Goal: Task Accomplishment & Management: Use online tool/utility

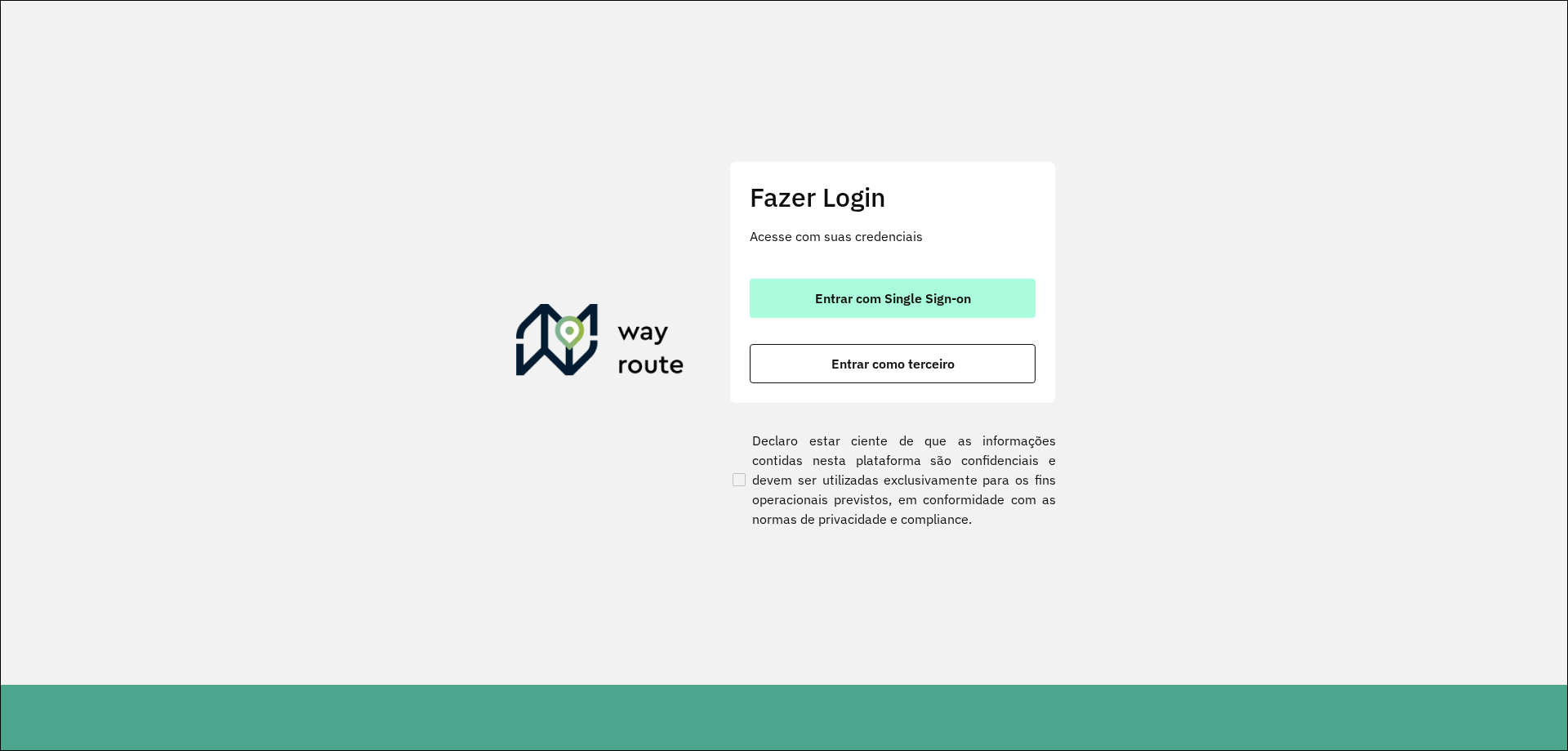
click at [868, 300] on span "Entrar com Single Sign-on" at bounding box center [894, 298] width 156 height 13
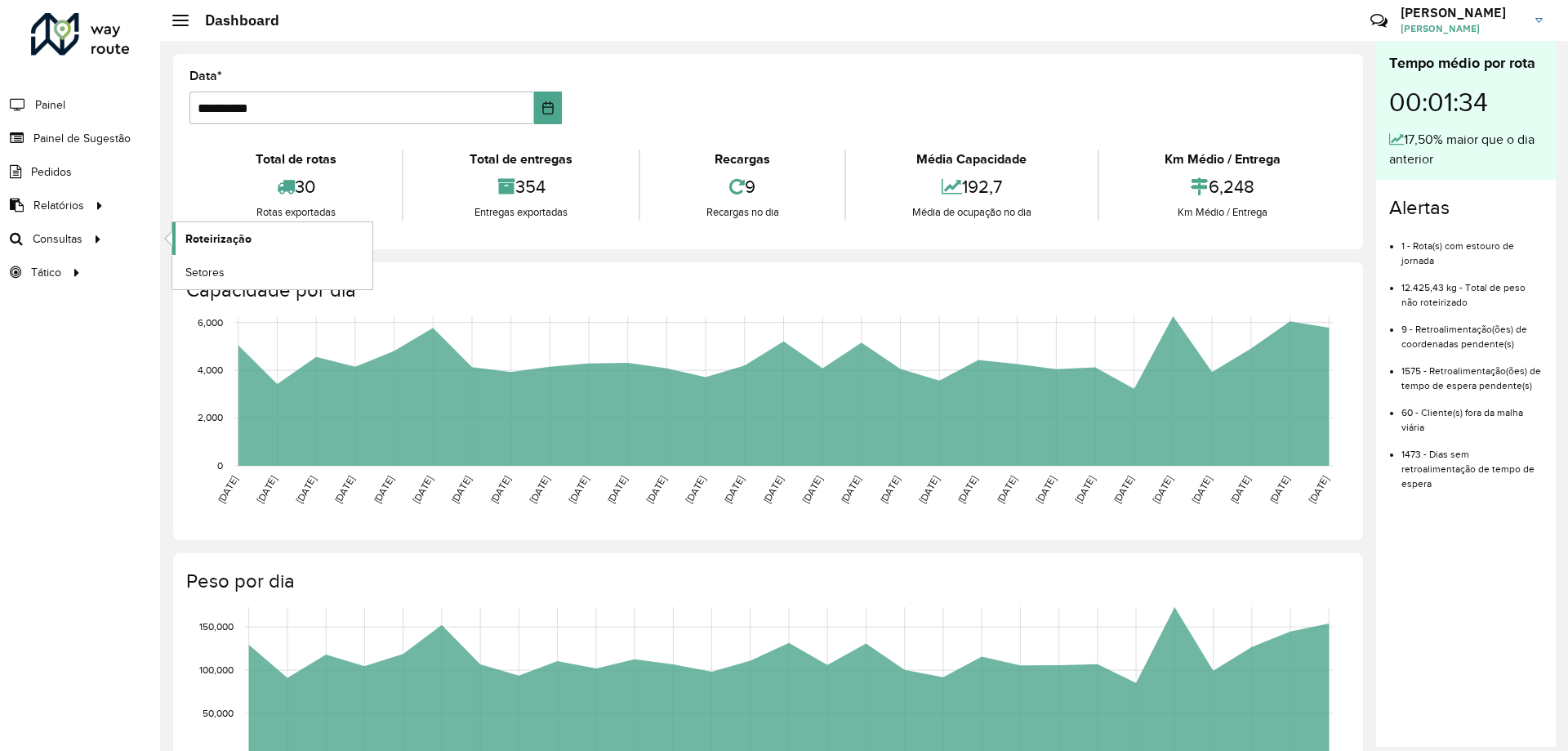
click at [174, 238] on link "Roteirização" at bounding box center [272, 238] width 200 height 32
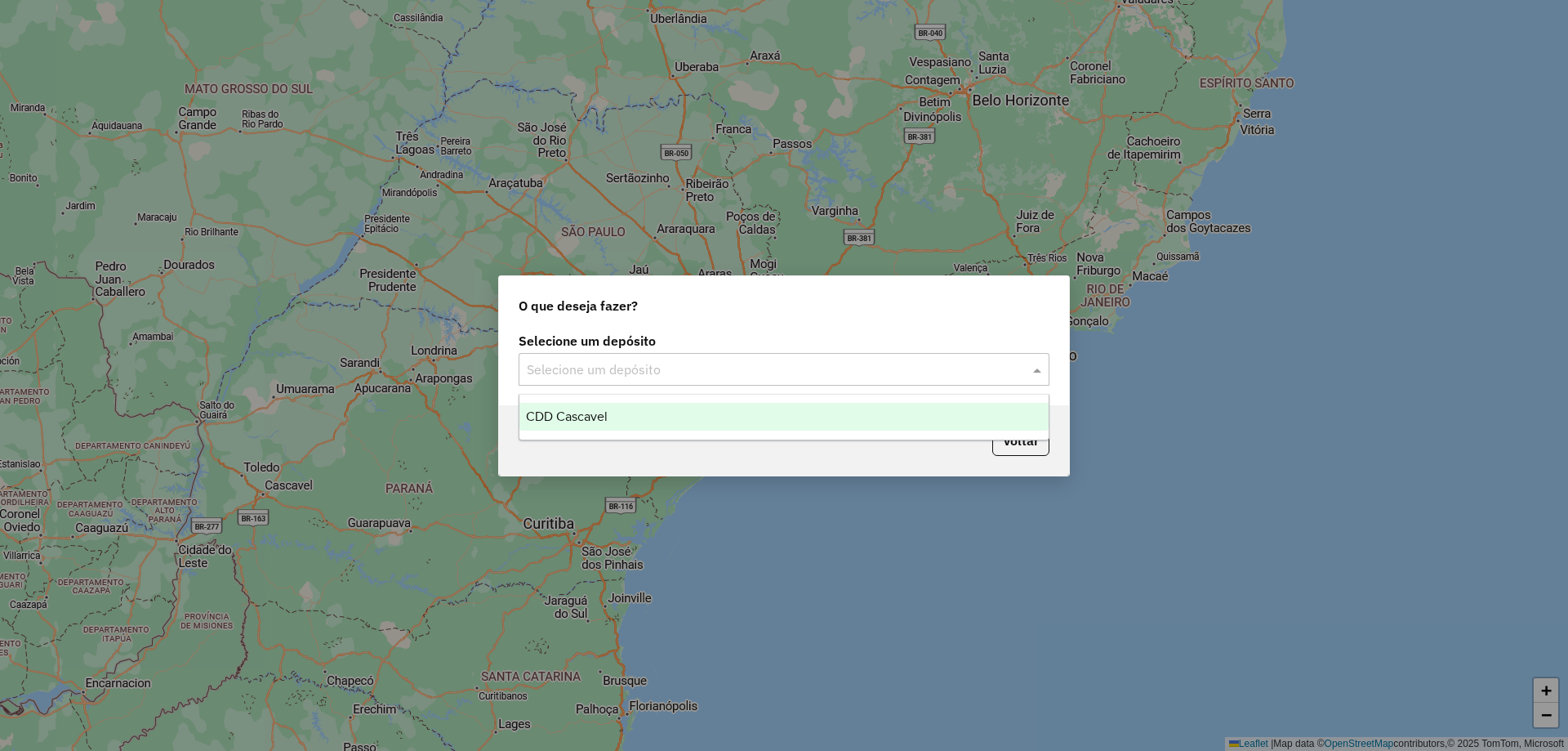
click at [661, 377] on input "text" at bounding box center [768, 371] width 482 height 20
click at [589, 410] on span "CDD Cascavel" at bounding box center [566, 416] width 82 height 13
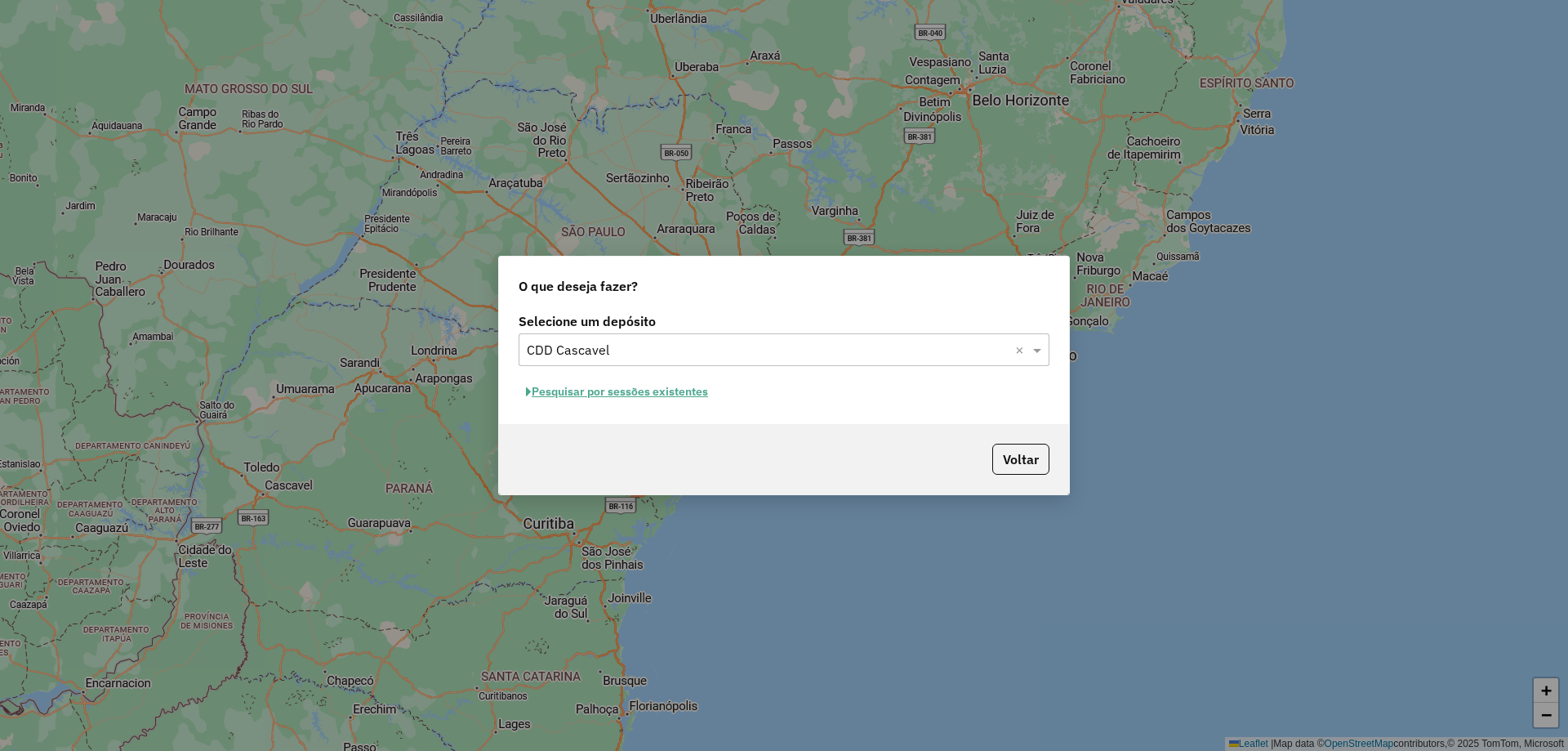
click at [644, 389] on button "Pesquisar por sessões existentes" at bounding box center [617, 392] width 197 height 25
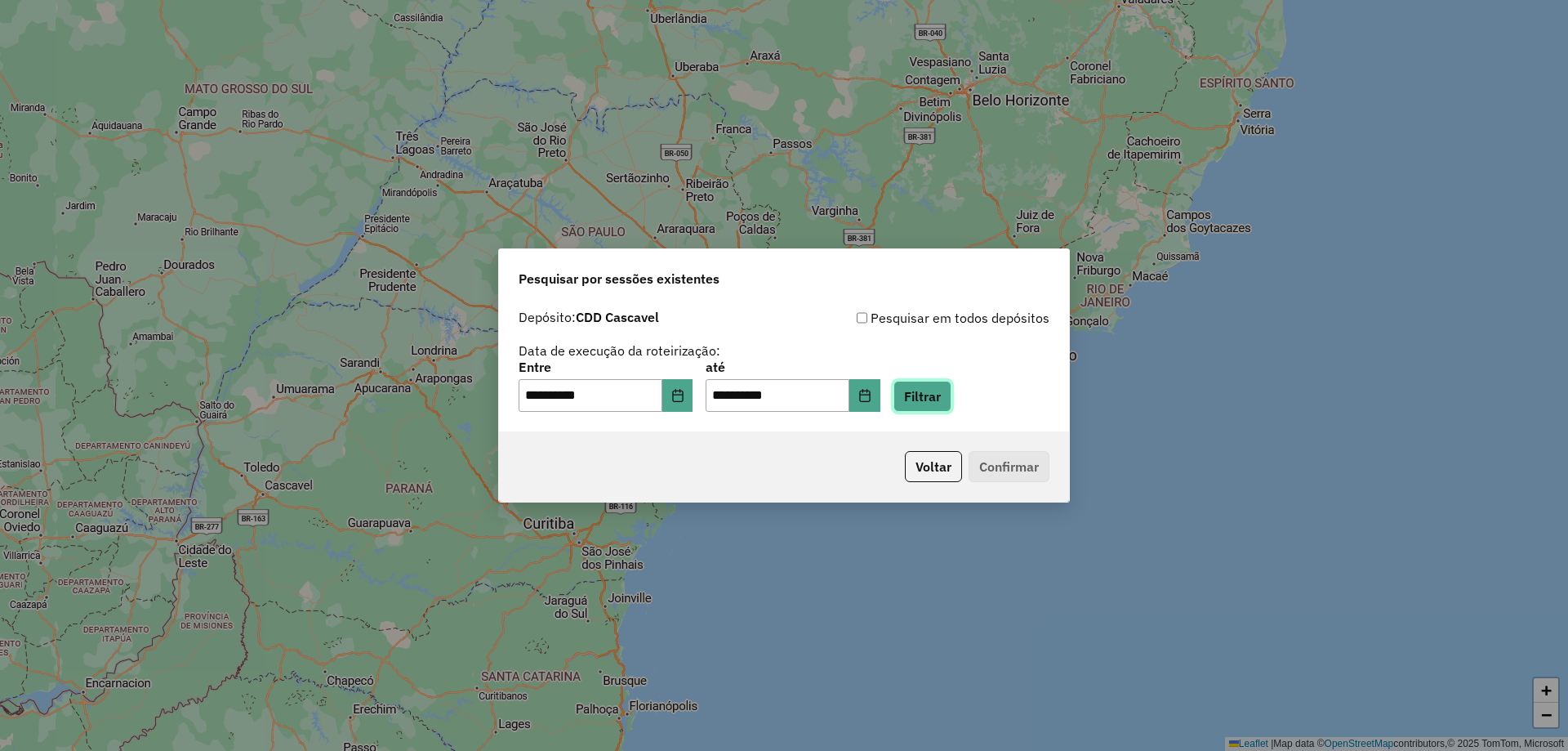
click at [951, 398] on button "Filtrar" at bounding box center [922, 396] width 58 height 31
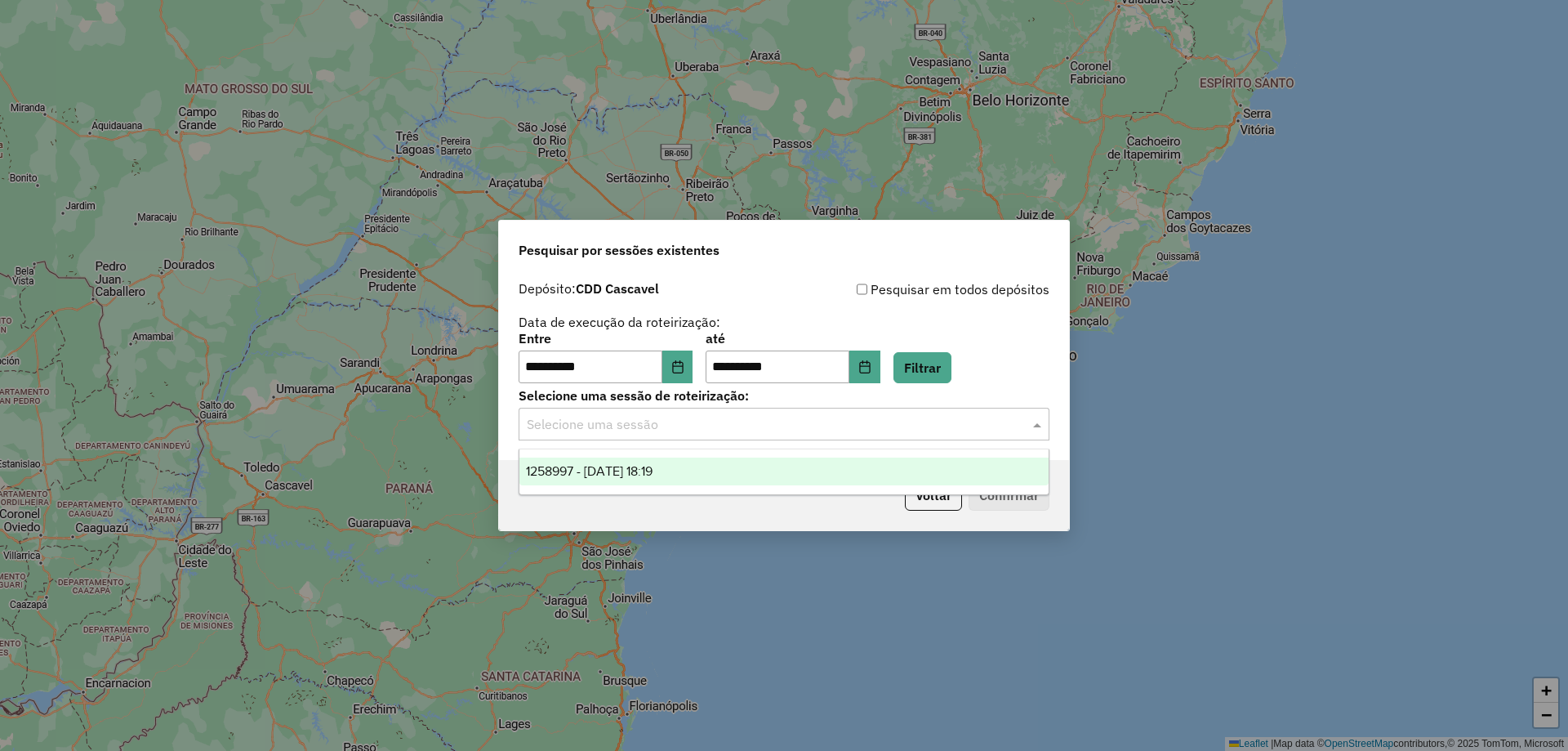
click at [741, 425] on input "text" at bounding box center [768, 425] width 482 height 20
click at [631, 475] on span "1258997 - 04/09/2025 18:19" at bounding box center [589, 470] width 127 height 13
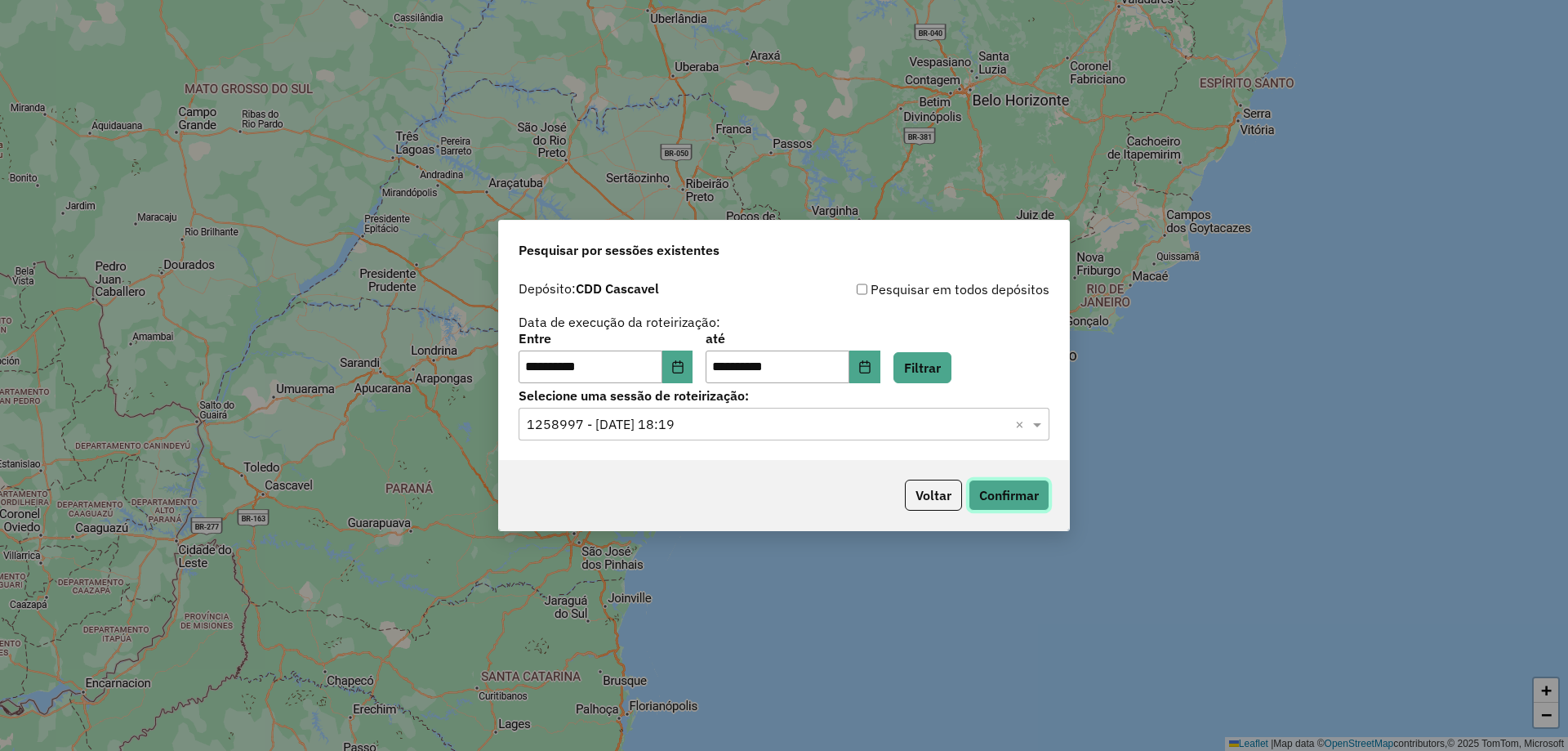
click at [1031, 505] on button "Confirmar" at bounding box center [1010, 495] width 81 height 31
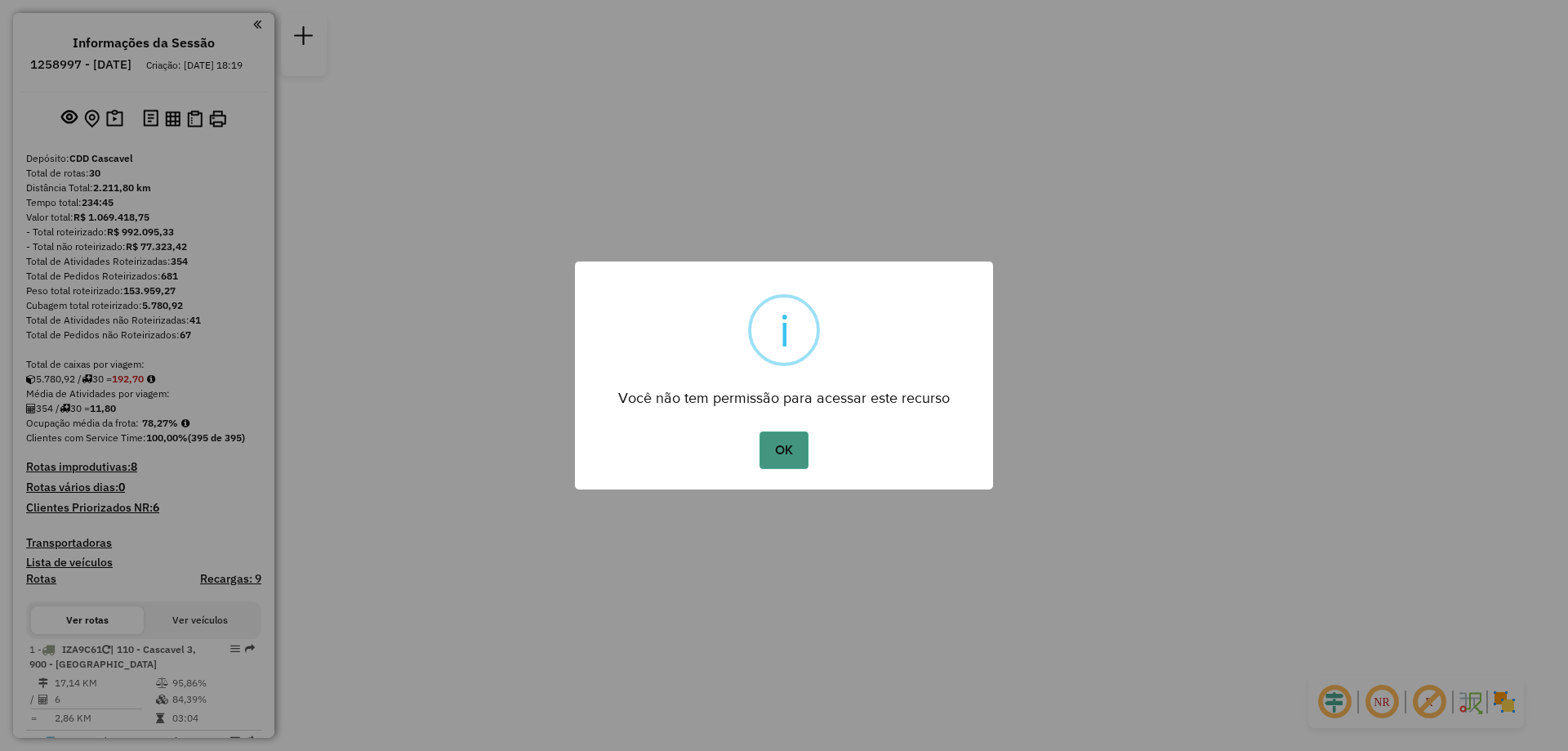
click at [808, 454] on button "OK" at bounding box center [784, 451] width 49 height 38
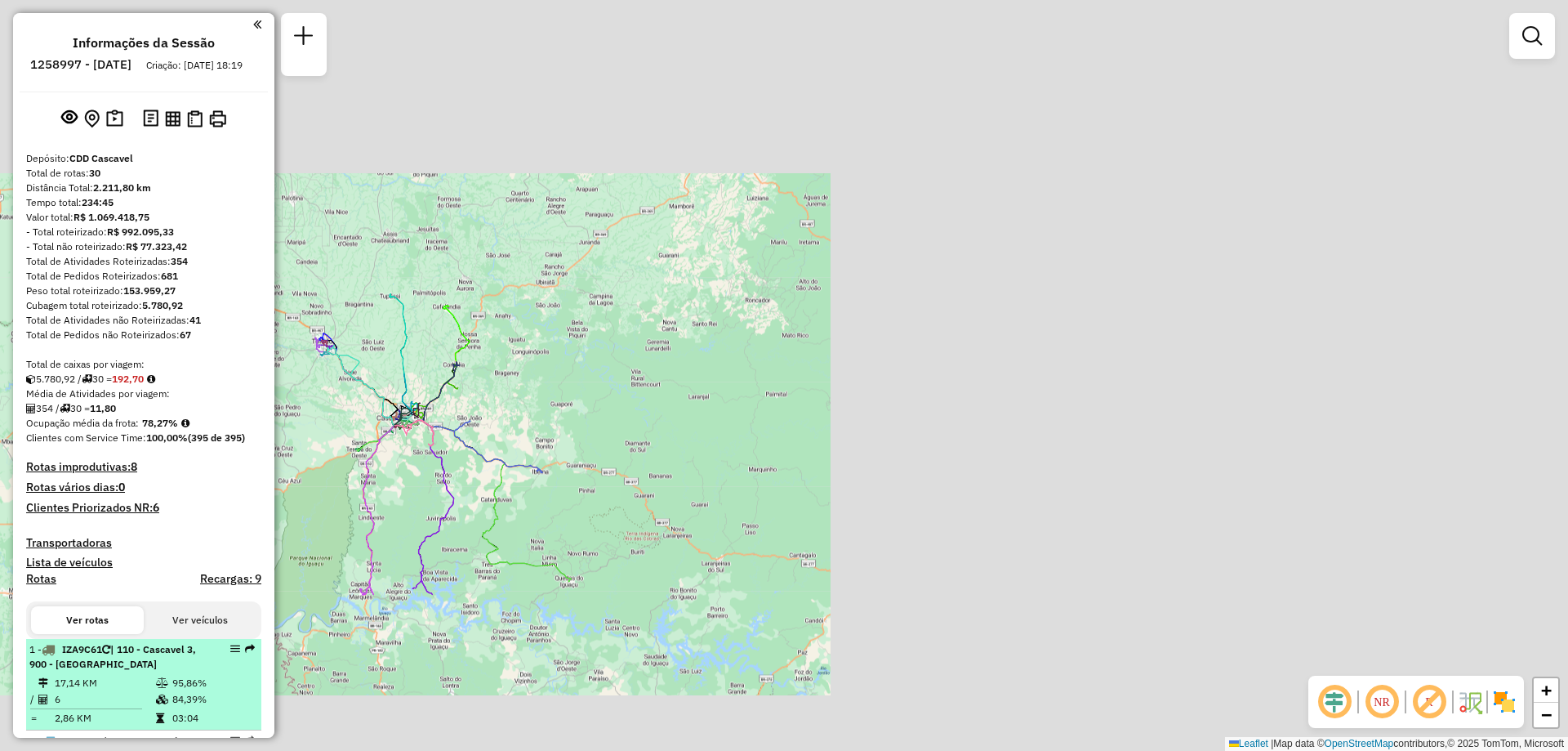
scroll to position [164, 0]
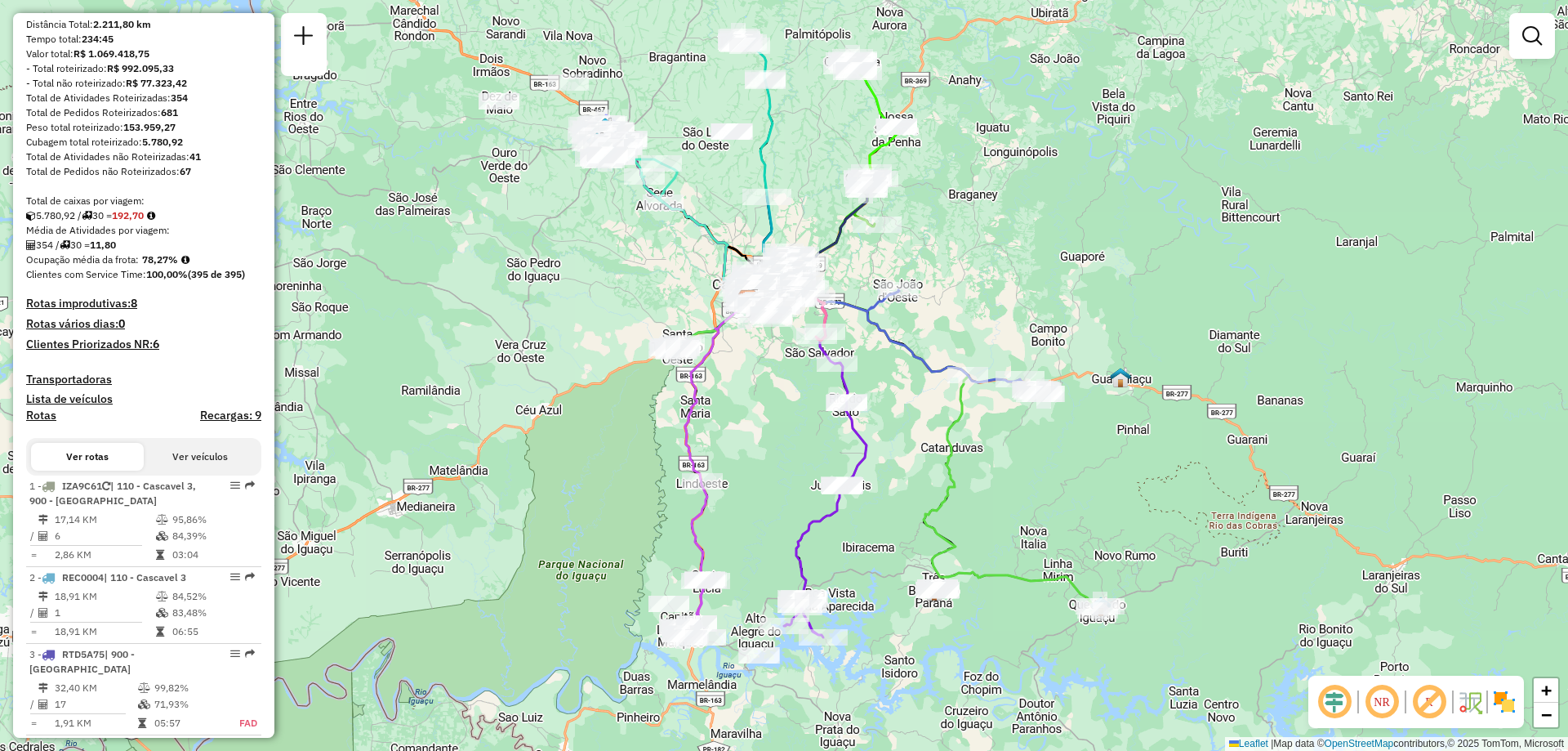
drag, startPoint x: 592, startPoint y: 398, endPoint x: 1024, endPoint y: 339, distance: 436.0
click at [1024, 339] on div "Janela de atendimento Grade de atendimento Capacidade Transportadoras Veículos …" at bounding box center [784, 375] width 1568 height 751
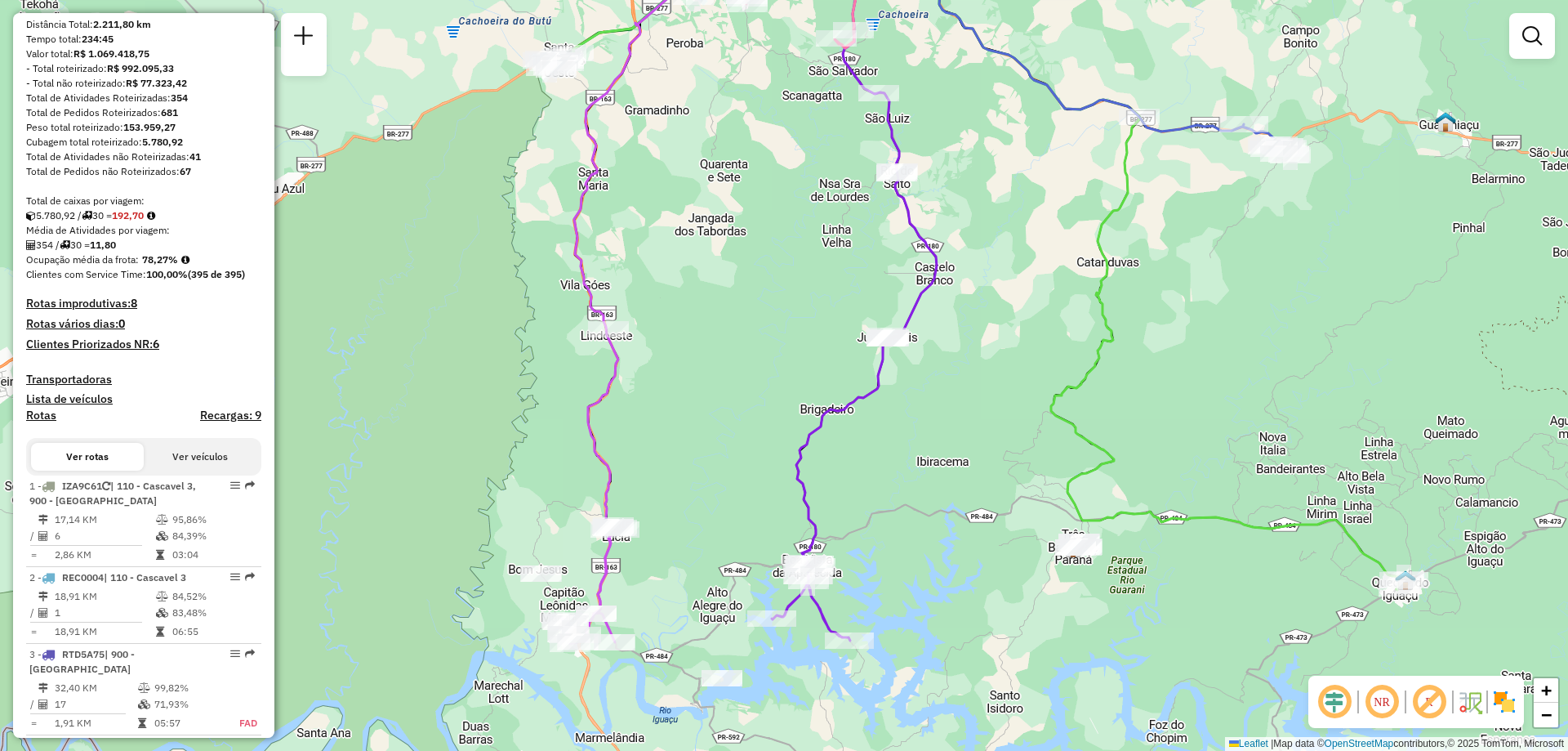
drag, startPoint x: 733, startPoint y: 511, endPoint x: 668, endPoint y: 416, distance: 115.1
click at [668, 416] on div "Janela de atendimento Grade de atendimento Capacidade Transportadoras Veículos …" at bounding box center [784, 375] width 1568 height 751
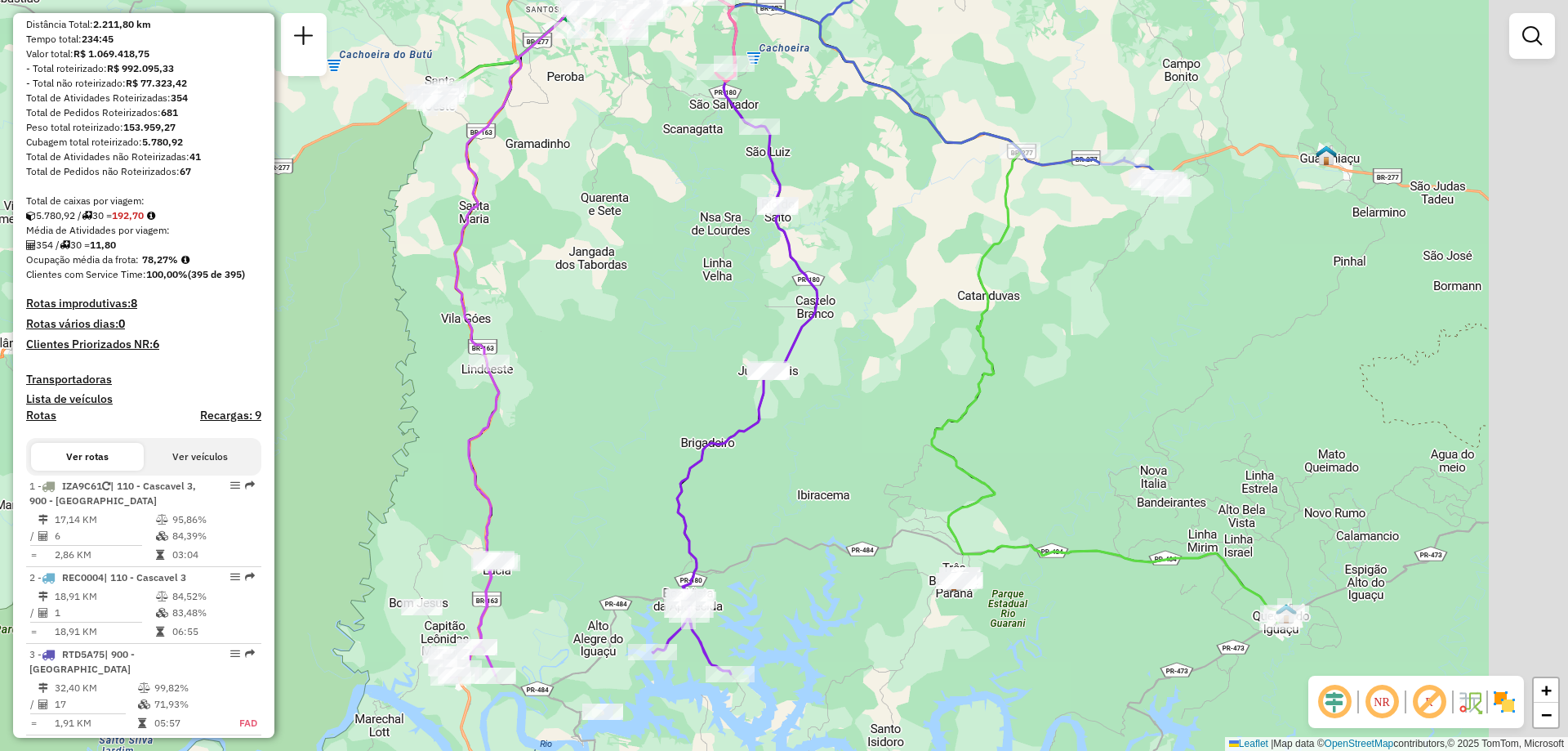
drag, startPoint x: 1287, startPoint y: 481, endPoint x: 1169, endPoint y: 519, distance: 124.0
click at [1169, 519] on div "Janela de atendimento Grade de atendimento Capacidade Transportadoras Veículos …" at bounding box center [784, 375] width 1568 height 751
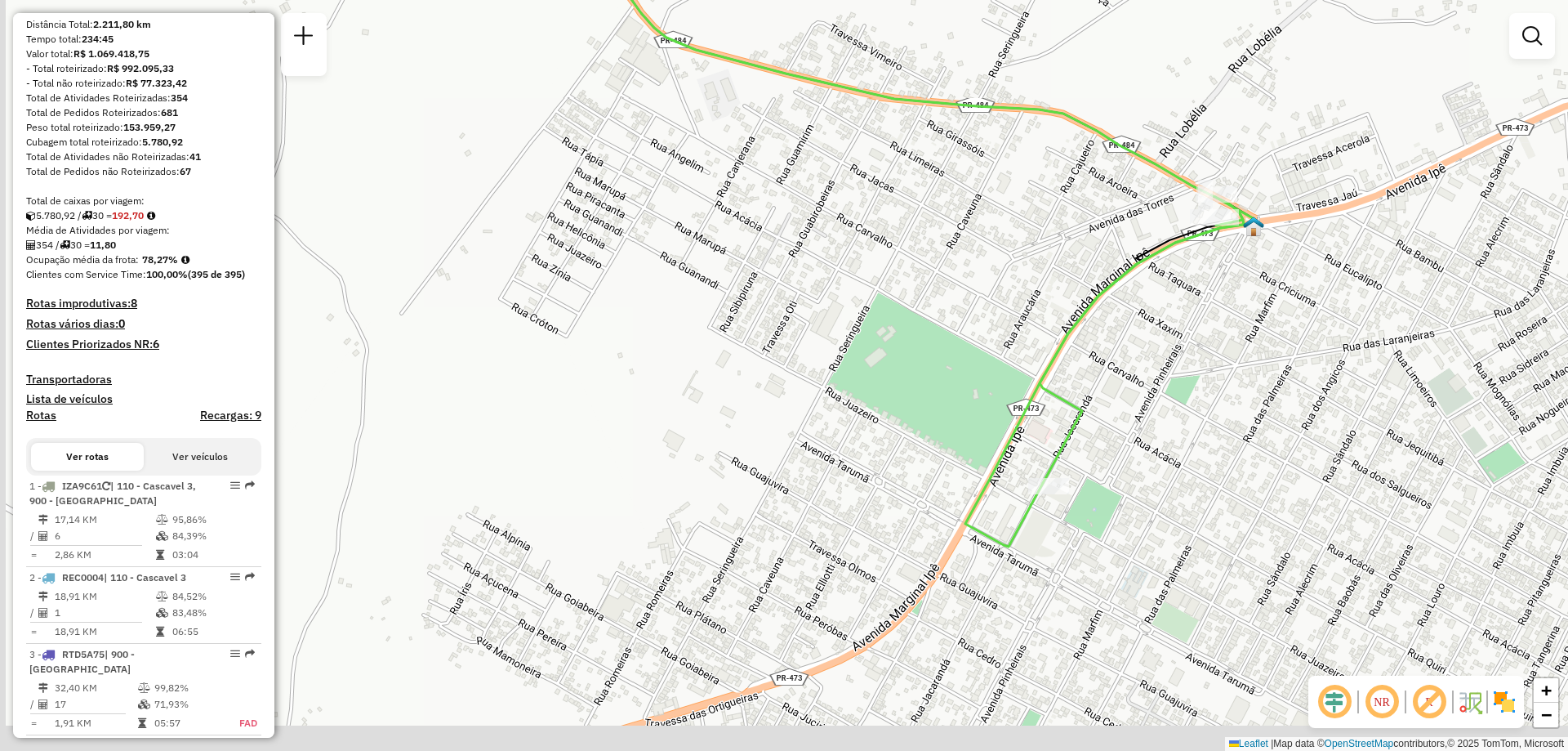
drag, startPoint x: 1168, startPoint y: 522, endPoint x: 1225, endPoint y: 405, distance: 130.1
click at [1225, 405] on div "Janela de atendimento Grade de atendimento Capacidade Transportadoras Veículos …" at bounding box center [784, 375] width 1568 height 751
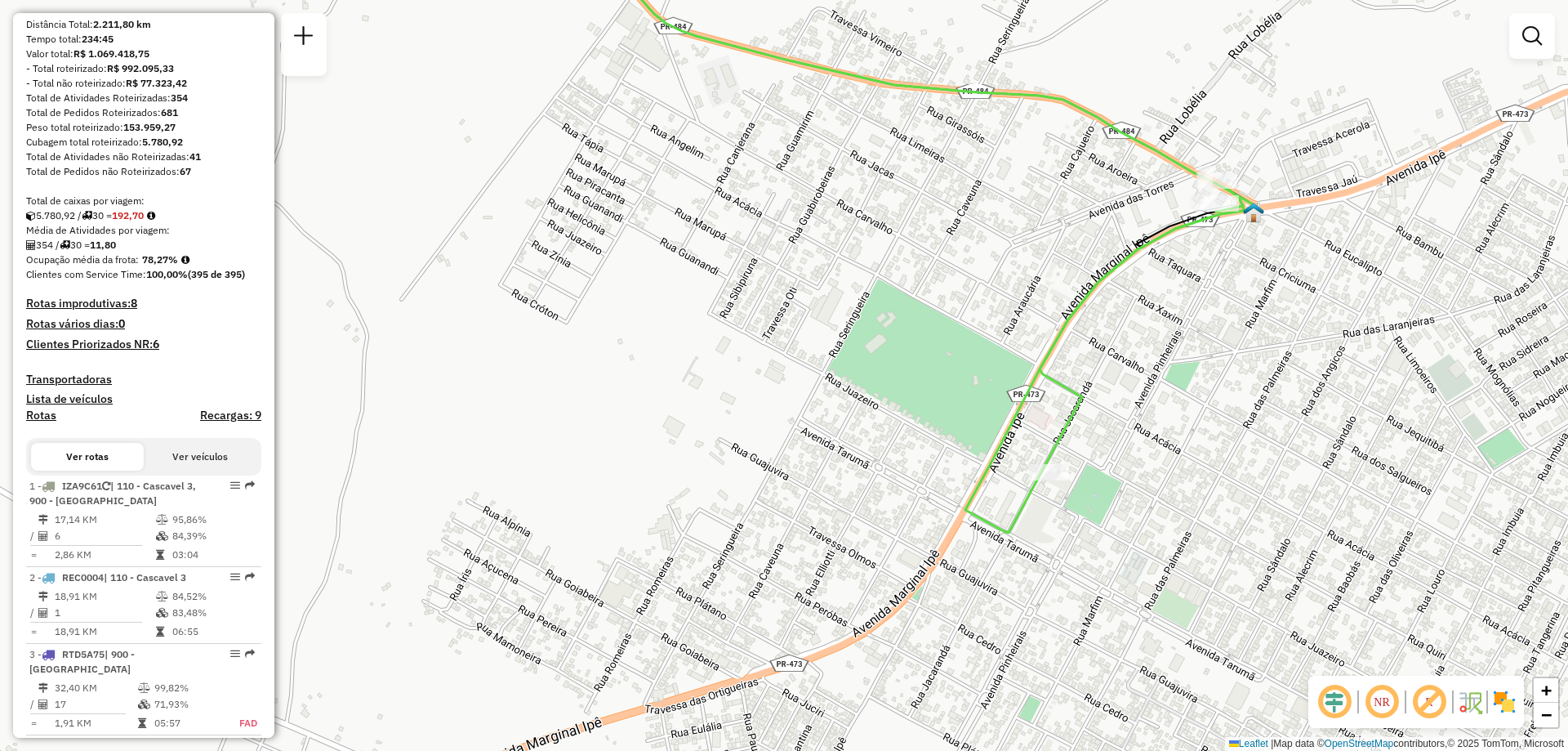
select select "**********"
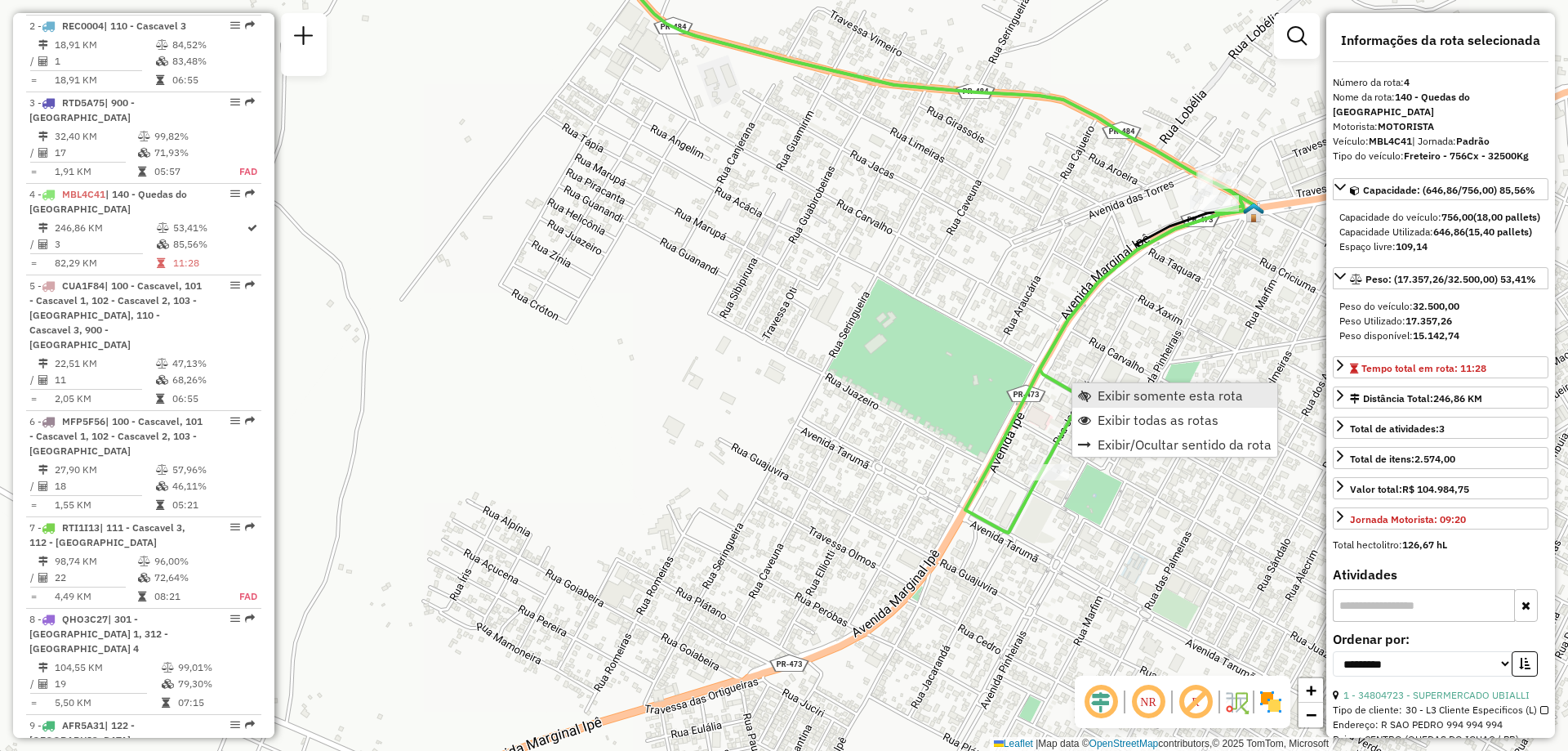
scroll to position [900, 0]
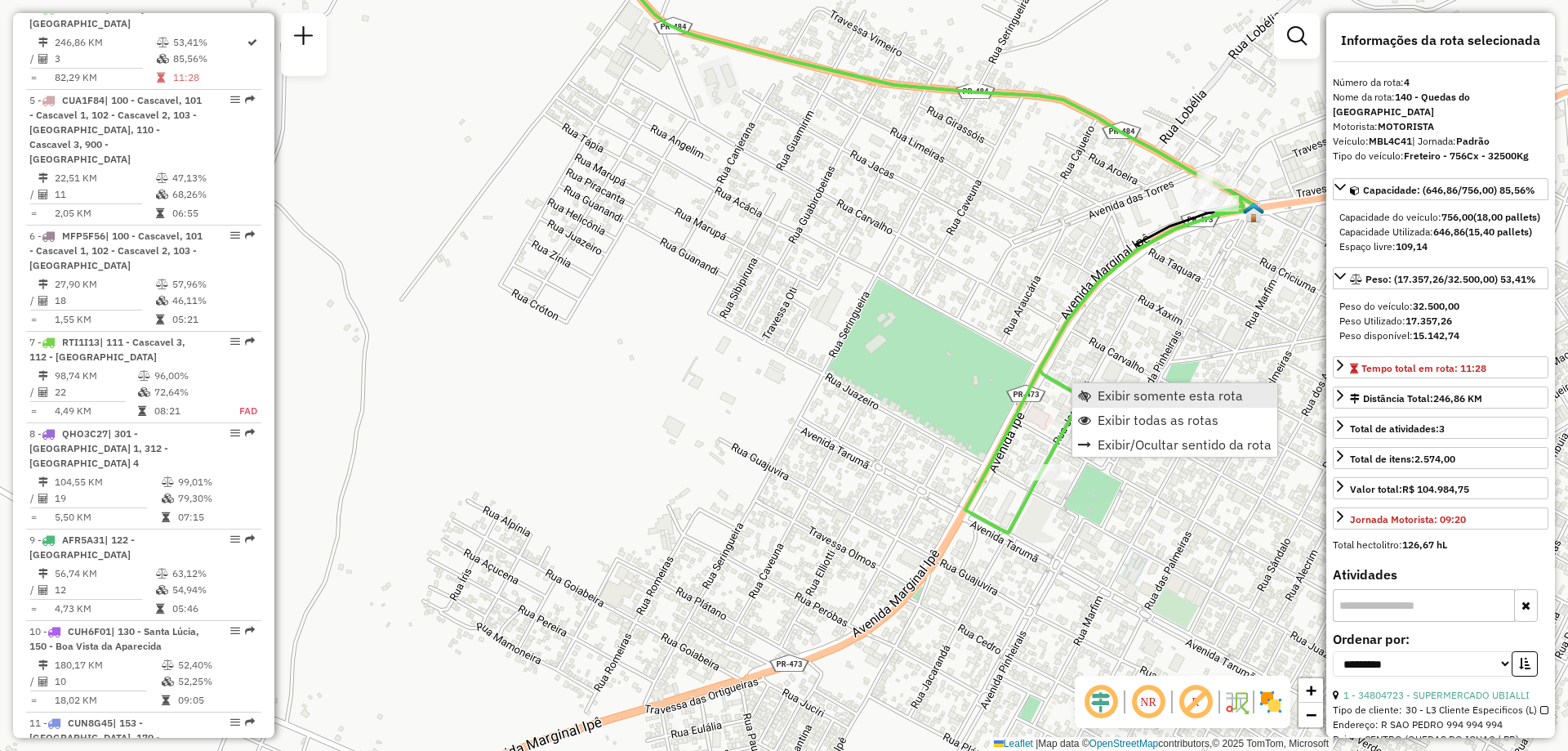
click at [1147, 399] on span "Exibir somente esta rota" at bounding box center [1171, 395] width 146 height 13
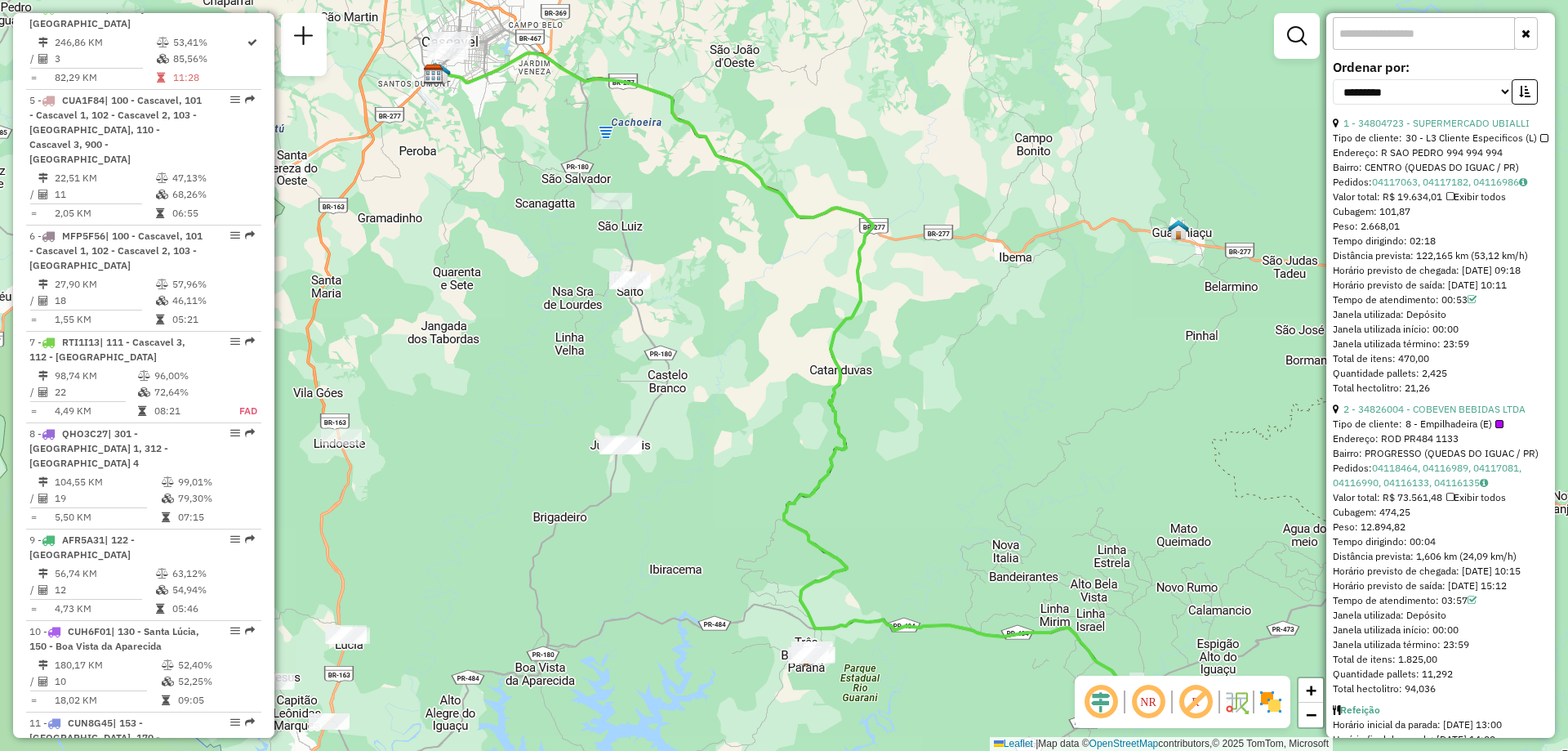
scroll to position [736, 0]
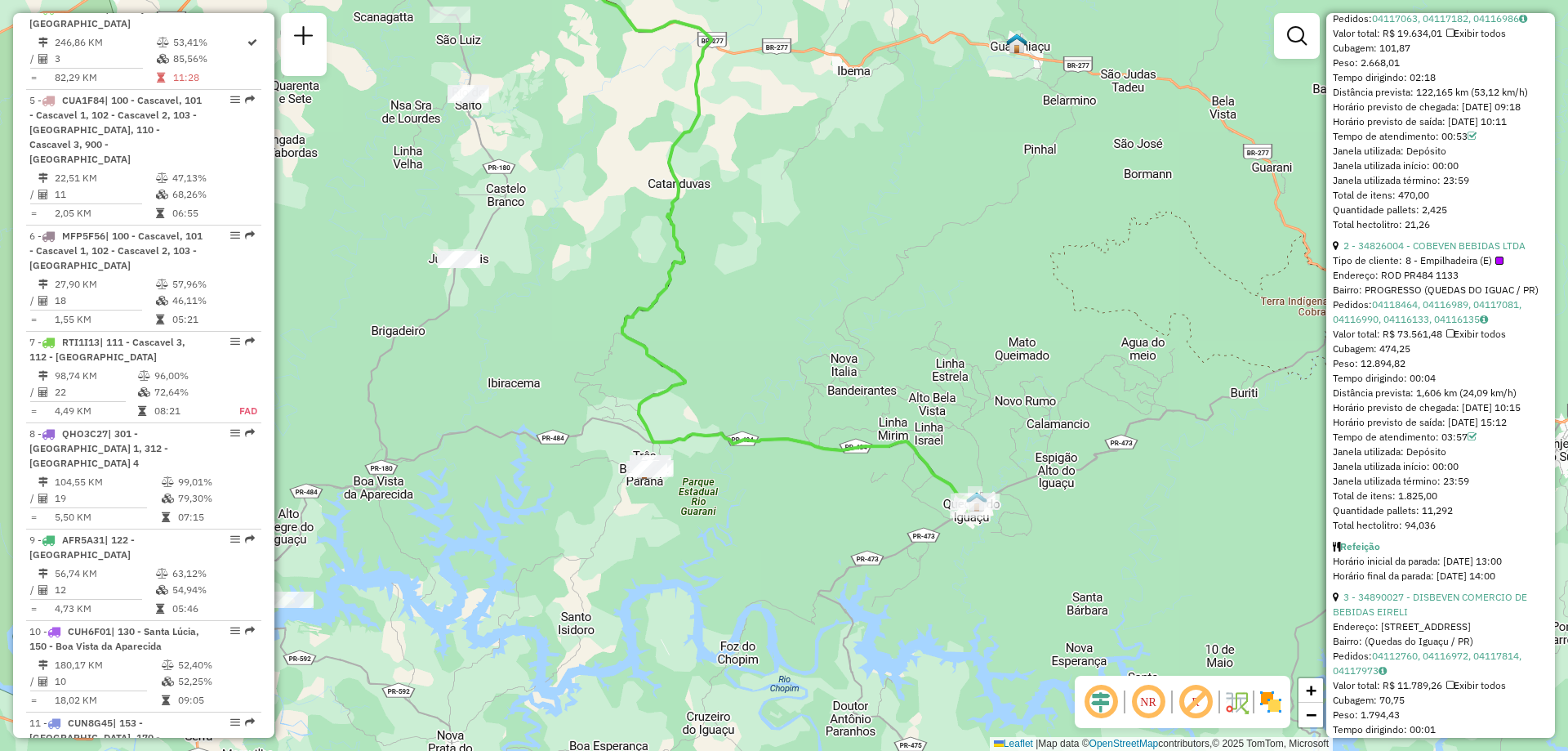
drag, startPoint x: 998, startPoint y: 593, endPoint x: 796, endPoint y: 358, distance: 309.9
click at [796, 359] on div "Janela de atendimento Grade de atendimento Capacidade Transportadoras Veículos …" at bounding box center [784, 375] width 1568 height 751
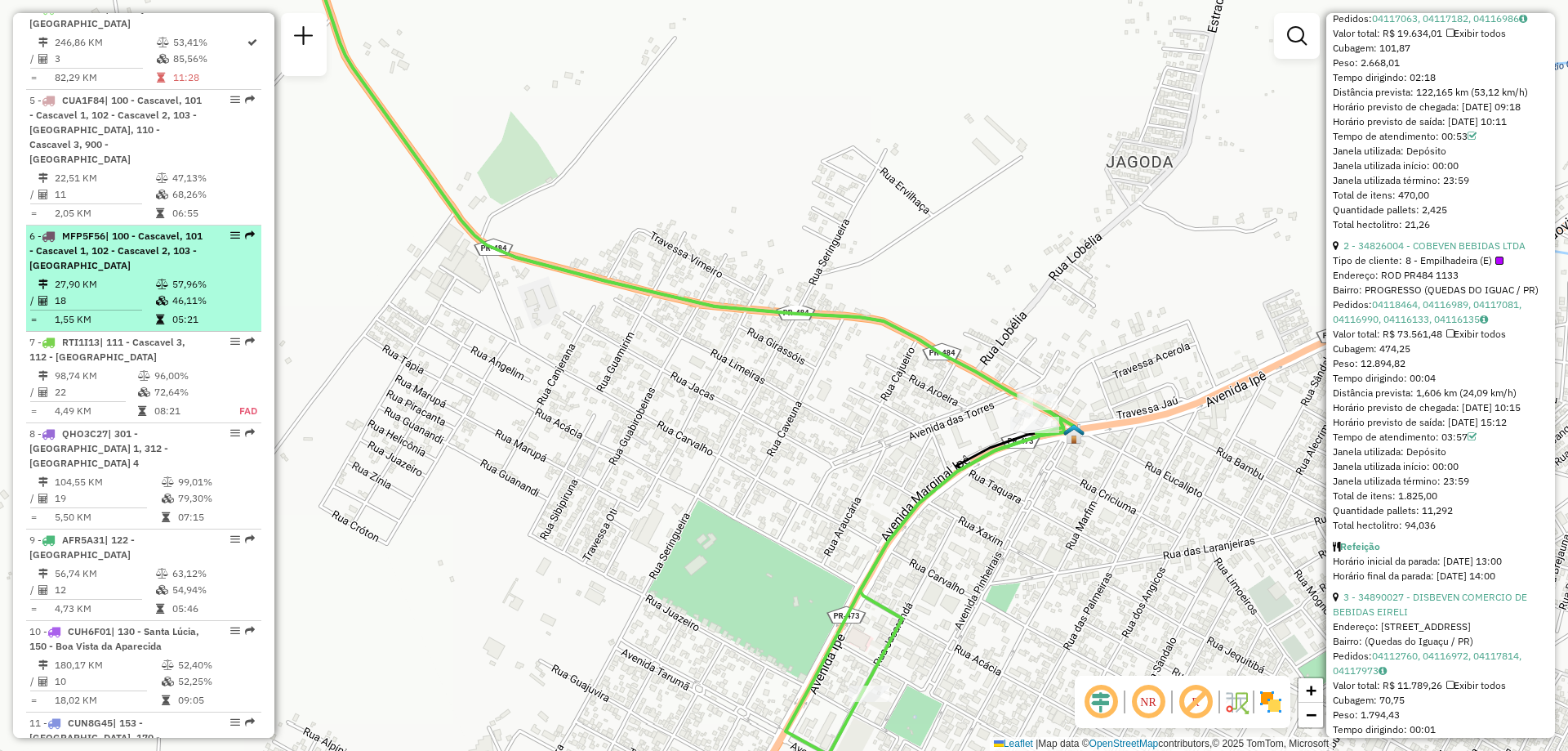
scroll to position [818, 0]
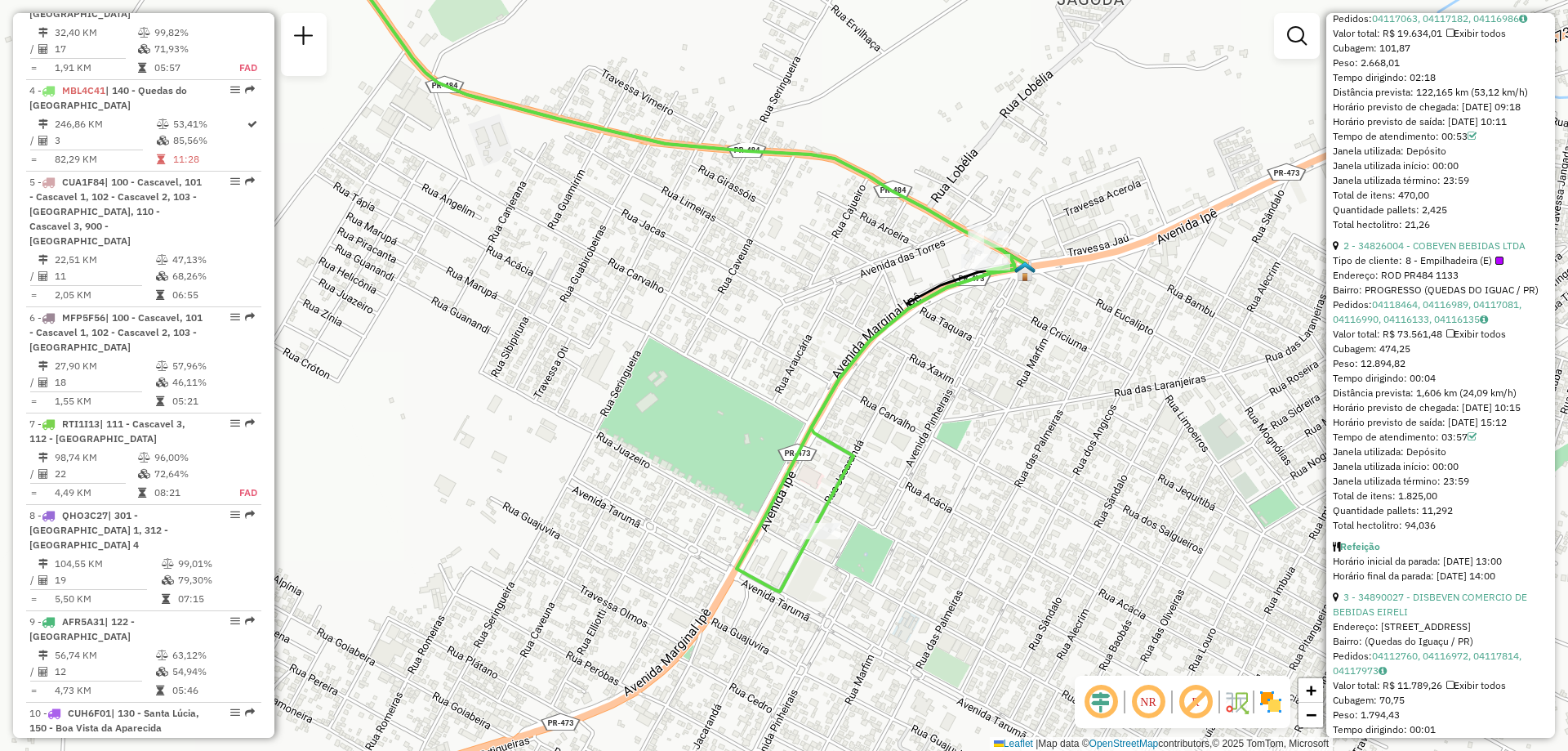
drag, startPoint x: 987, startPoint y: 525, endPoint x: 1145, endPoint y: 317, distance: 261.2
click at [1145, 317] on div "Janela de atendimento Grade de atendimento Capacidade Transportadoras Veículos …" at bounding box center [784, 375] width 1568 height 751
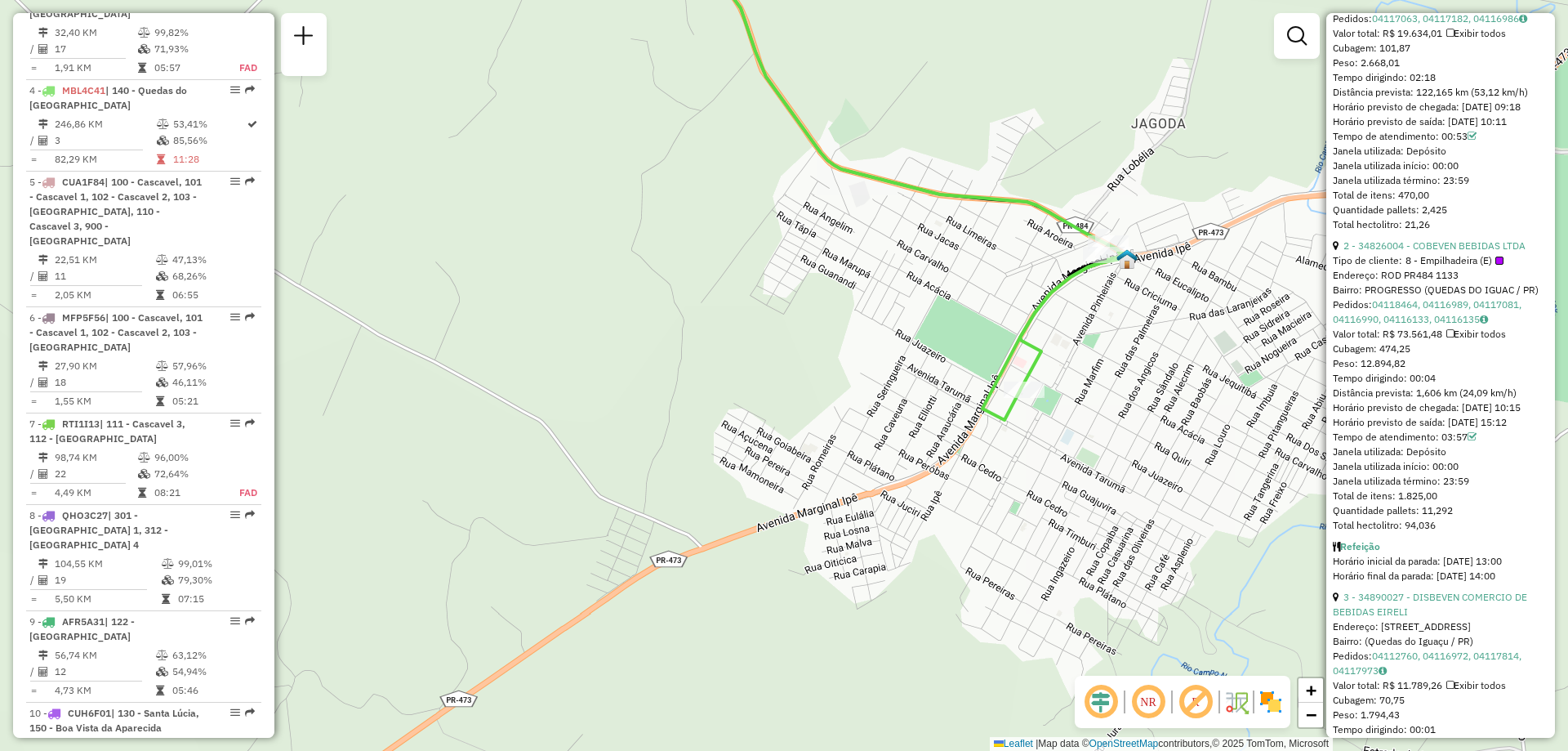
scroll to position [899, 0]
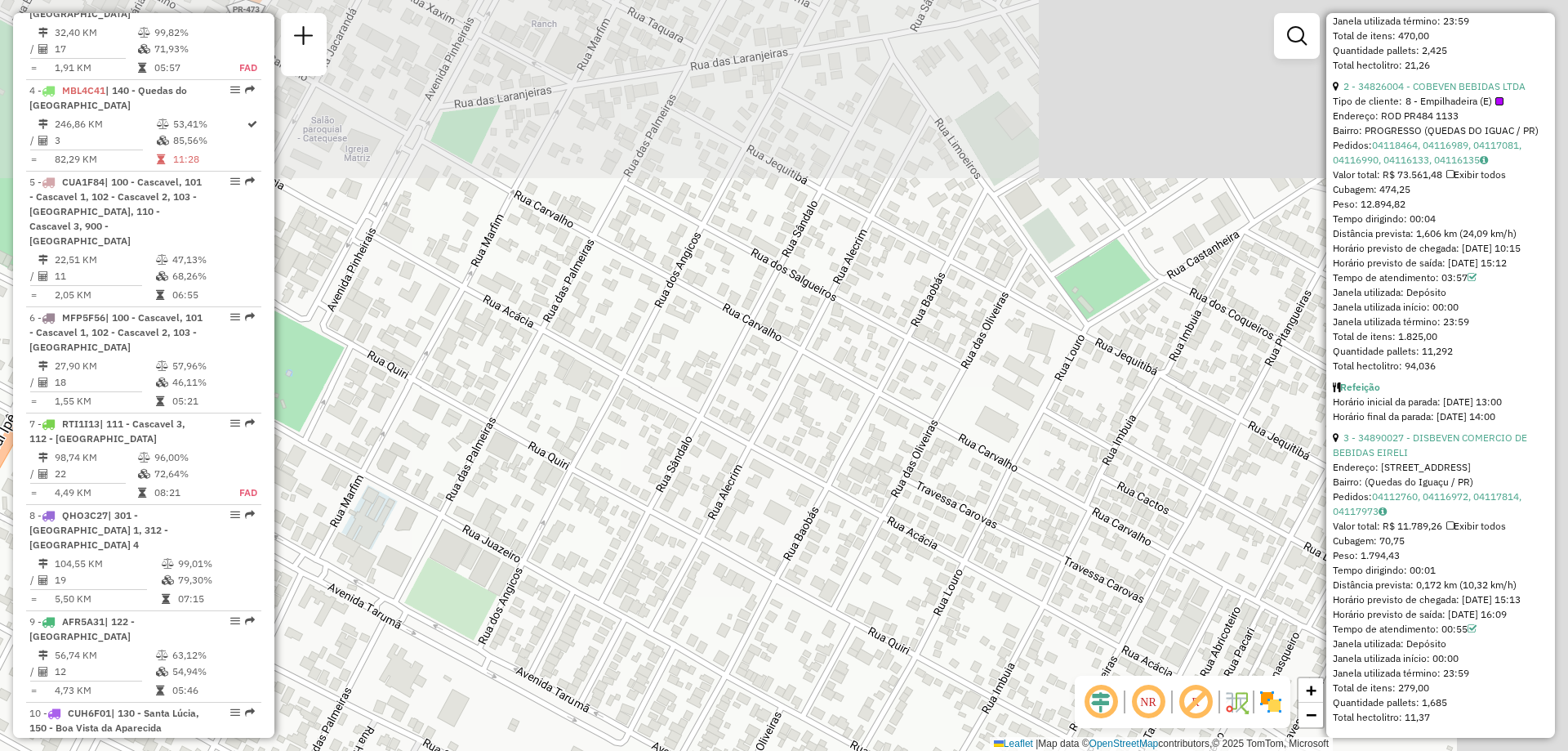
drag, startPoint x: 900, startPoint y: 471, endPoint x: 1194, endPoint y: 675, distance: 357.8
click at [1192, 675] on div "Janela de atendimento Grade de atendimento Capacidade Transportadoras Veículos …" at bounding box center [784, 375] width 1568 height 751
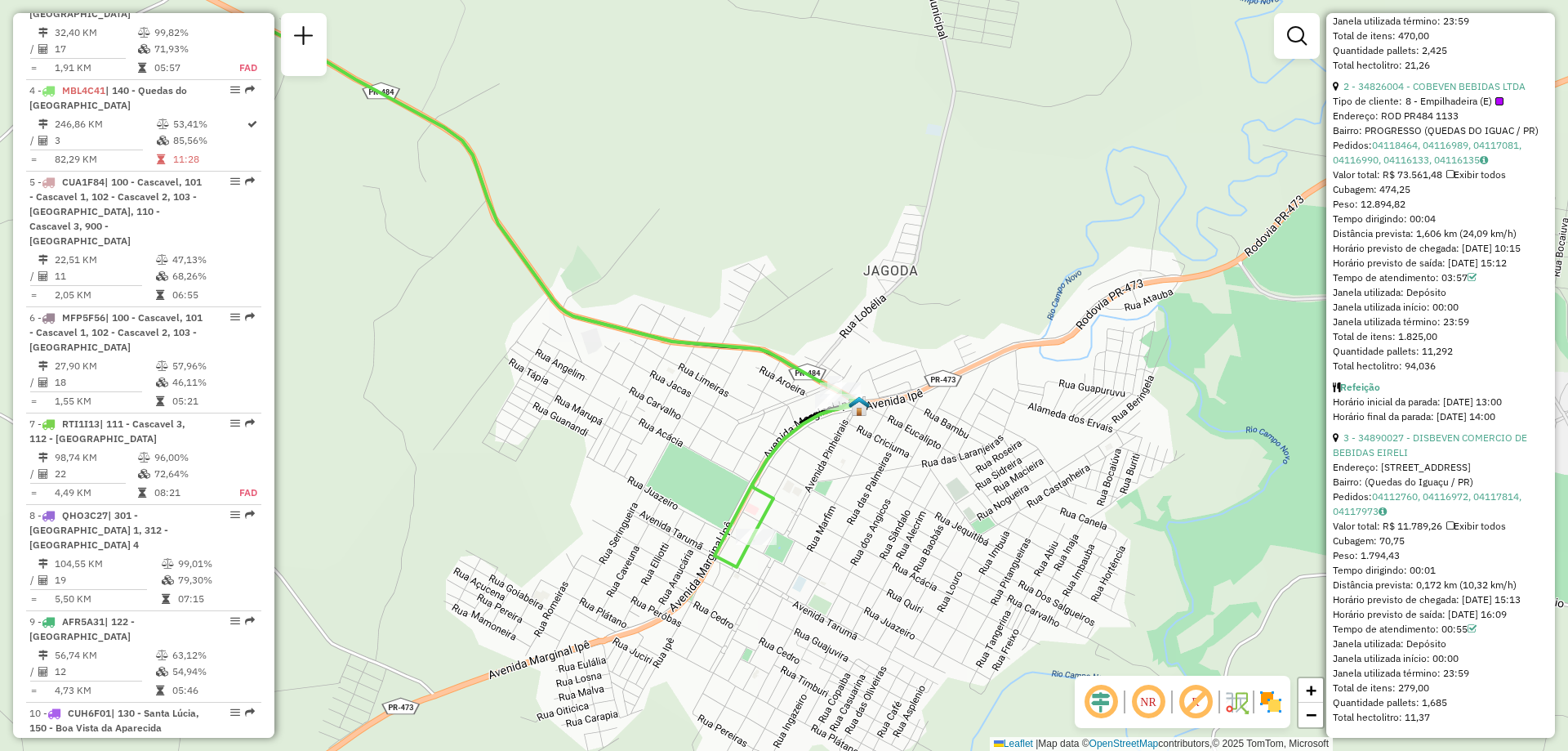
drag, startPoint x: 907, startPoint y: 405, endPoint x: 904, endPoint y: 476, distance: 71.1
click at [904, 476] on div "Janela de atendimento Grade de atendimento Capacidade Transportadoras Veículos …" at bounding box center [784, 375] width 1568 height 751
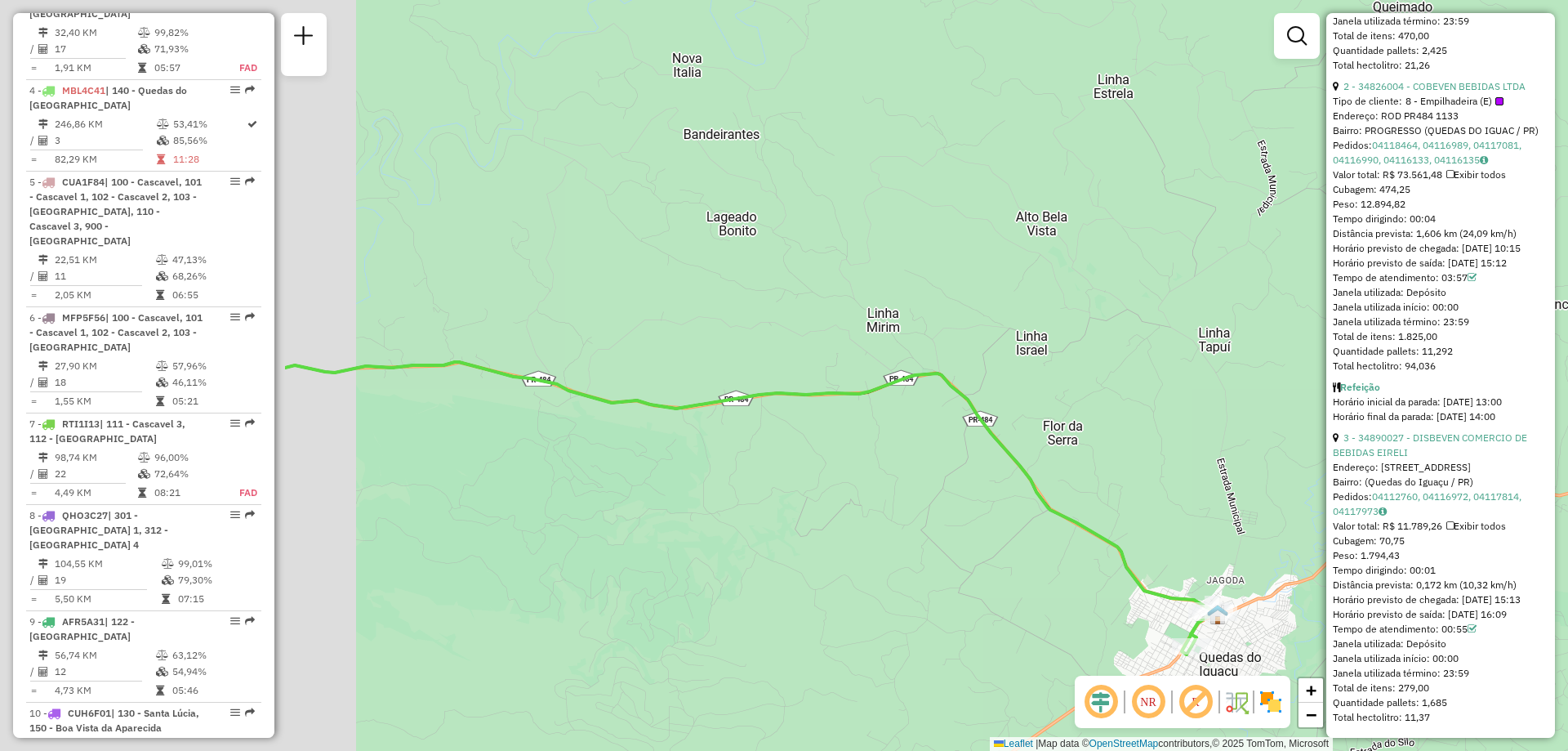
drag, startPoint x: 632, startPoint y: 321, endPoint x: 1349, endPoint y: 460, distance: 730.3
click at [1349, 460] on hb-router-mapa "Informações da Sessão 1258997 - 04/09/2025 Criação: 03/09/2025 18:19 Depósito: …" at bounding box center [784, 375] width 1568 height 751
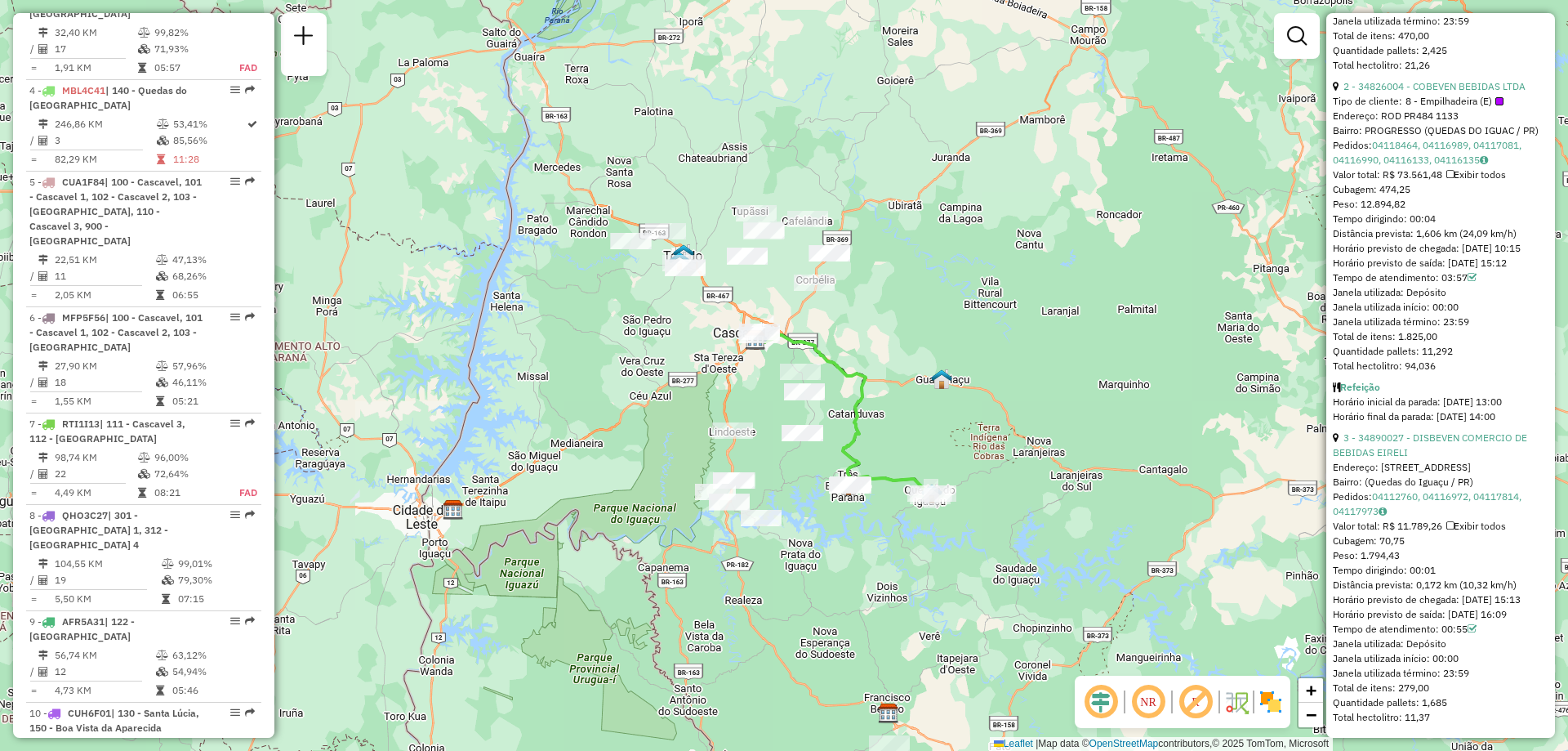
drag, startPoint x: 832, startPoint y: 400, endPoint x: 806, endPoint y: 467, distance: 71.9
click at [806, 467] on div "Janela de atendimento Grade de atendimento Capacidade Transportadoras Veículos …" at bounding box center [784, 375] width 1568 height 751
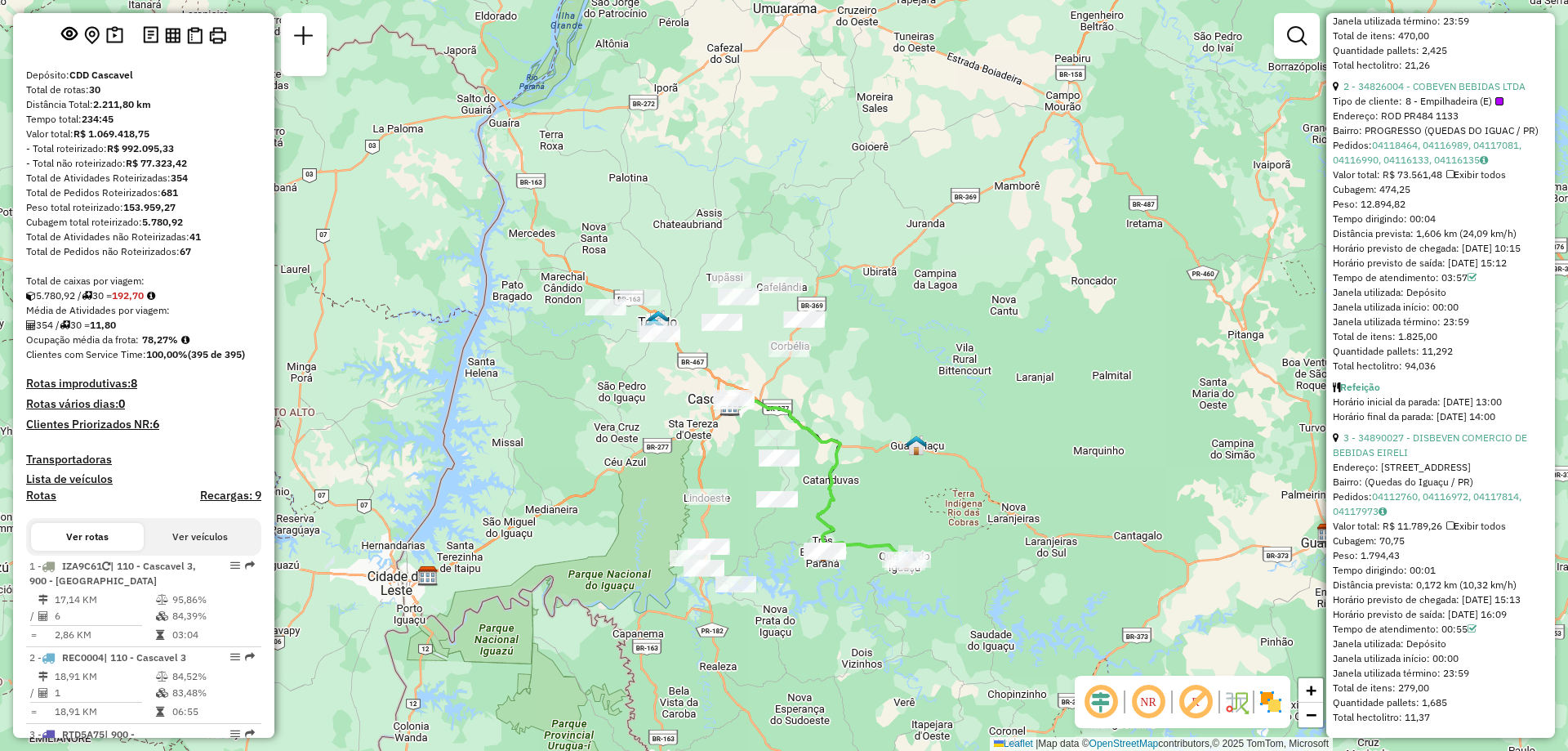
scroll to position [246, 0]
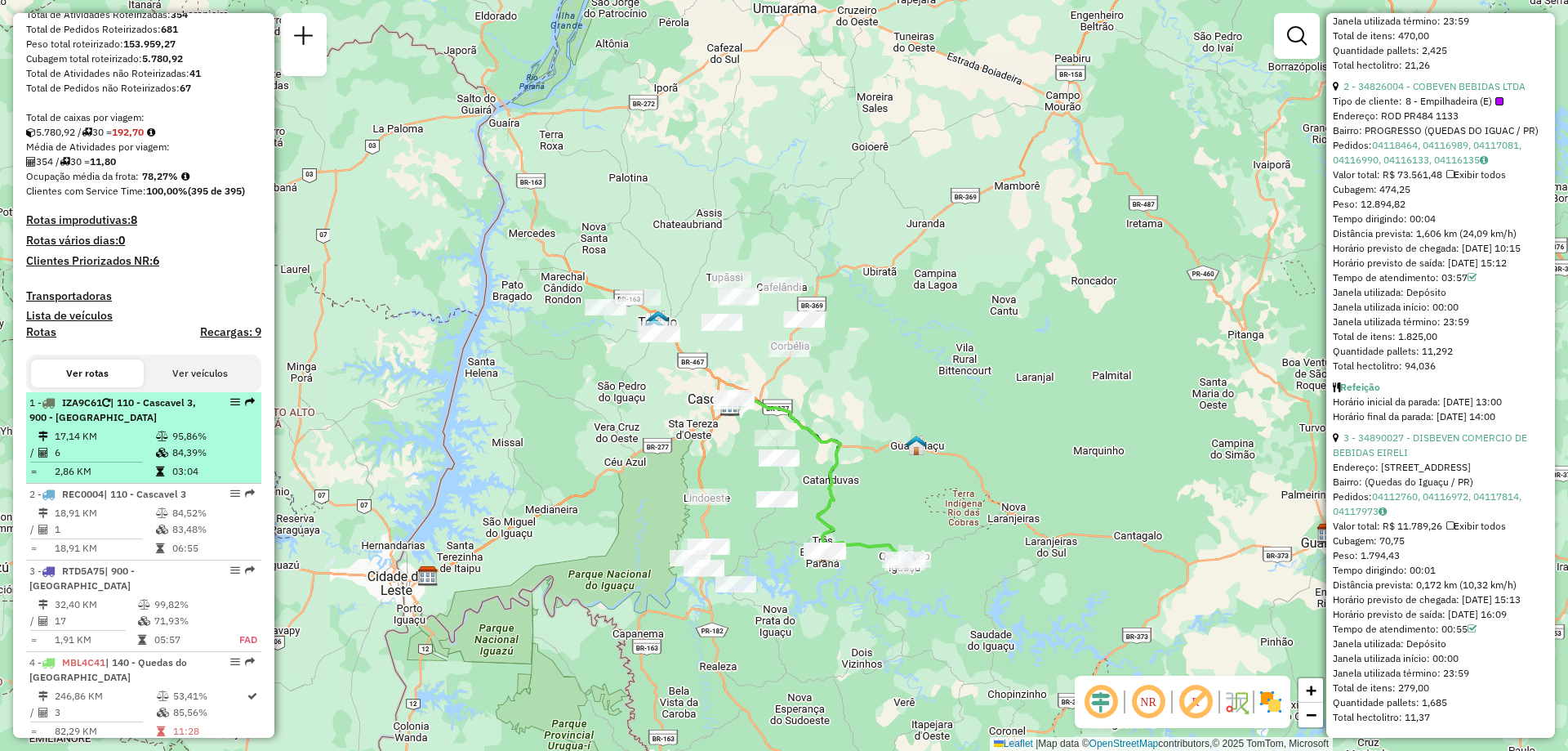
click at [118, 425] on div "1 - IZA9C61 | 110 - Cascavel 3, 900 - Centro Cascavel" at bounding box center [116, 410] width 174 height 30
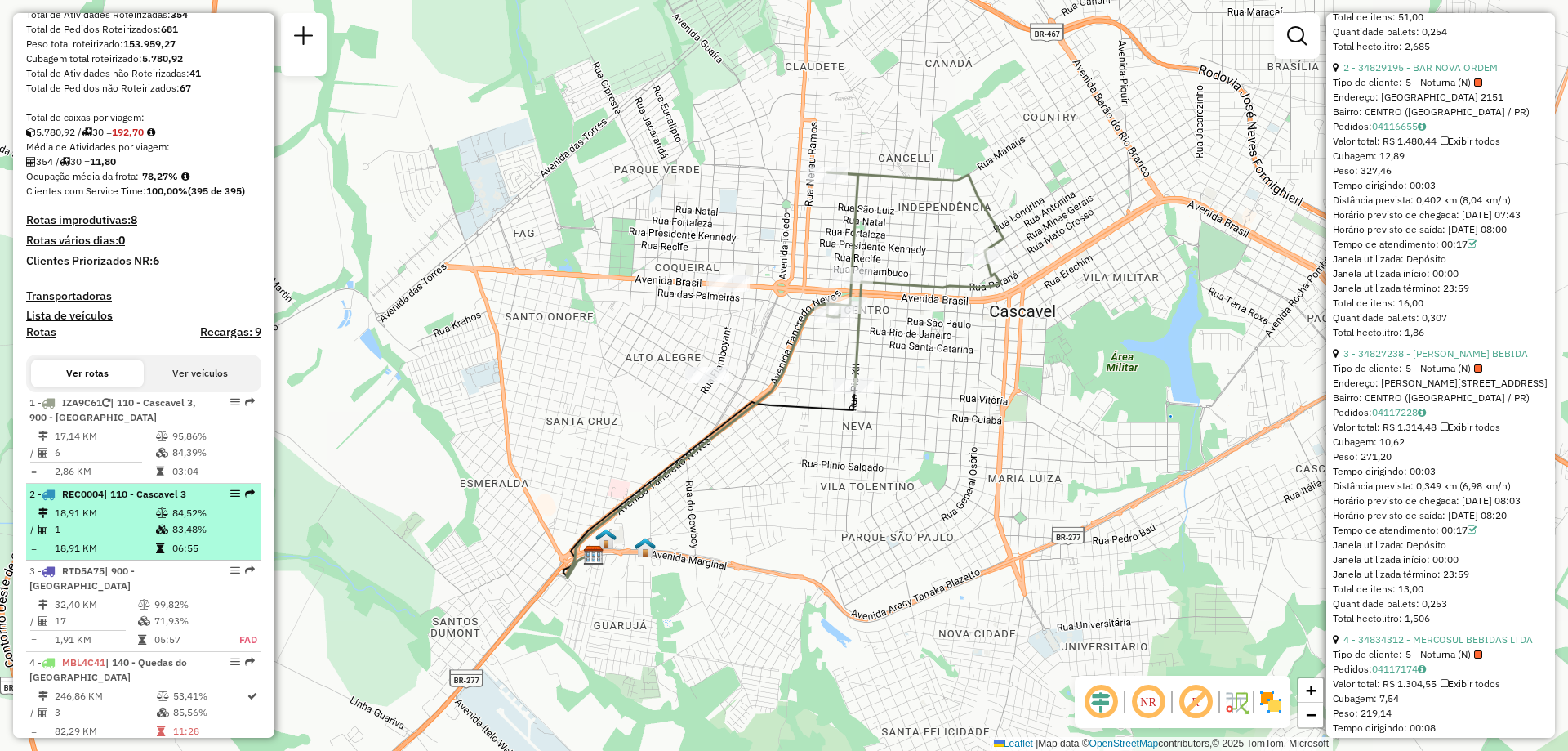
click at [98, 522] on td "18,91 KM" at bounding box center [104, 513] width 102 height 16
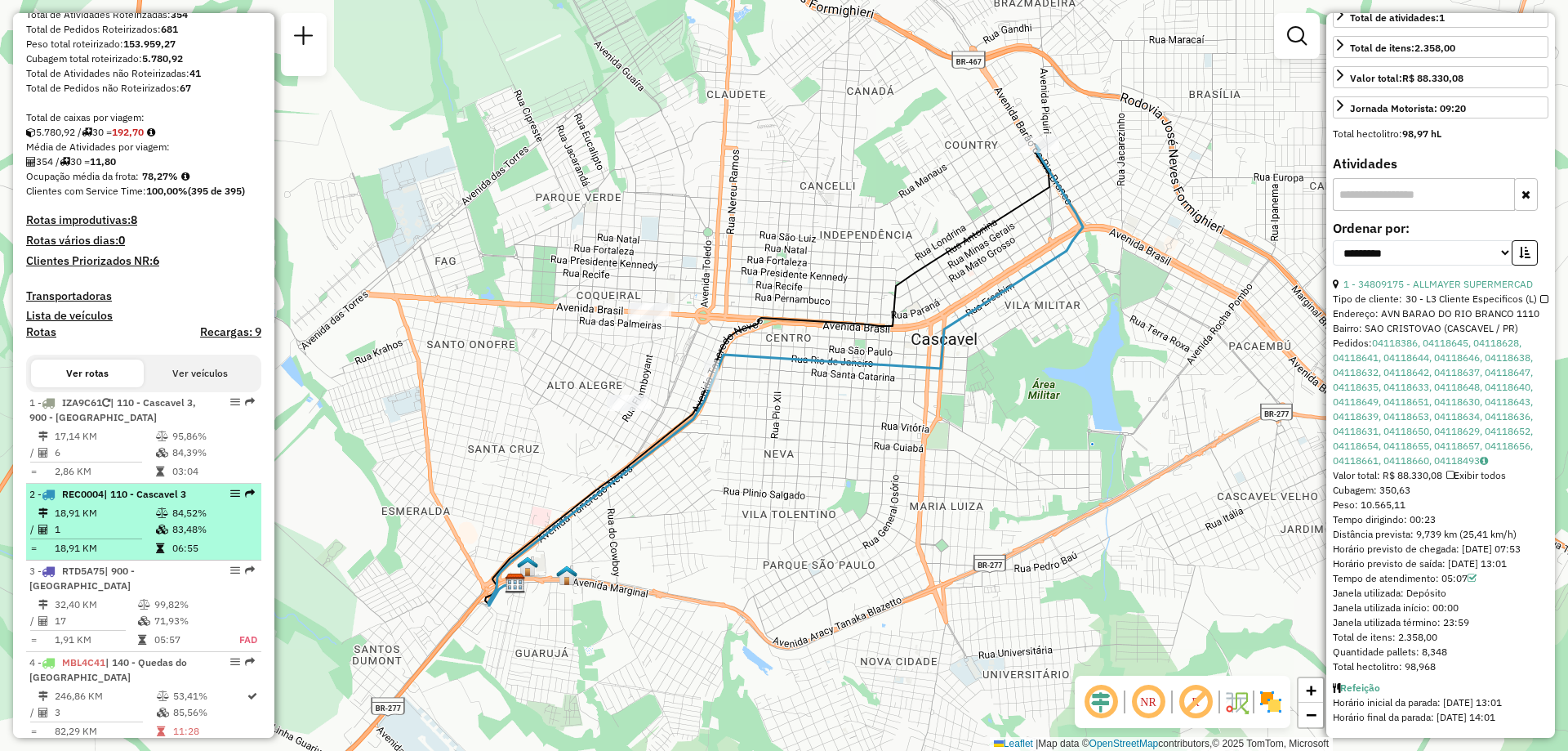
scroll to position [328, 0]
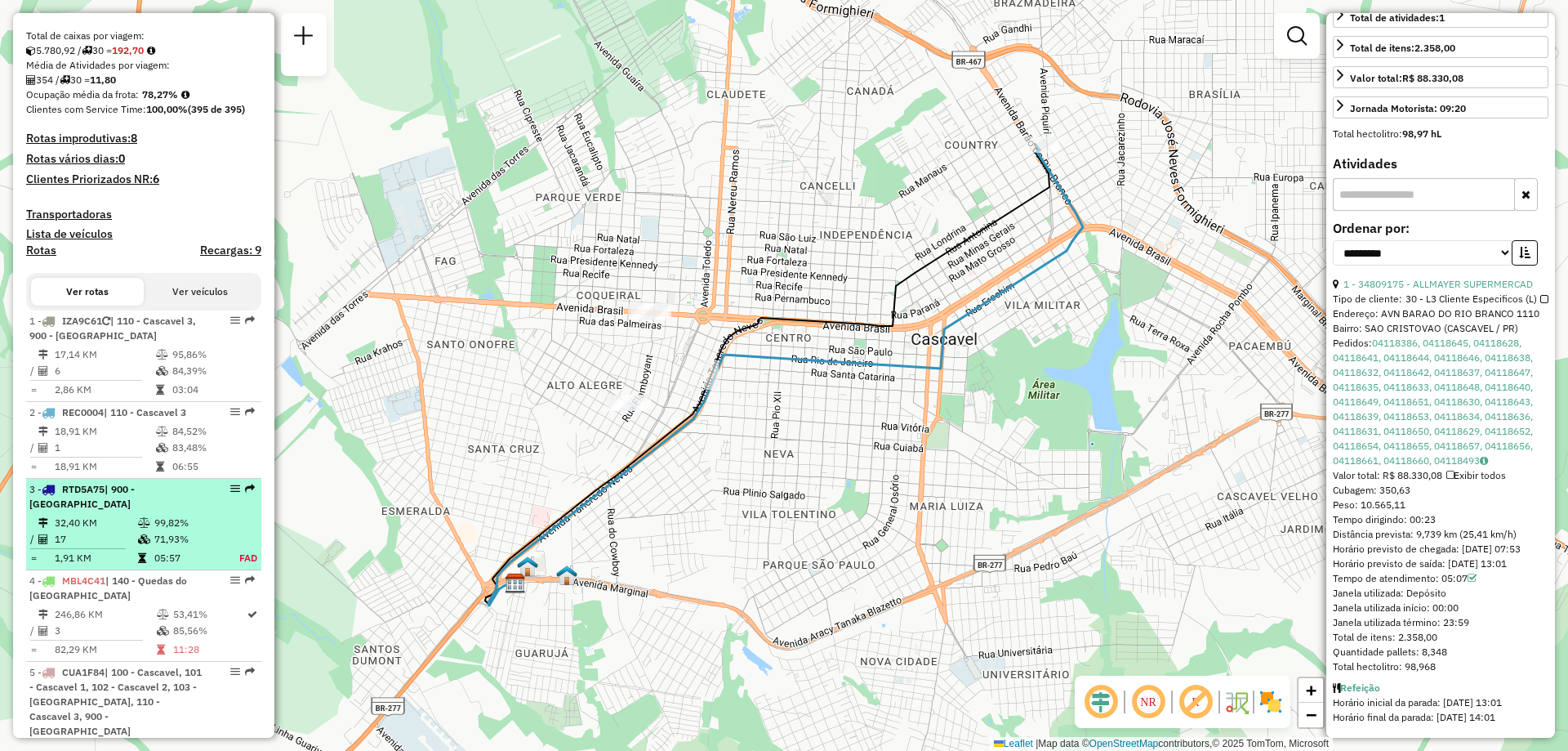
click at [126, 532] on td "32,40 KM" at bounding box center [95, 523] width 84 height 16
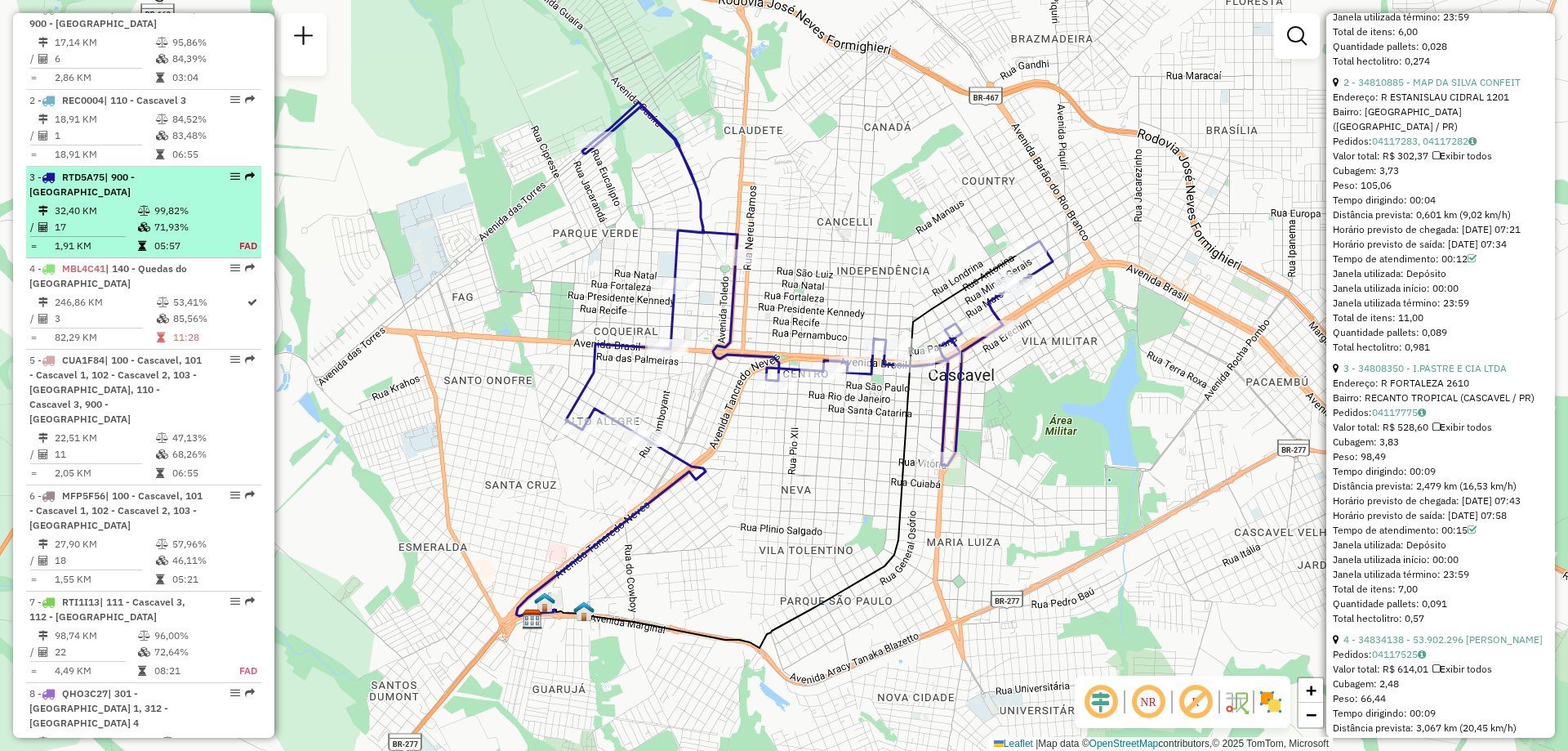
scroll to position [809, 0]
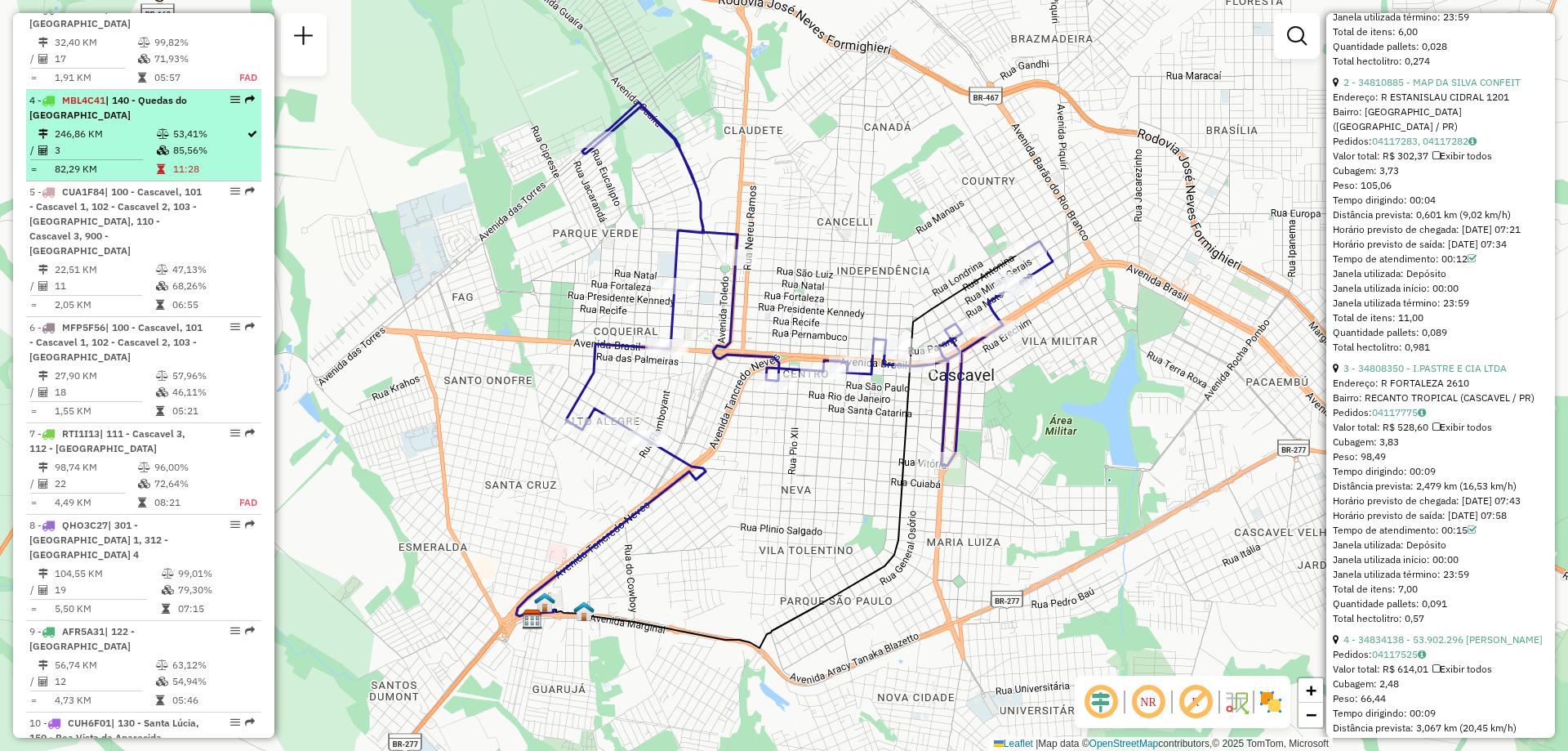
click at [117, 157] on td "3" at bounding box center [105, 150] width 102 height 16
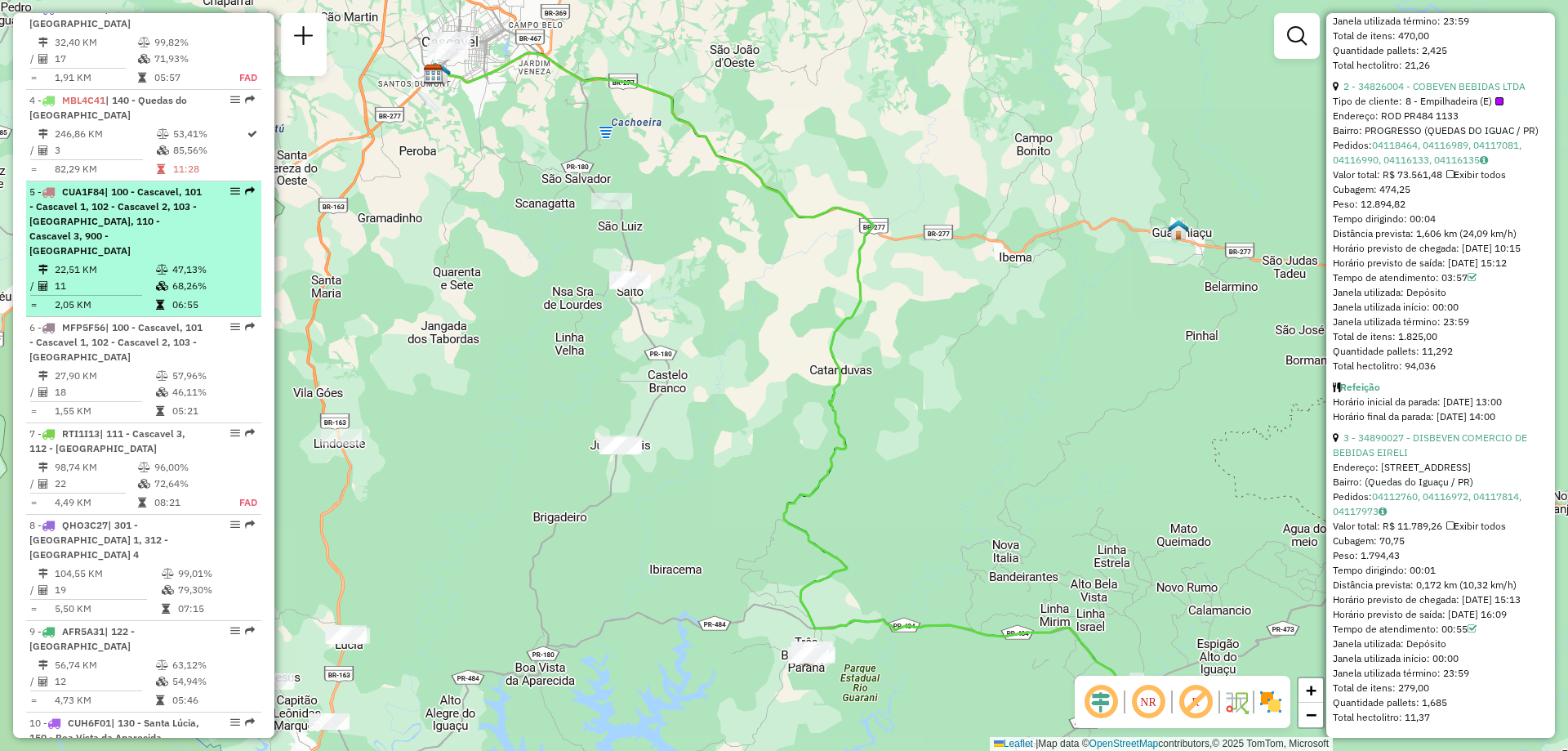
click at [129, 231] on span "| 100 - Cascavel, 101 - Cascavel 1, 102 - Cascavel 2, 103 - Cascavel, 110 - Cas…" at bounding box center [116, 220] width 173 height 71
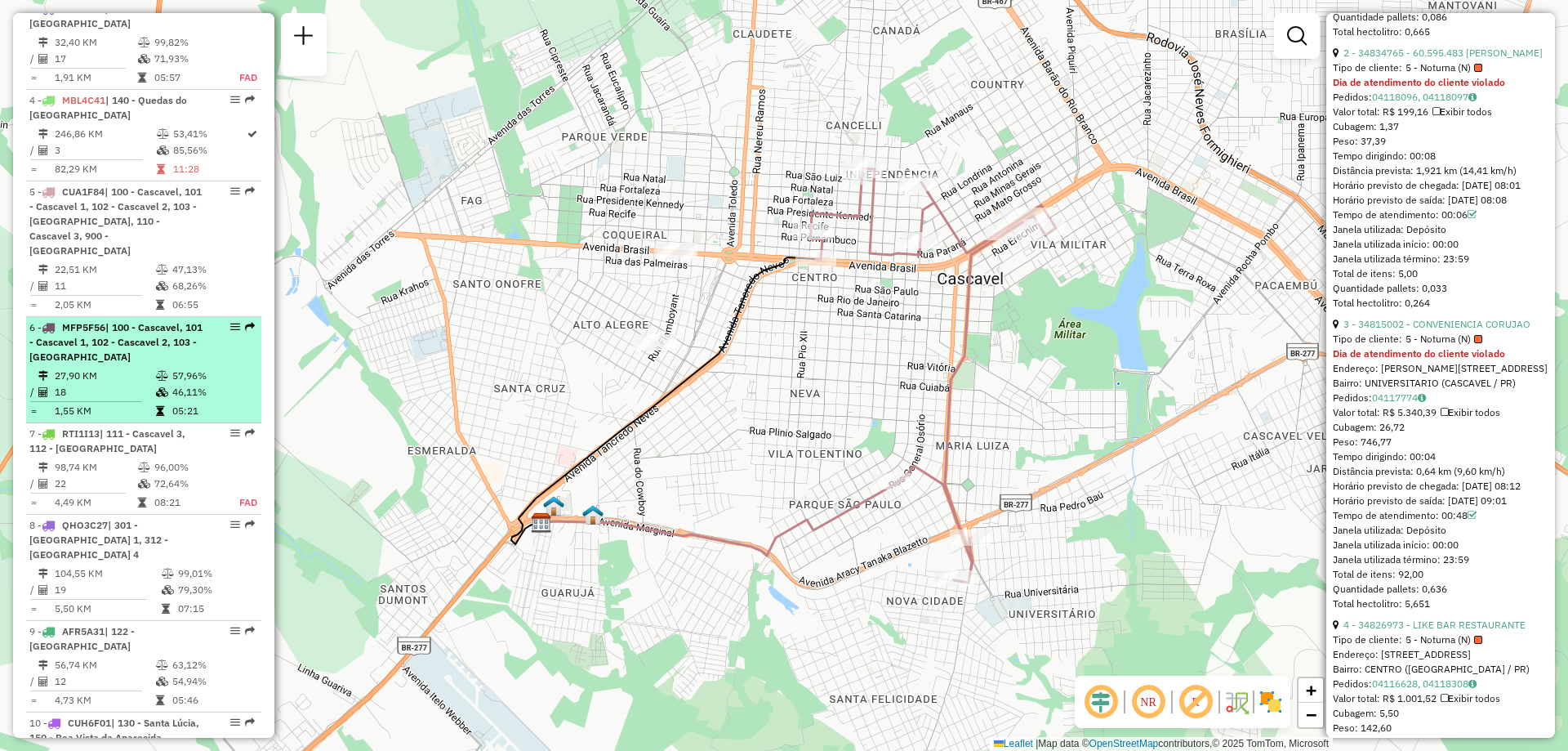
click at [121, 355] on div "6 - MFP5F56 | 100 - Cascavel, 101 - Cascavel 1, 102 - Cascavel 2, 103 - Cascavel" at bounding box center [116, 342] width 174 height 44
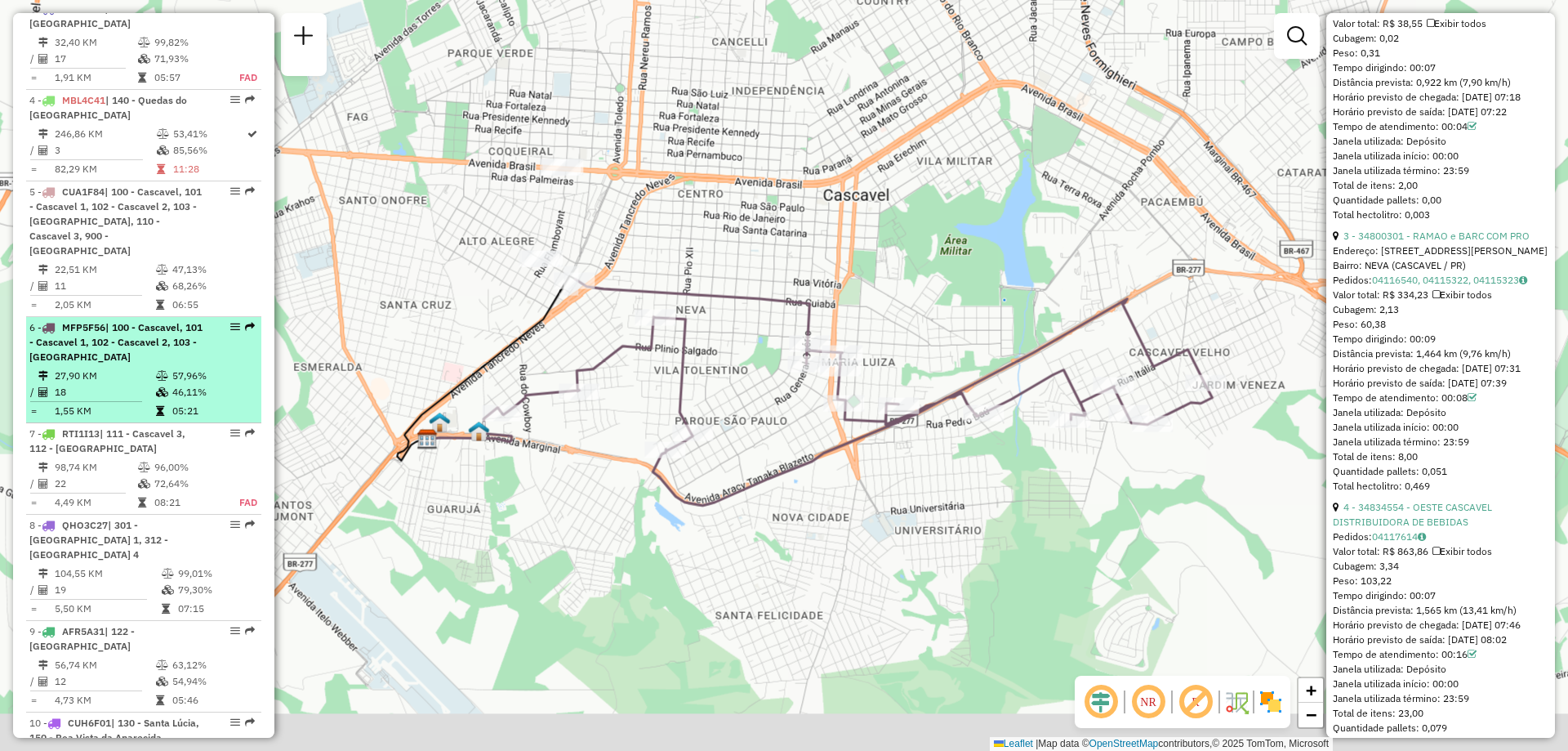
scroll to position [899, 0]
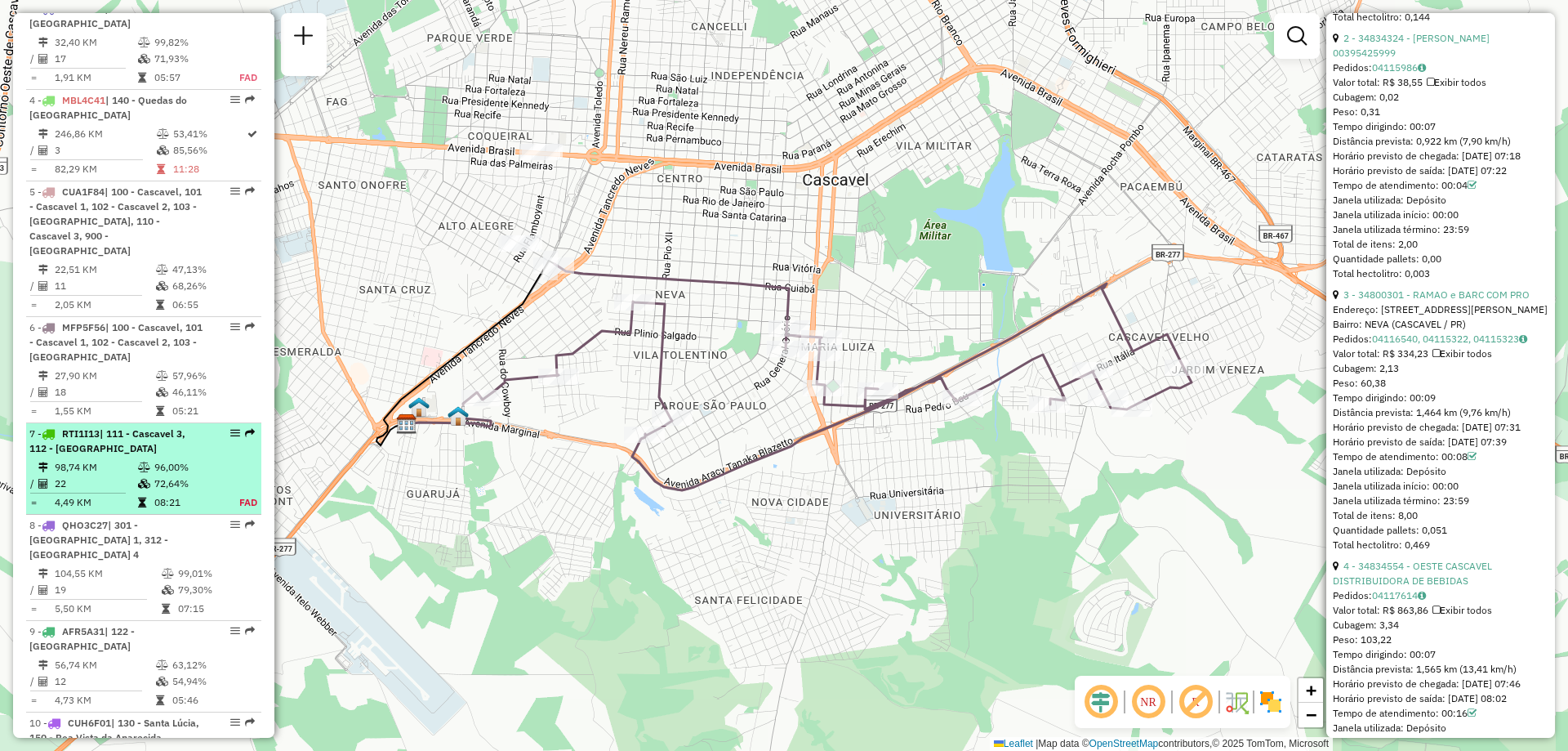
click at [124, 449] on div "7 - RTI1I13 | 111 - Cascavel 3, 112 - Rivieira" at bounding box center [116, 441] width 174 height 30
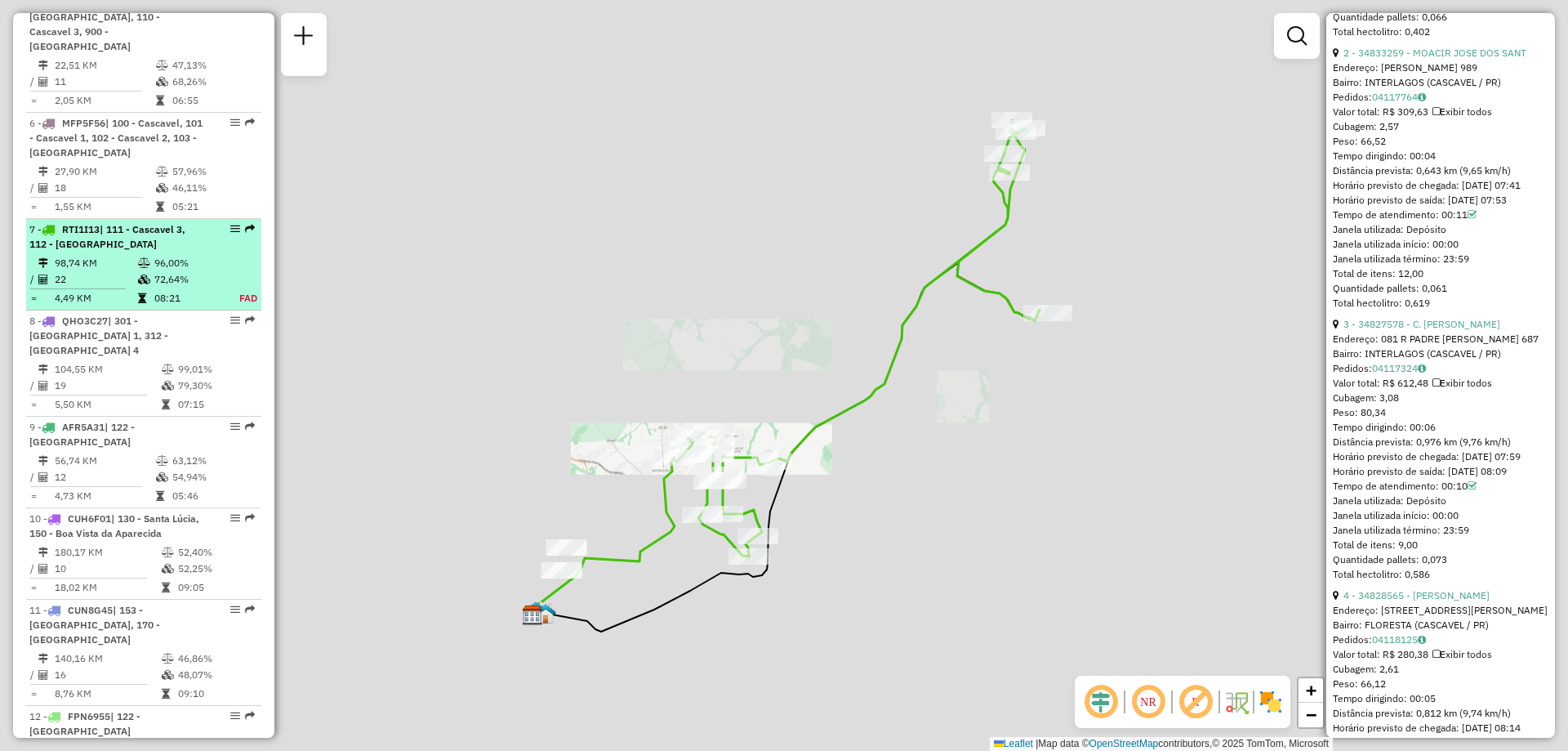
scroll to position [1220, 0]
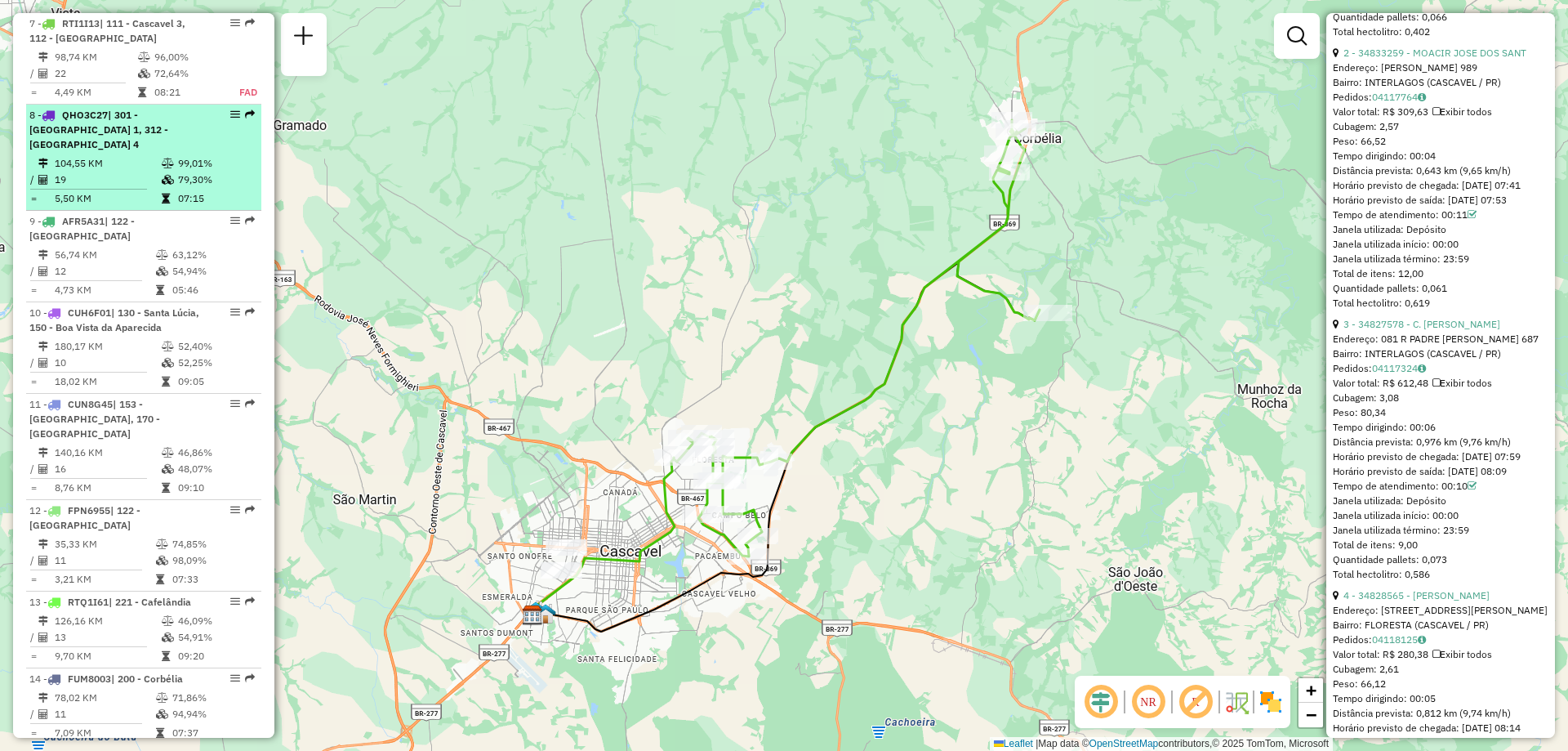
click at [103, 156] on td "104,55 KM" at bounding box center [107, 164] width 107 height 16
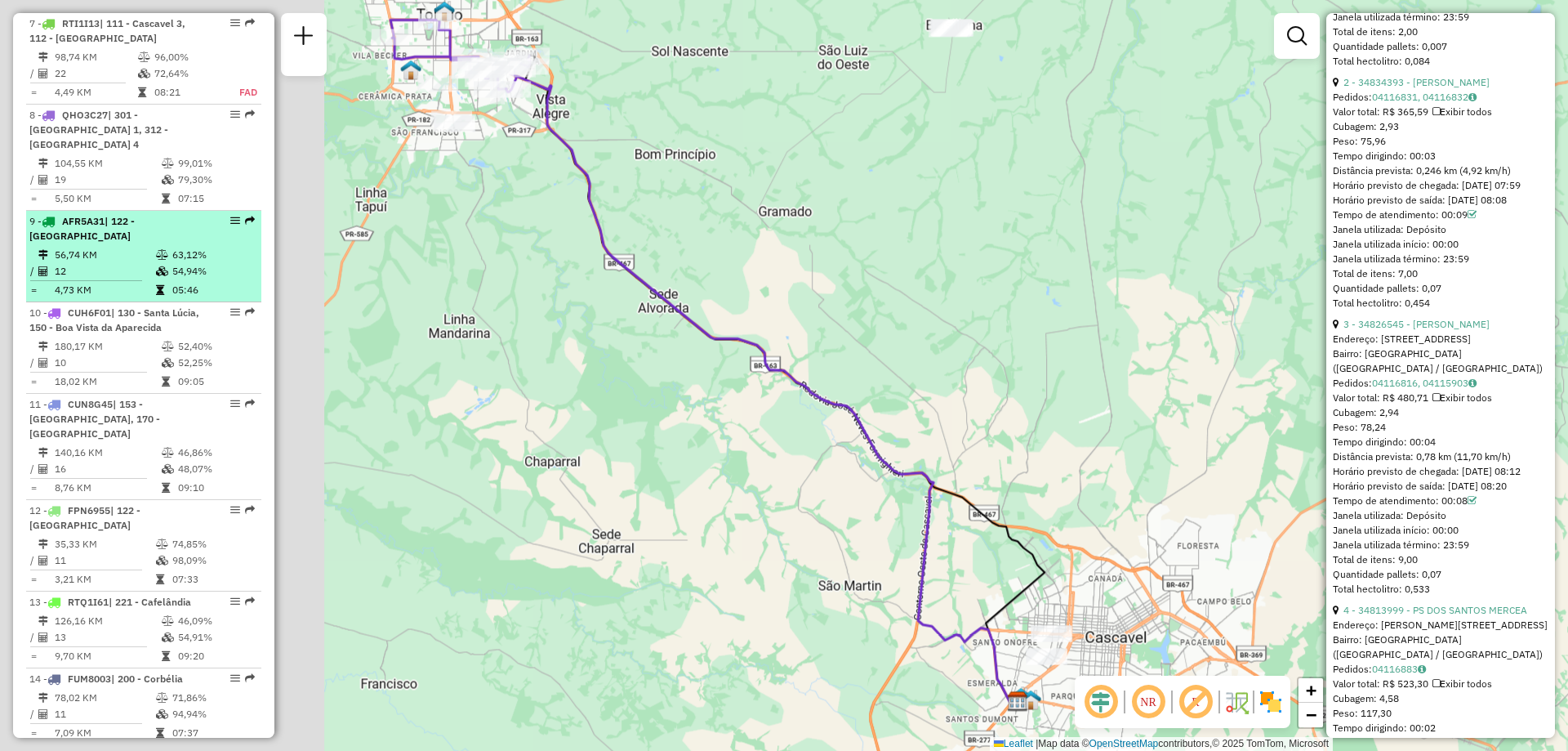
scroll to position [884, 0]
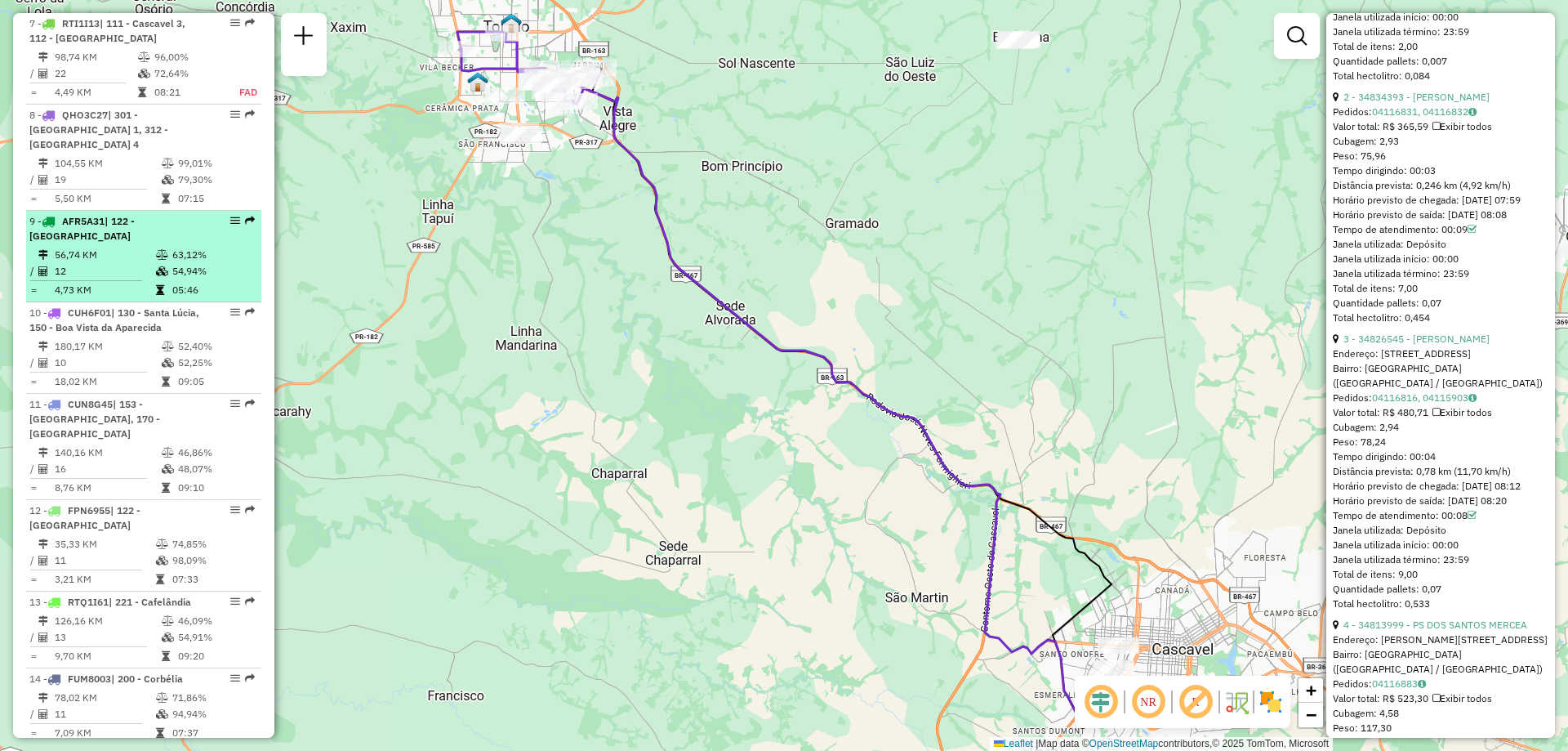
click at [111, 246] on td "56,74 KM" at bounding box center [104, 255] width 102 height 16
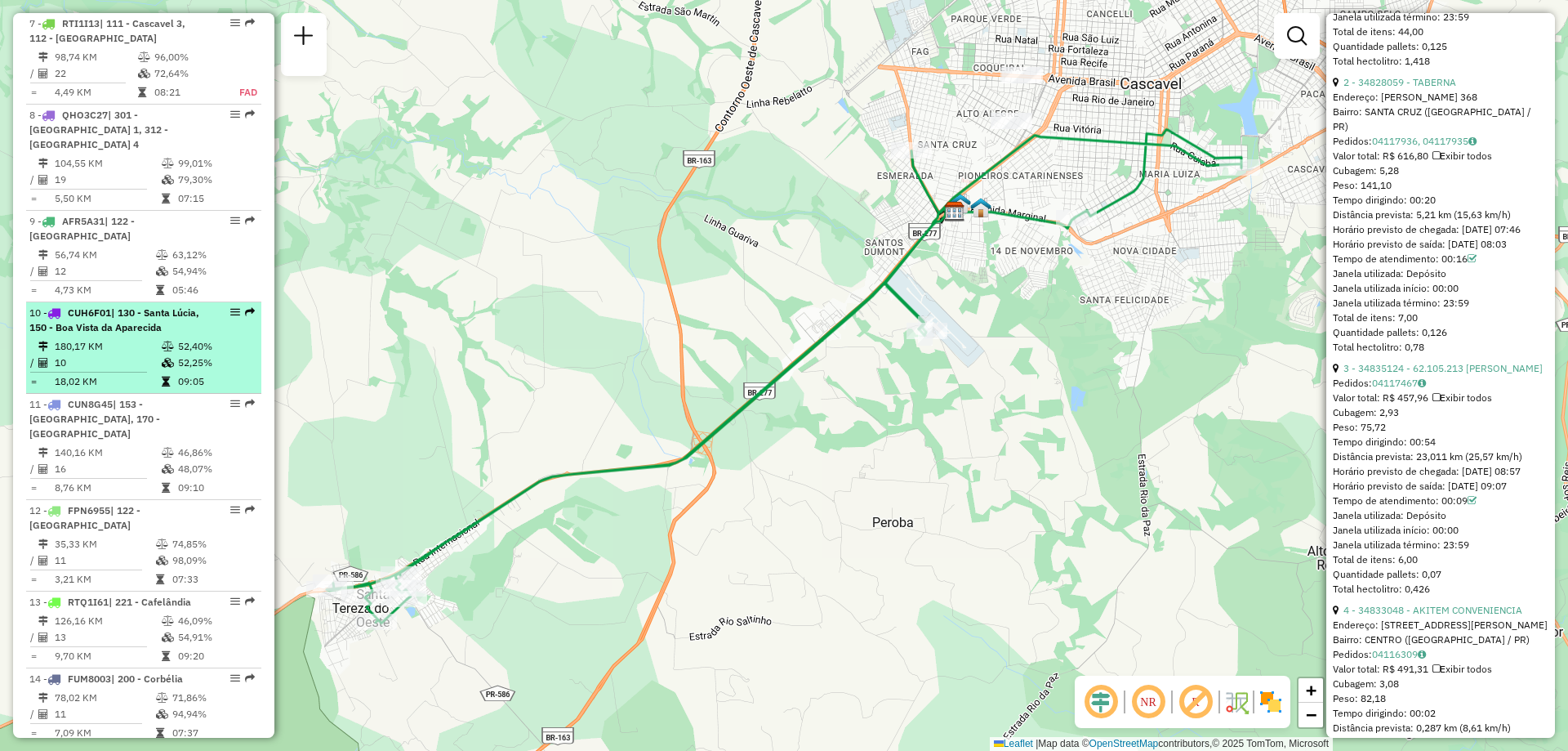
click at [132, 338] on td "180,17 KM" at bounding box center [107, 346] width 107 height 16
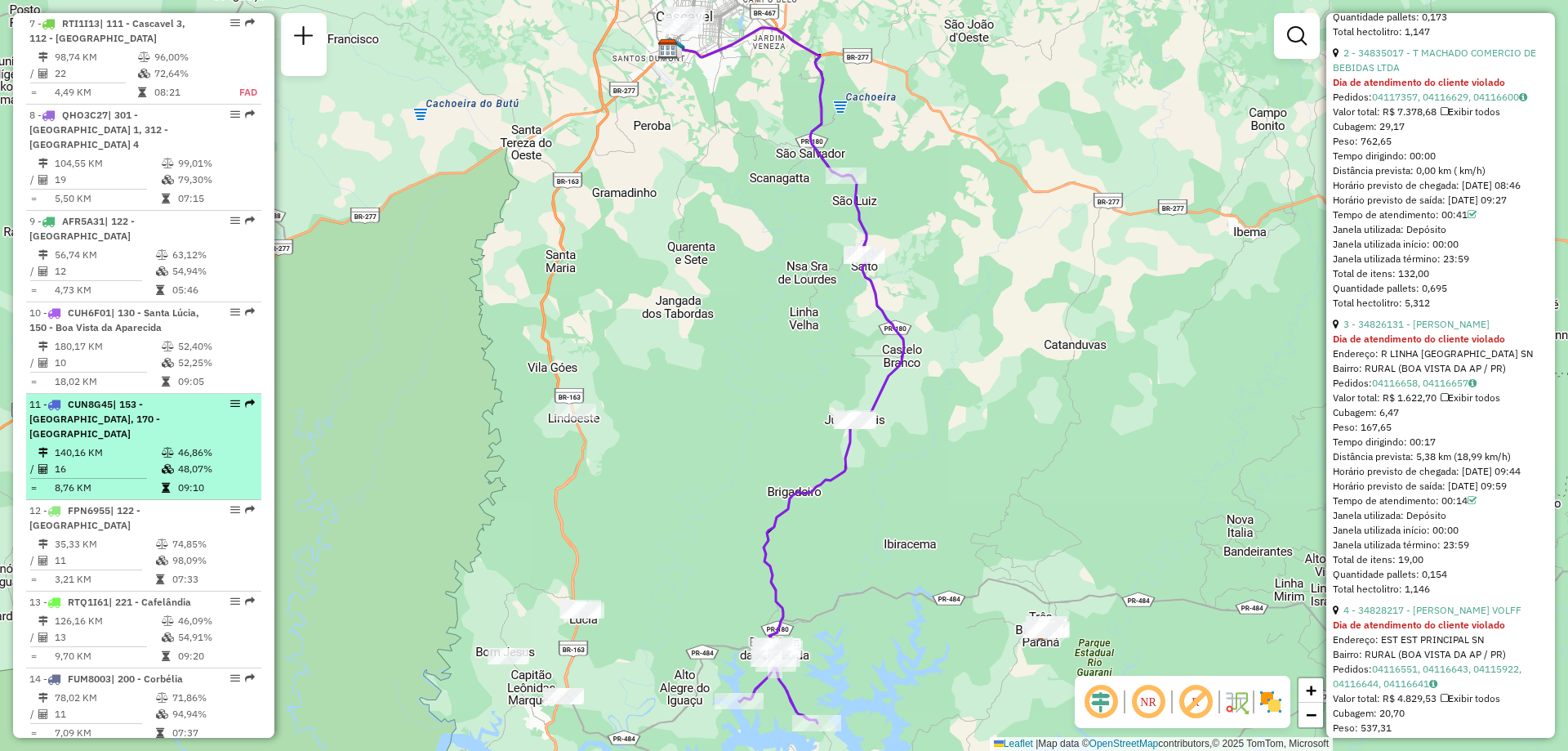
click at [120, 398] on span "| 153 - São Jordão d' Oeste, 170 - Ibema" at bounding box center [94, 418] width 130 height 41
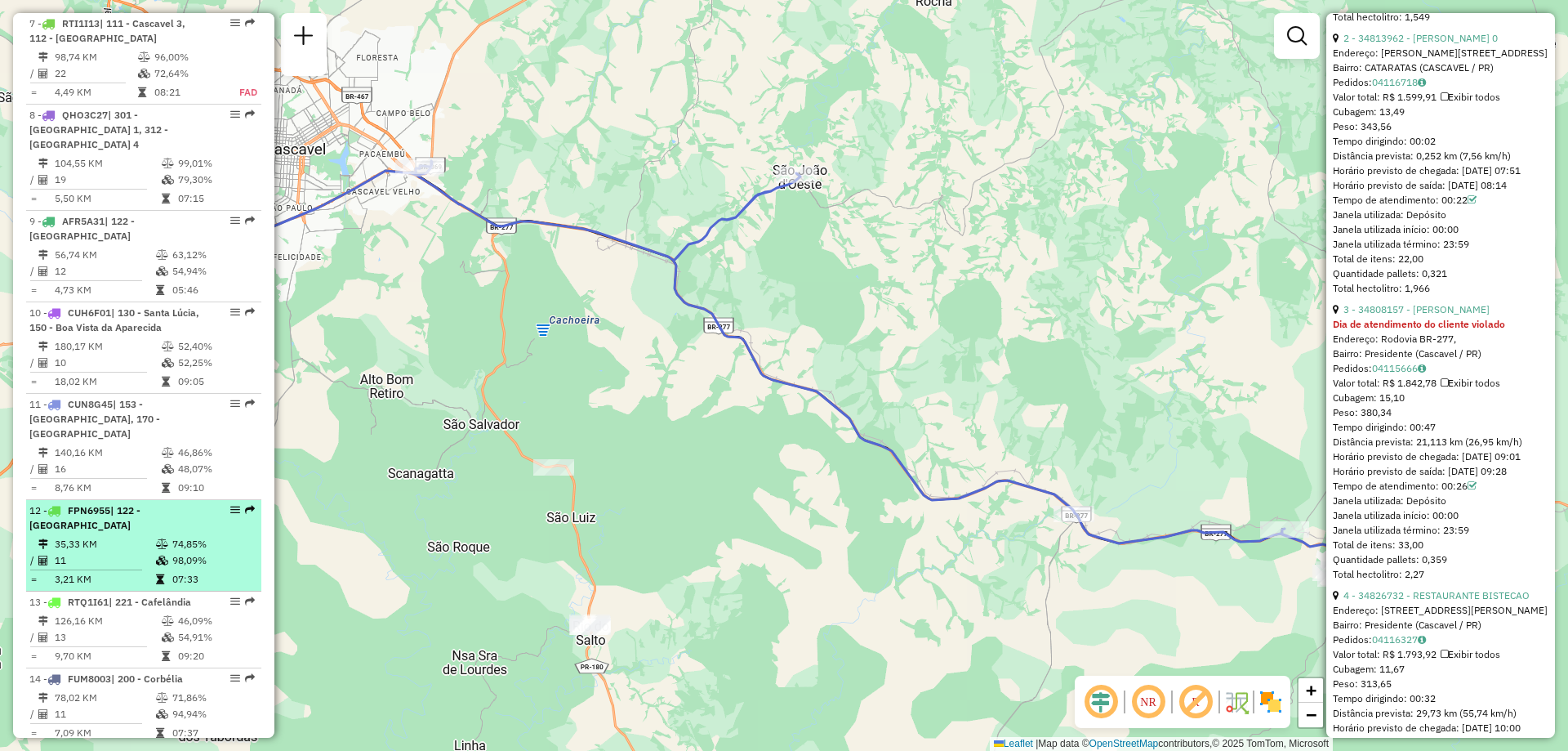
click at [104, 504] on div "12 - FPN6955 | 122 - Santa Tereza do Oeste" at bounding box center [116, 518] width 174 height 30
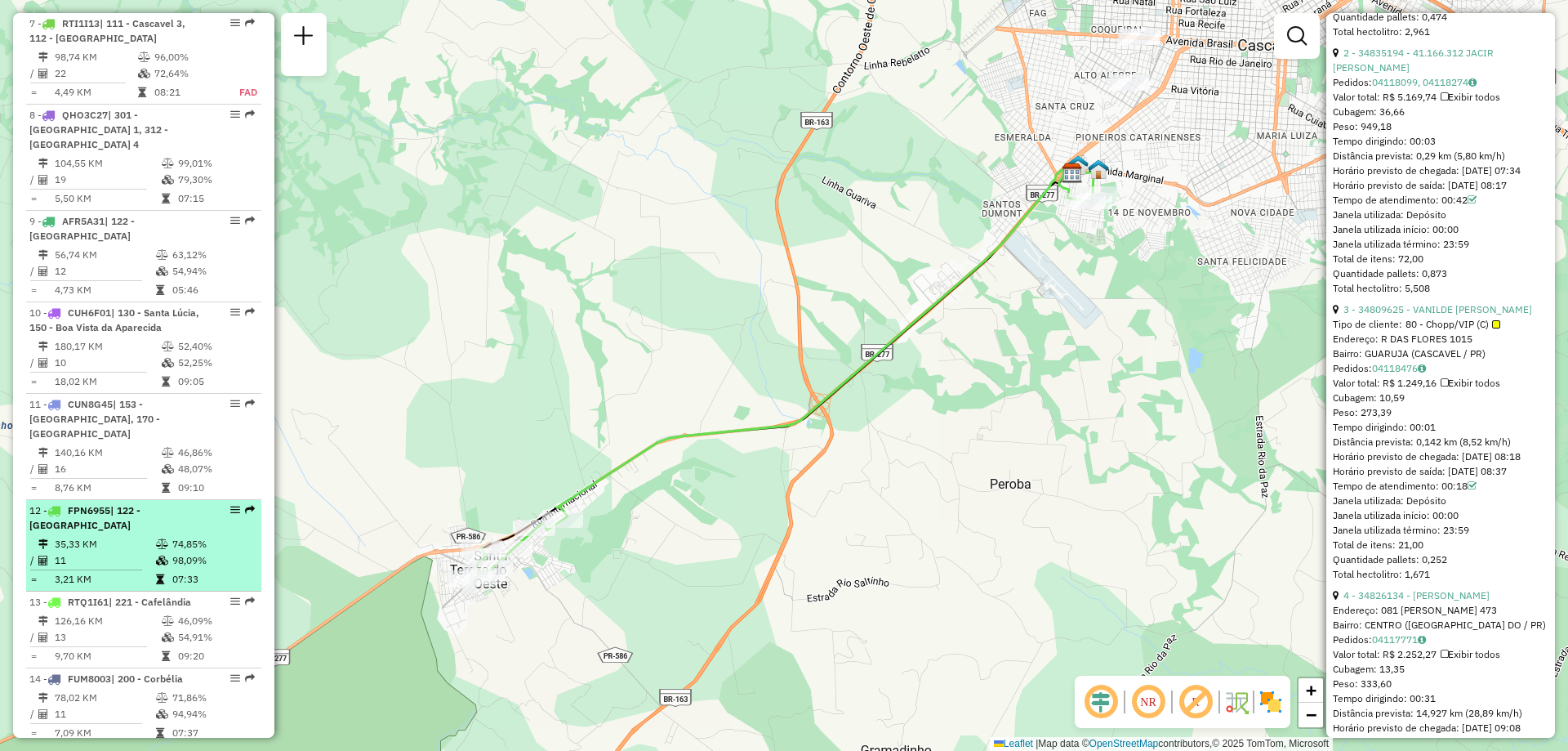
scroll to position [1301, 0]
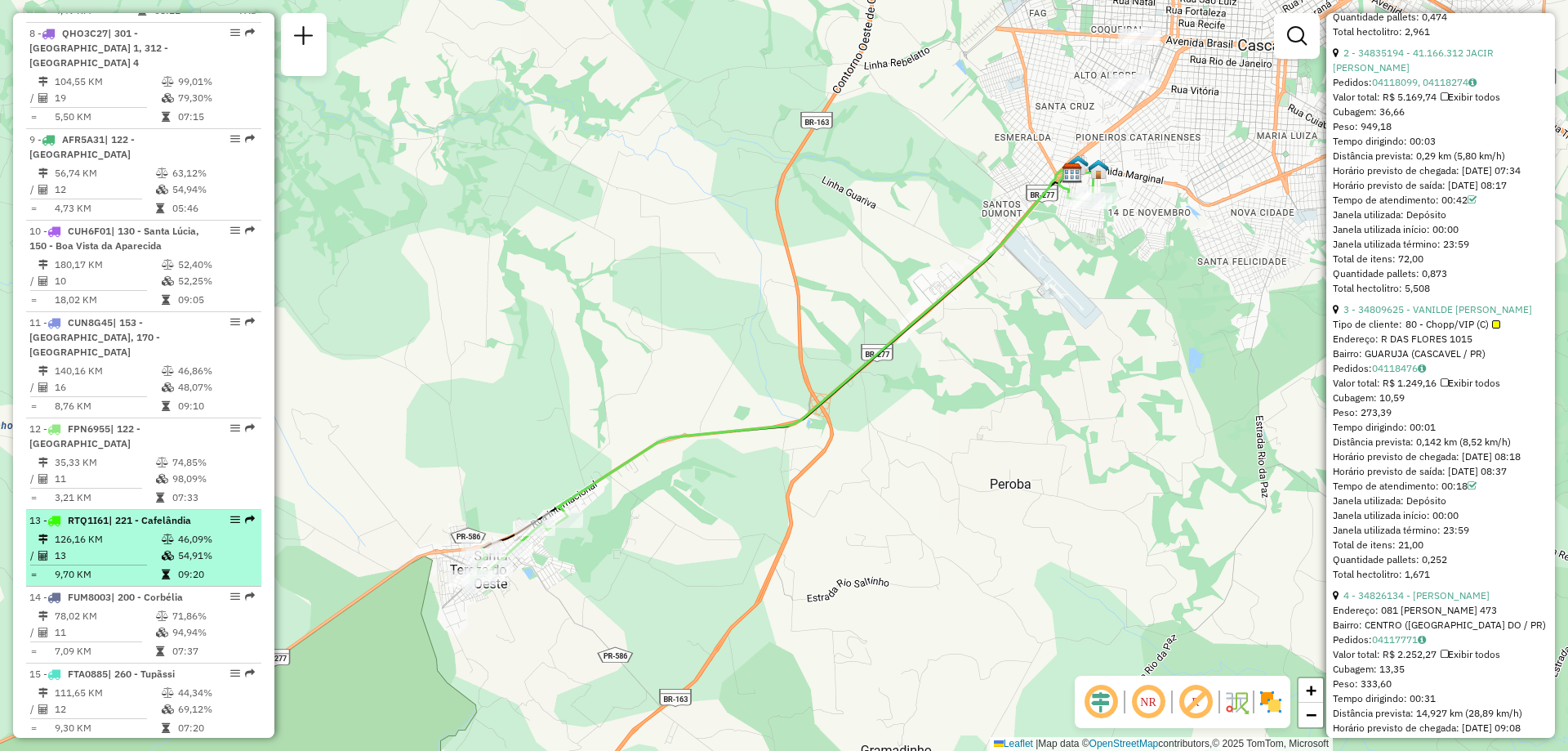
click at [113, 532] on td "126,16 KM" at bounding box center [107, 540] width 107 height 16
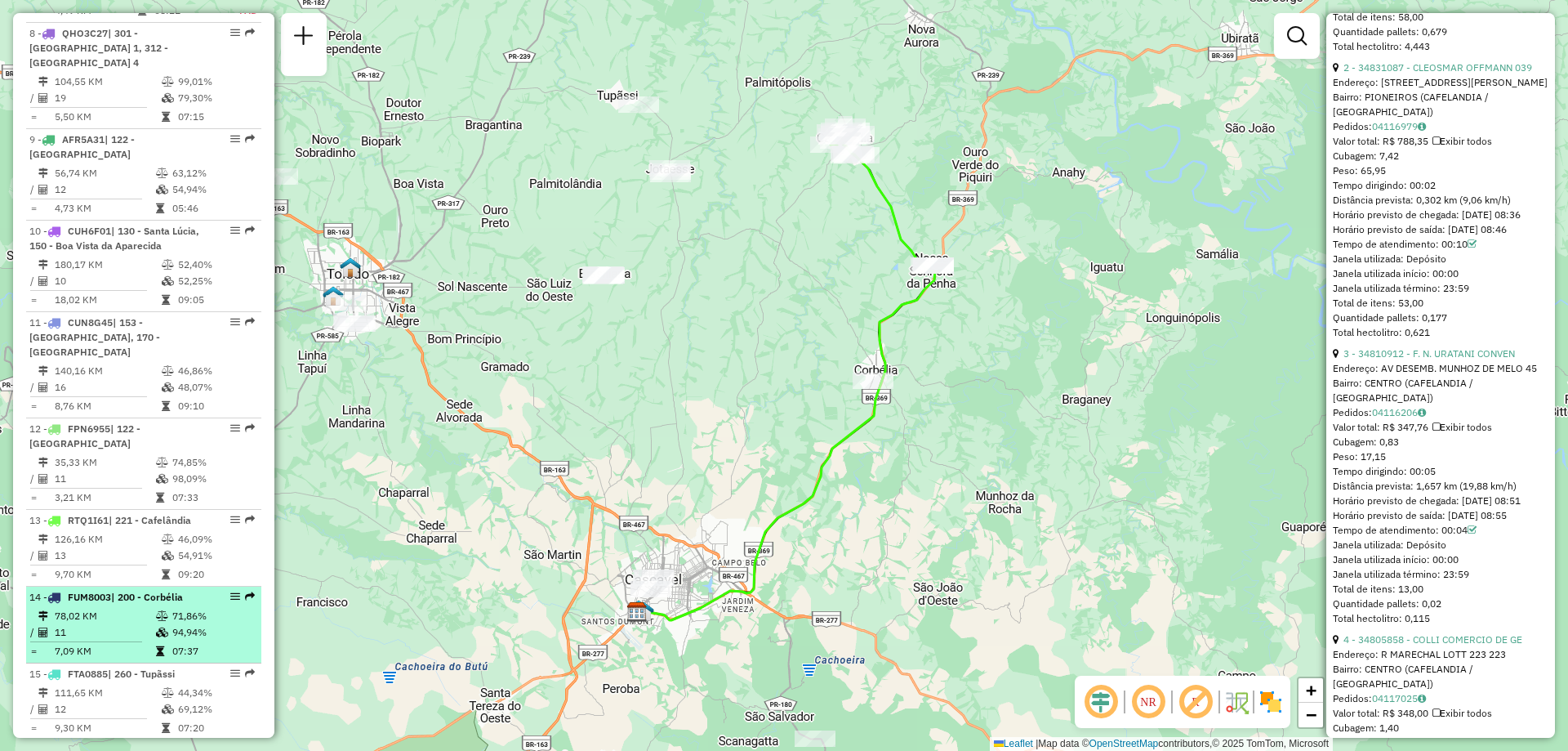
click at [120, 608] on td "78,02 KM" at bounding box center [104, 616] width 102 height 16
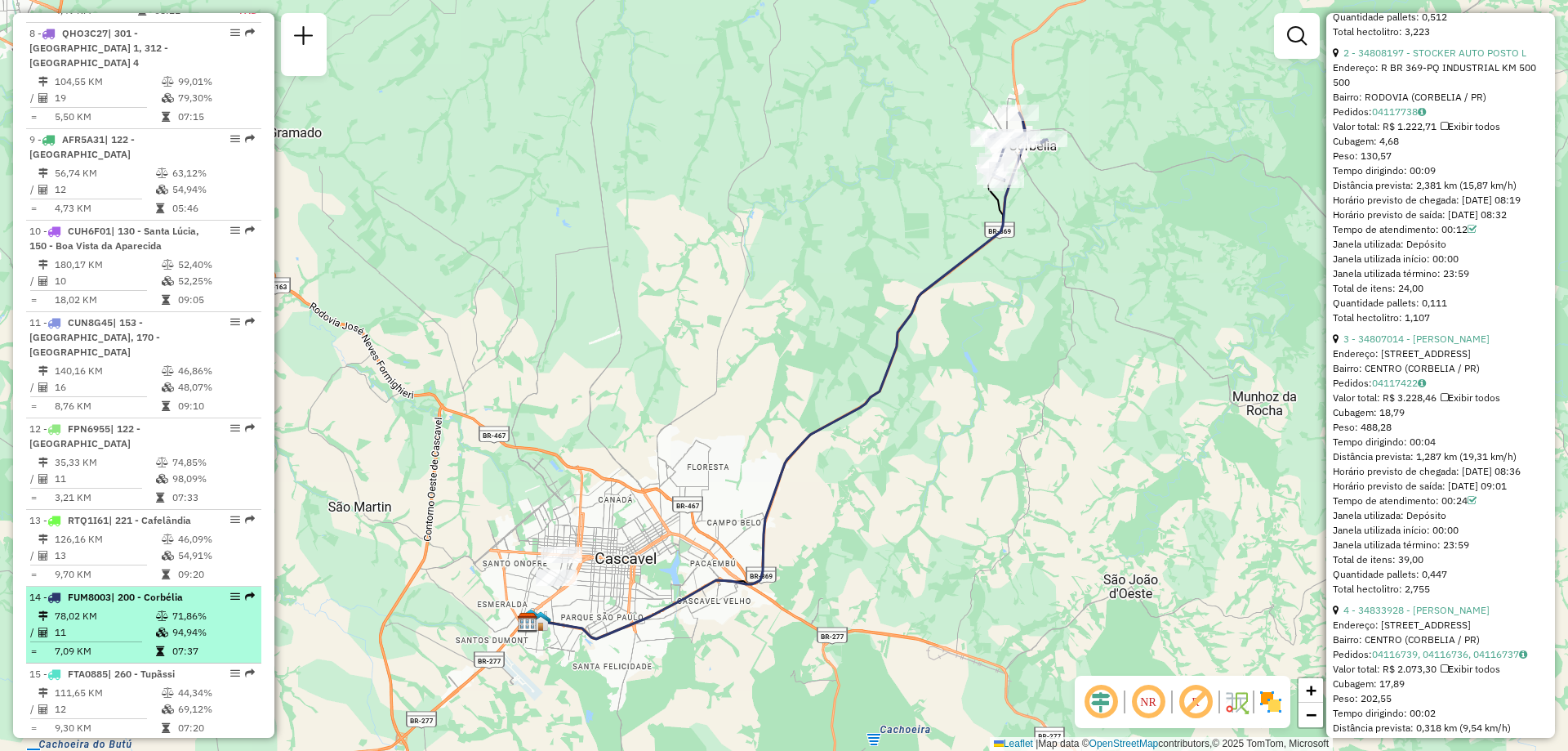
scroll to position [1382, 0]
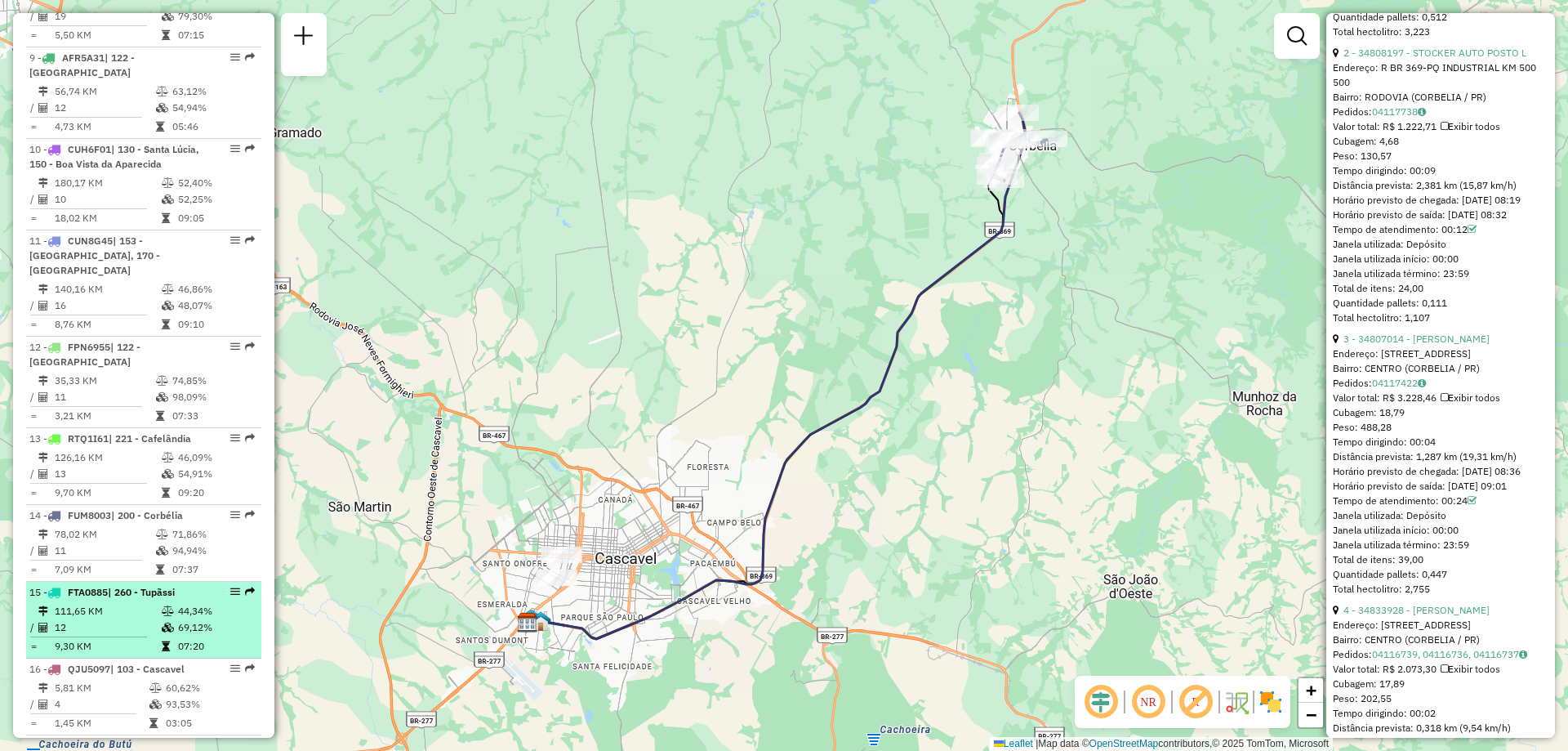
click at [118, 603] on td "111,65 KM" at bounding box center [107, 612] width 107 height 16
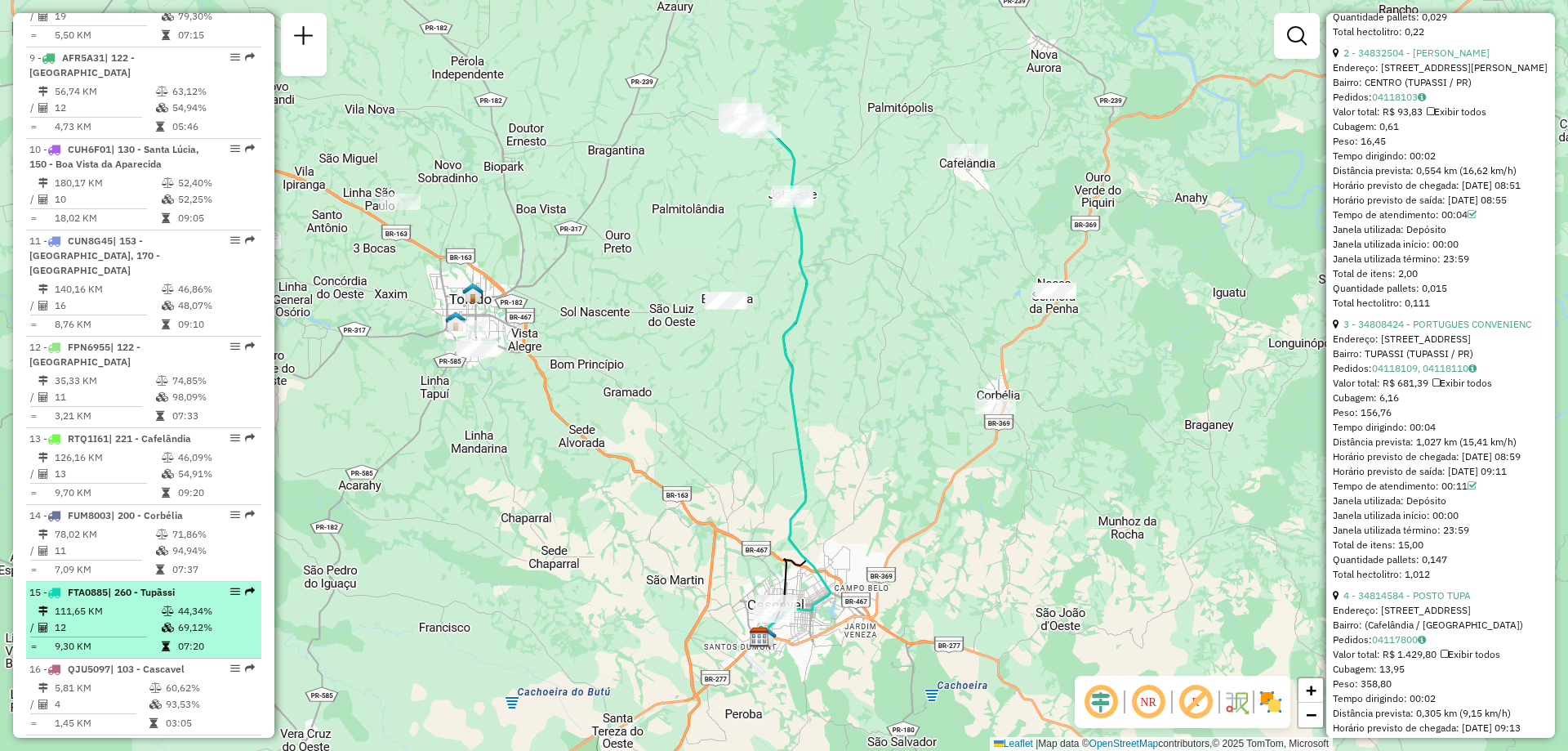
scroll to position [1464, 0]
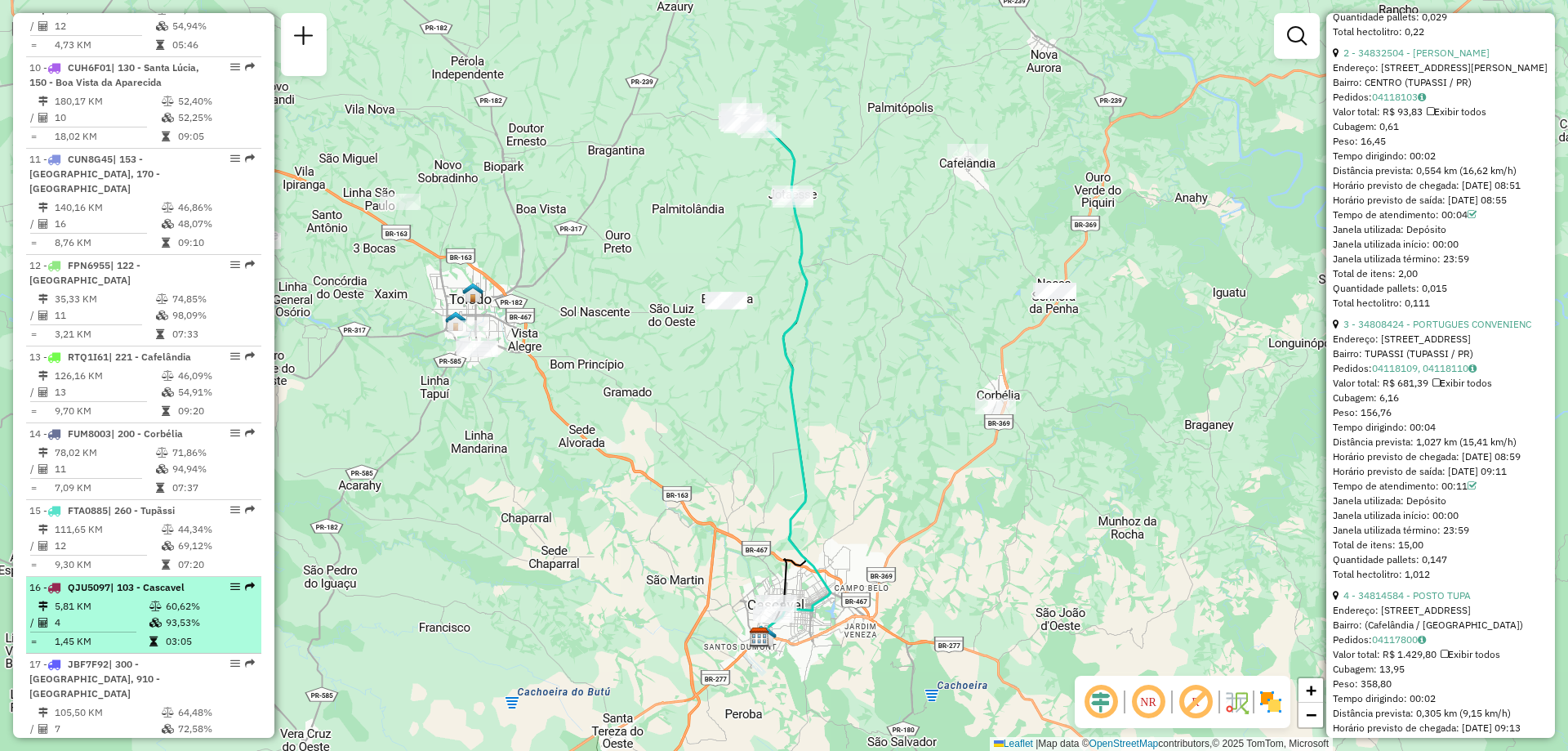
click at [111, 598] on td "5,81 KM" at bounding box center [101, 606] width 94 height 16
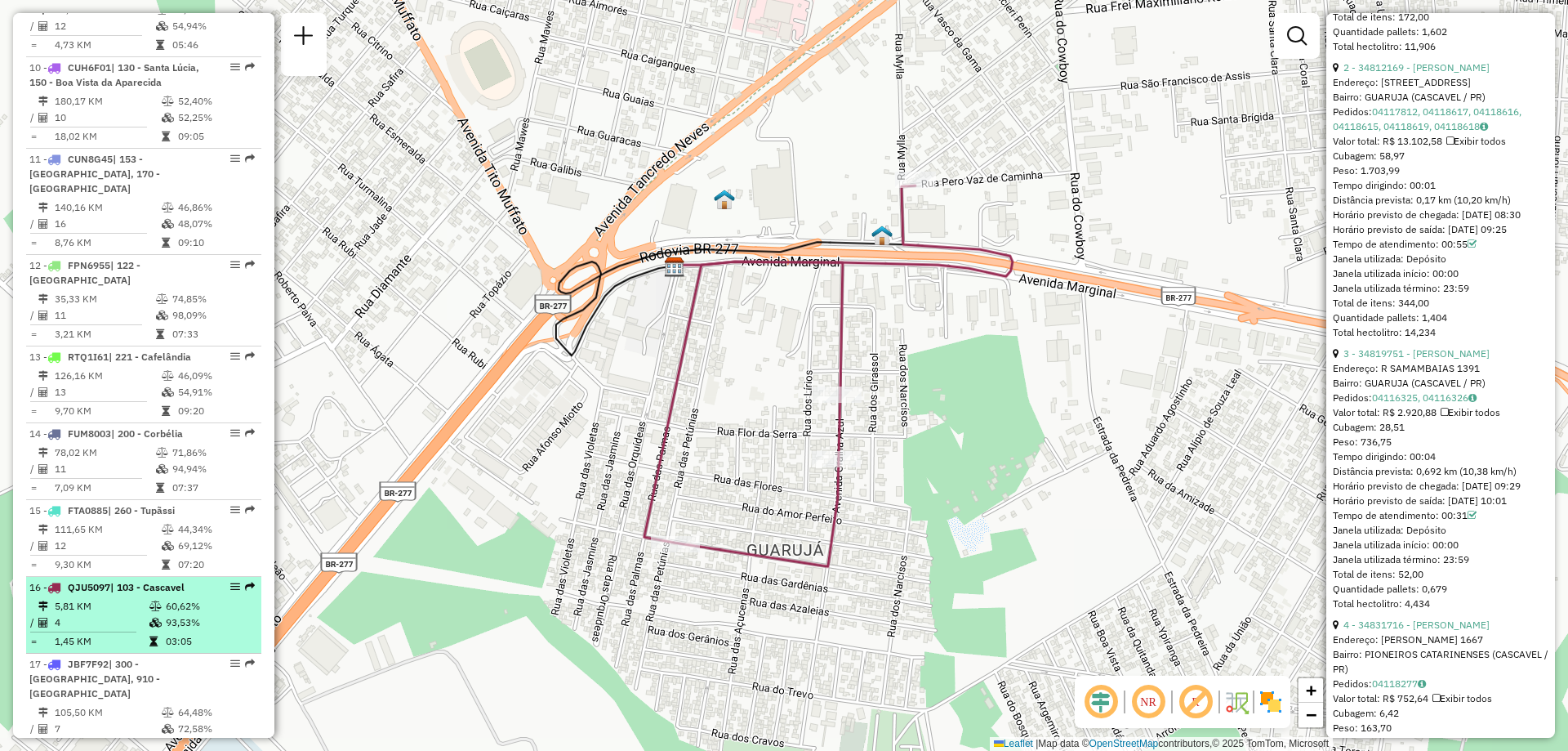
scroll to position [1546, 0]
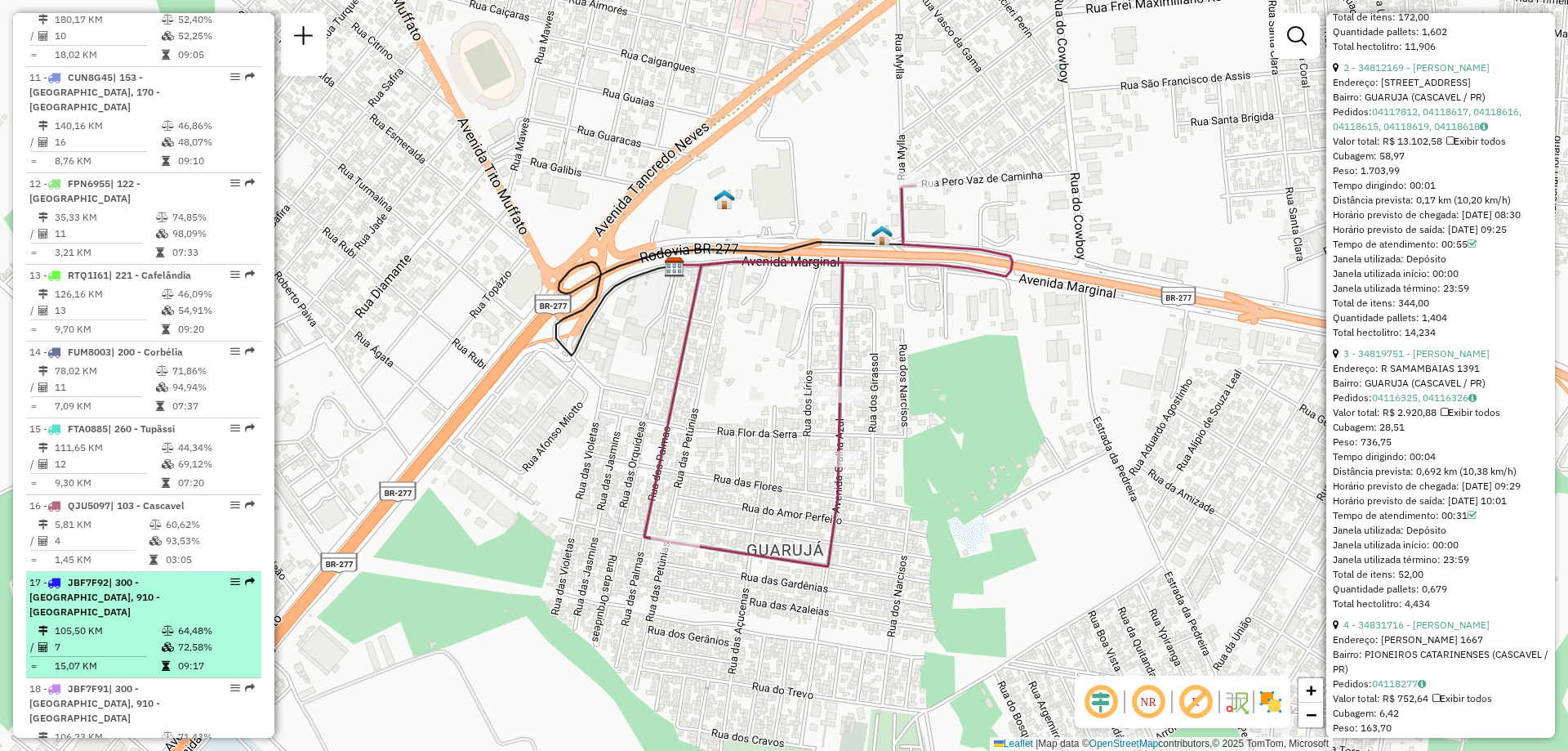
click at [116, 622] on td "105,50 KM" at bounding box center [107, 630] width 107 height 16
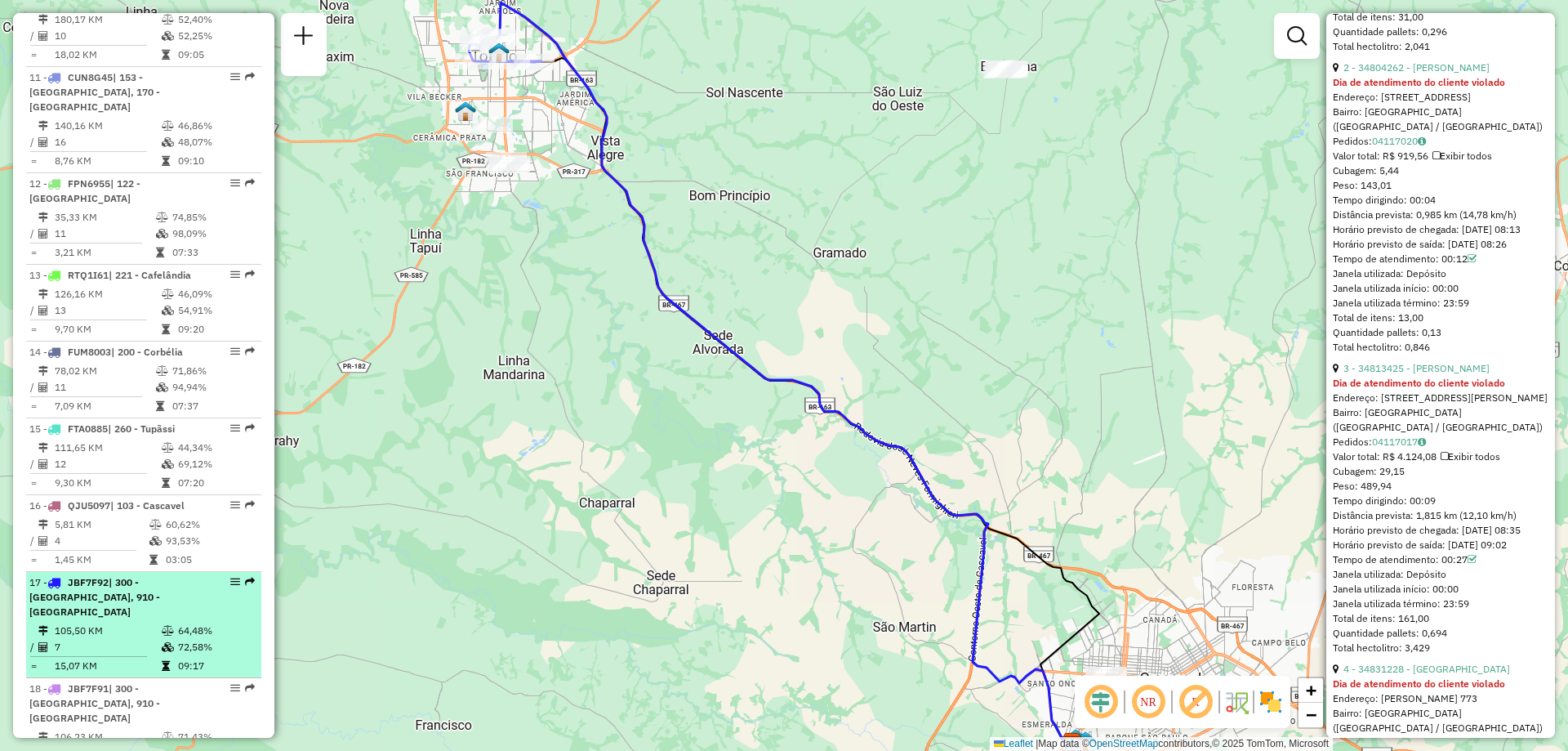
scroll to position [1628, 0]
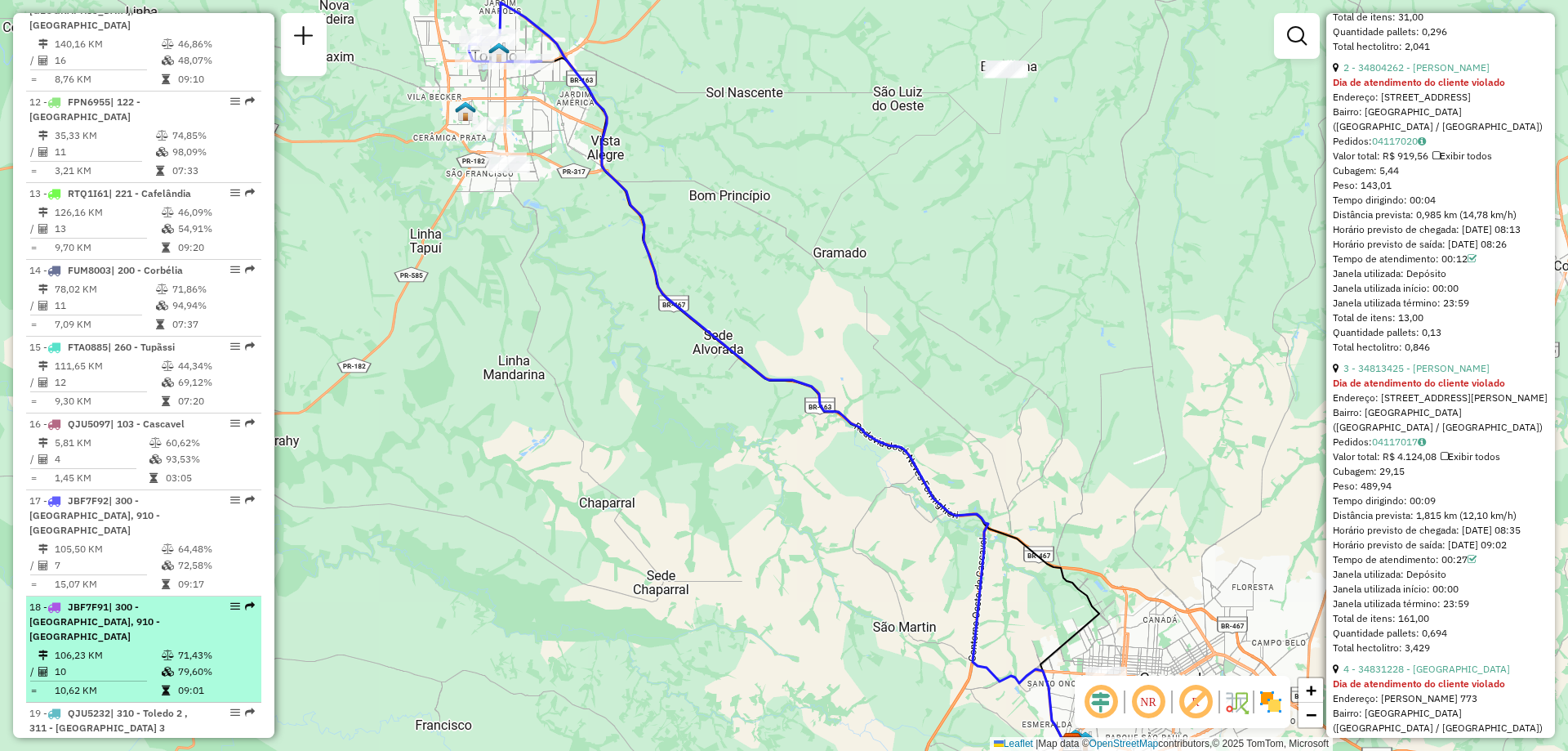
click at [127, 648] on td "106,23 KM" at bounding box center [107, 656] width 107 height 16
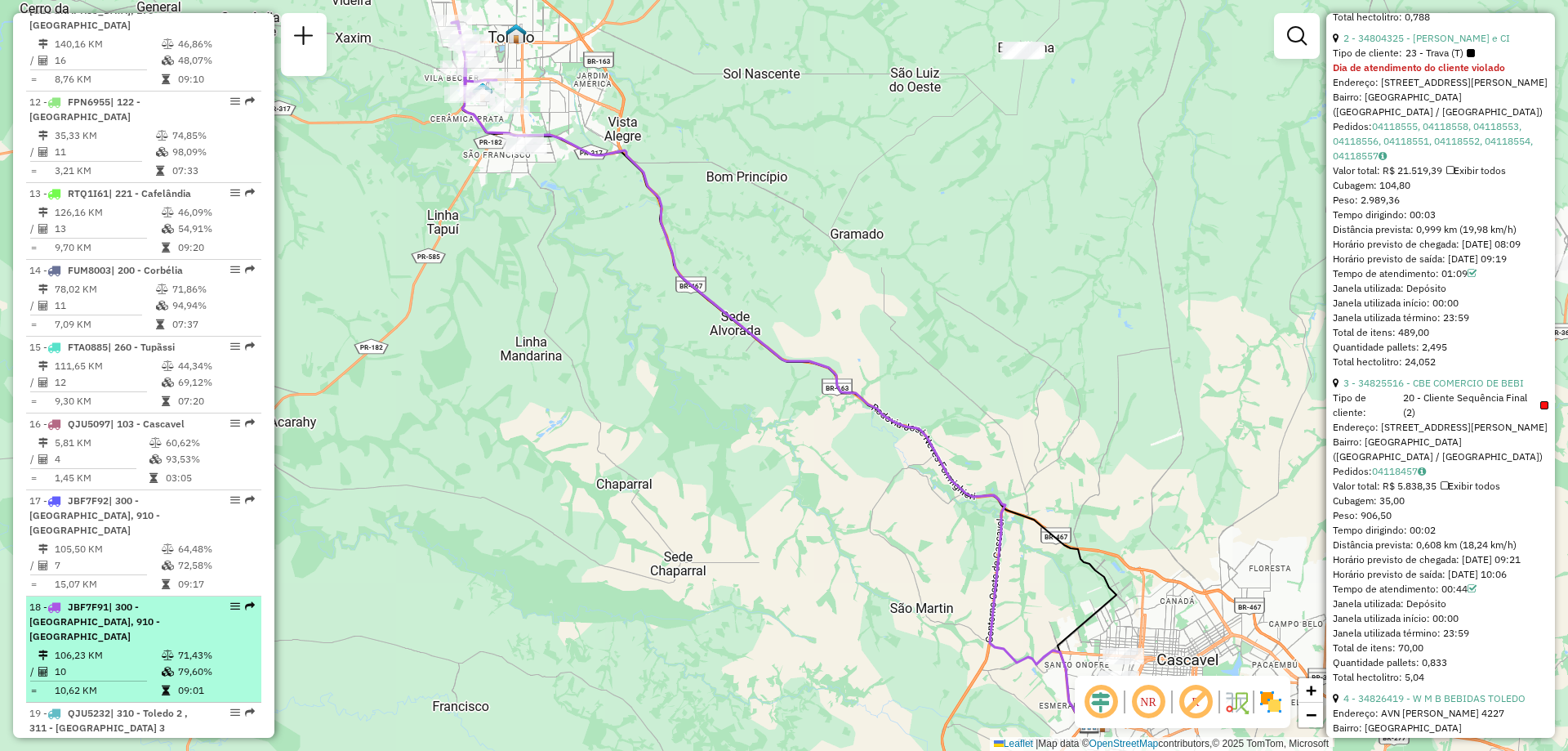
scroll to position [1710, 0]
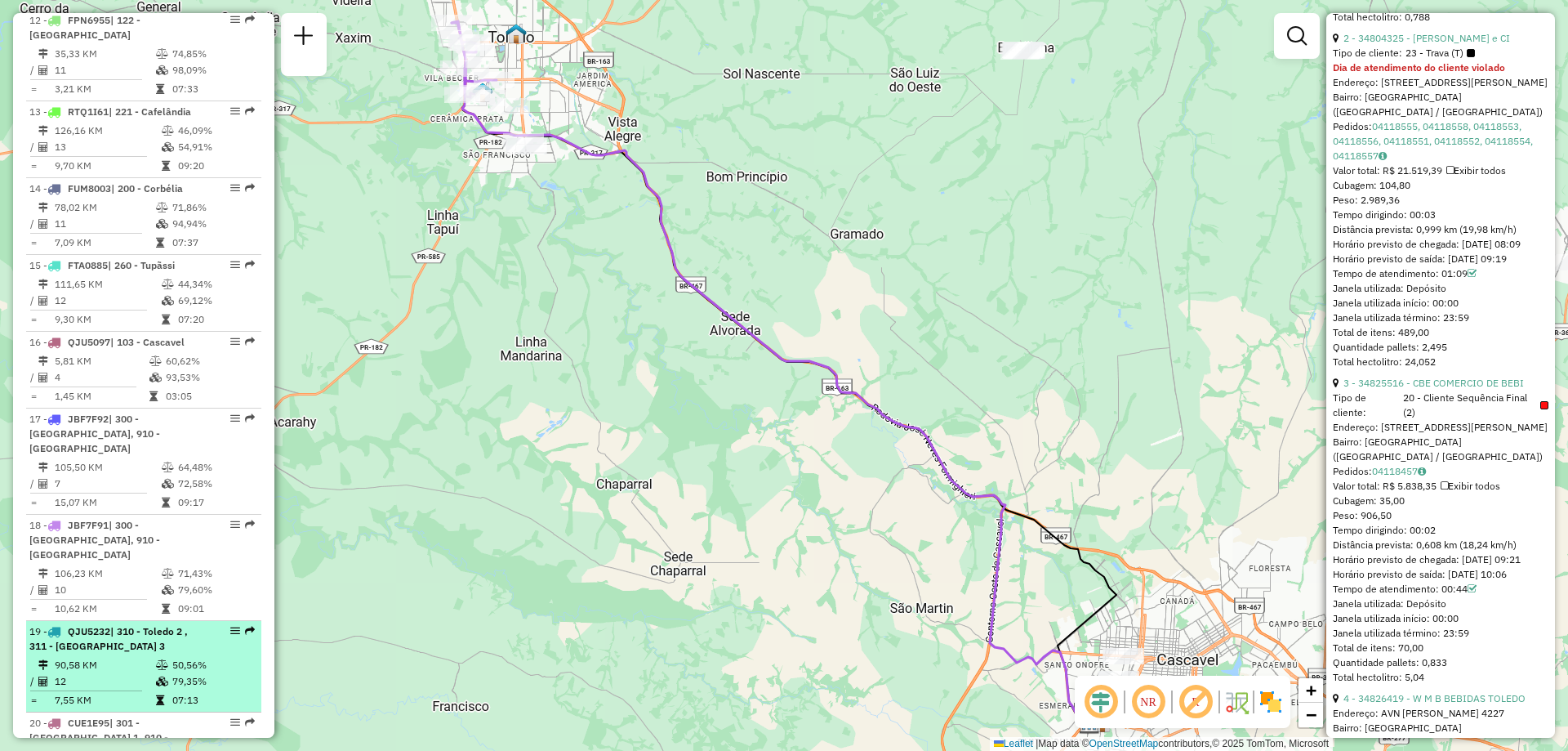
click at [117, 624] on div "19 - QJU5232 | 310 - Toledo 2 , 311 - Toledo 3" at bounding box center [116, 639] width 174 height 30
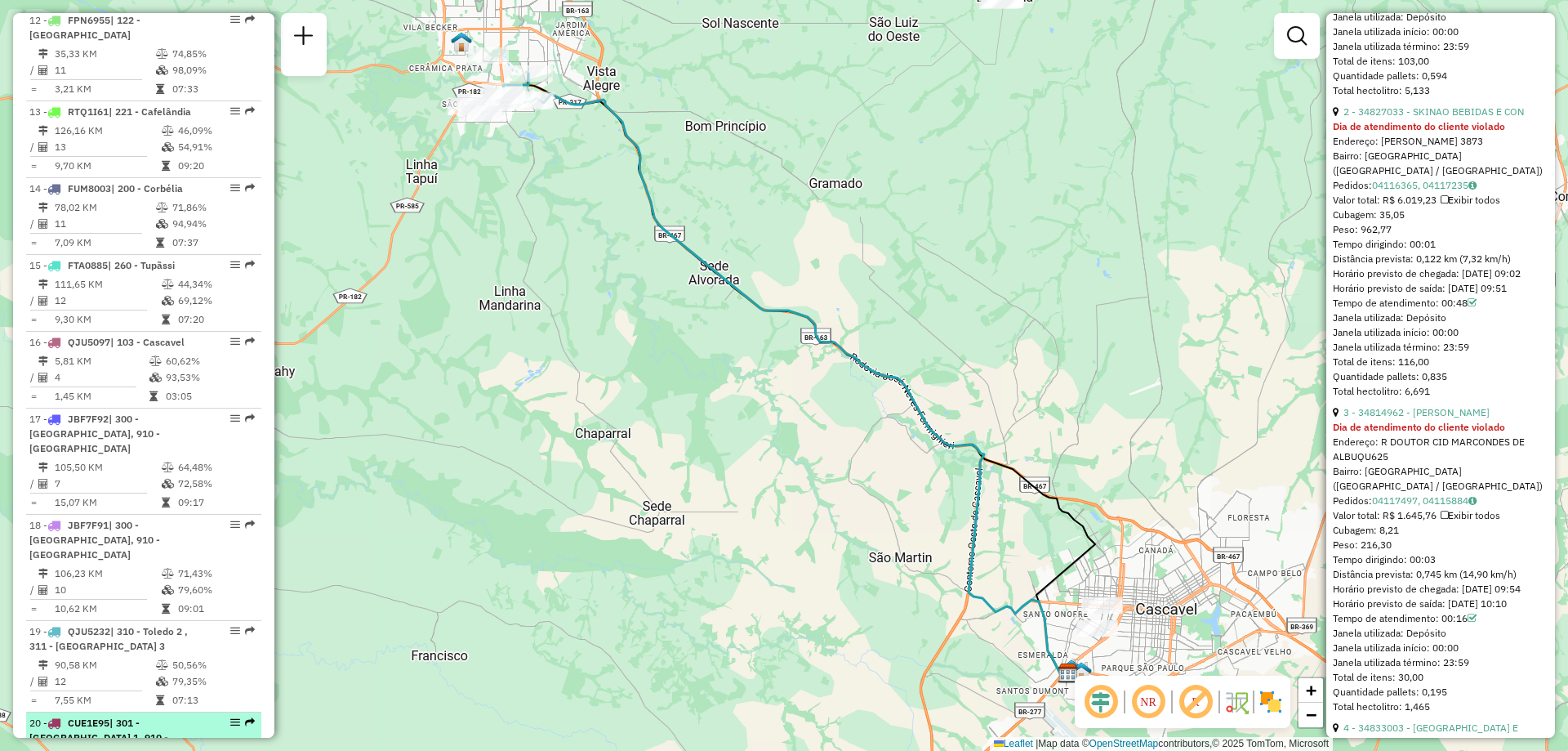
scroll to position [1792, 0]
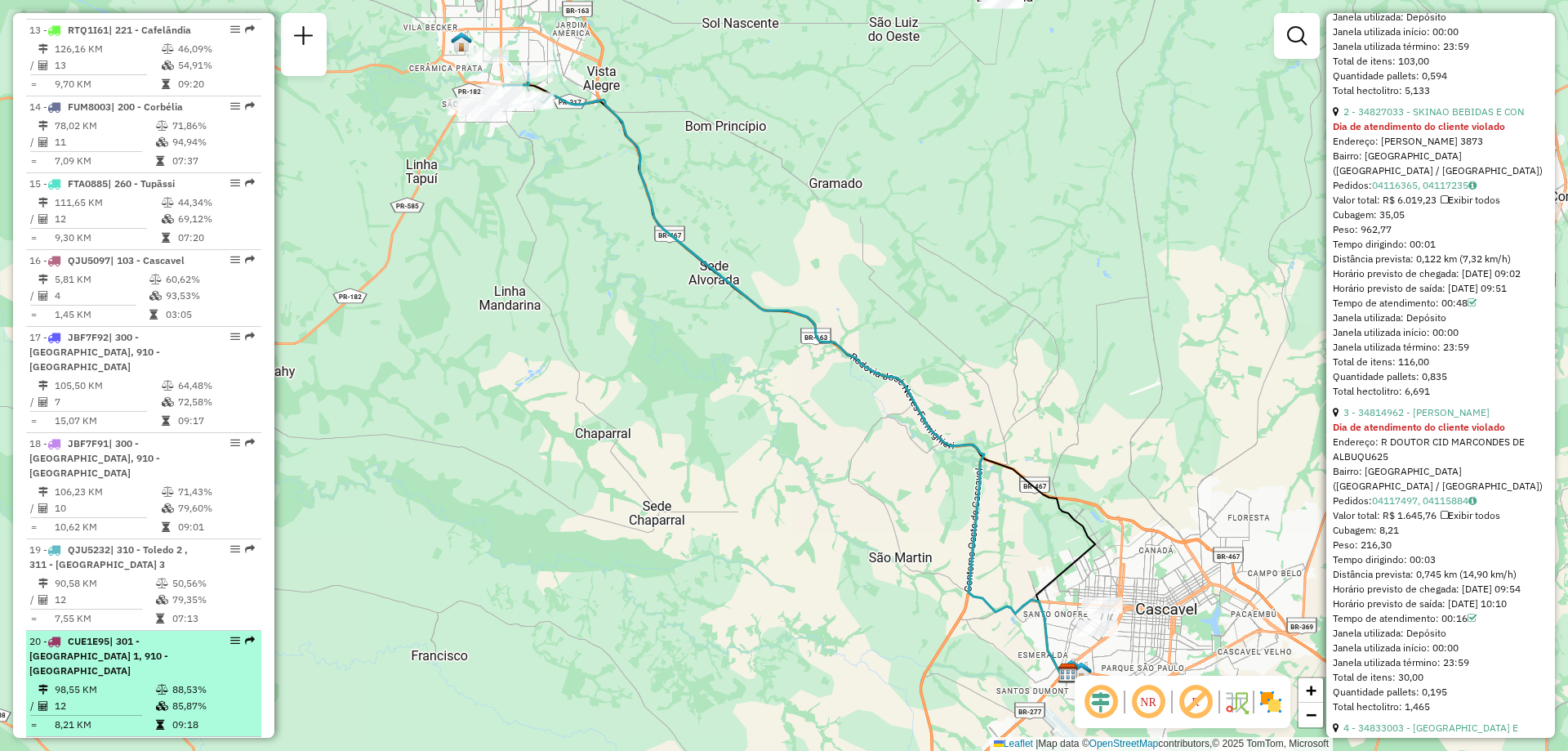
click at [138, 630] on li "20 - CUE1E95 | 301 - Toledo 1, 910 - Centro de Toledo 98,55 KM 88,53% / 12 85,8…" at bounding box center [144, 684] width 236 height 106
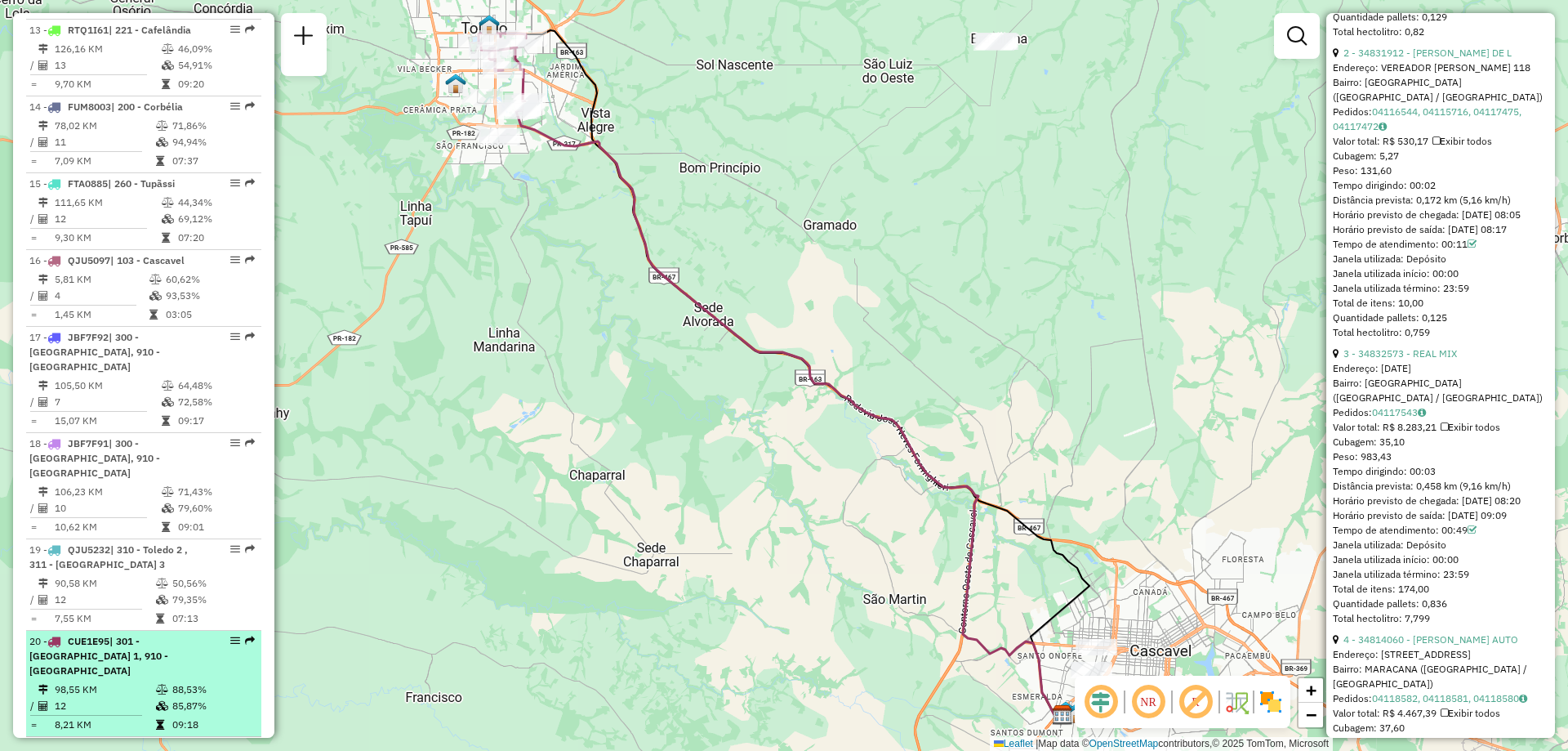
scroll to position [1873, 0]
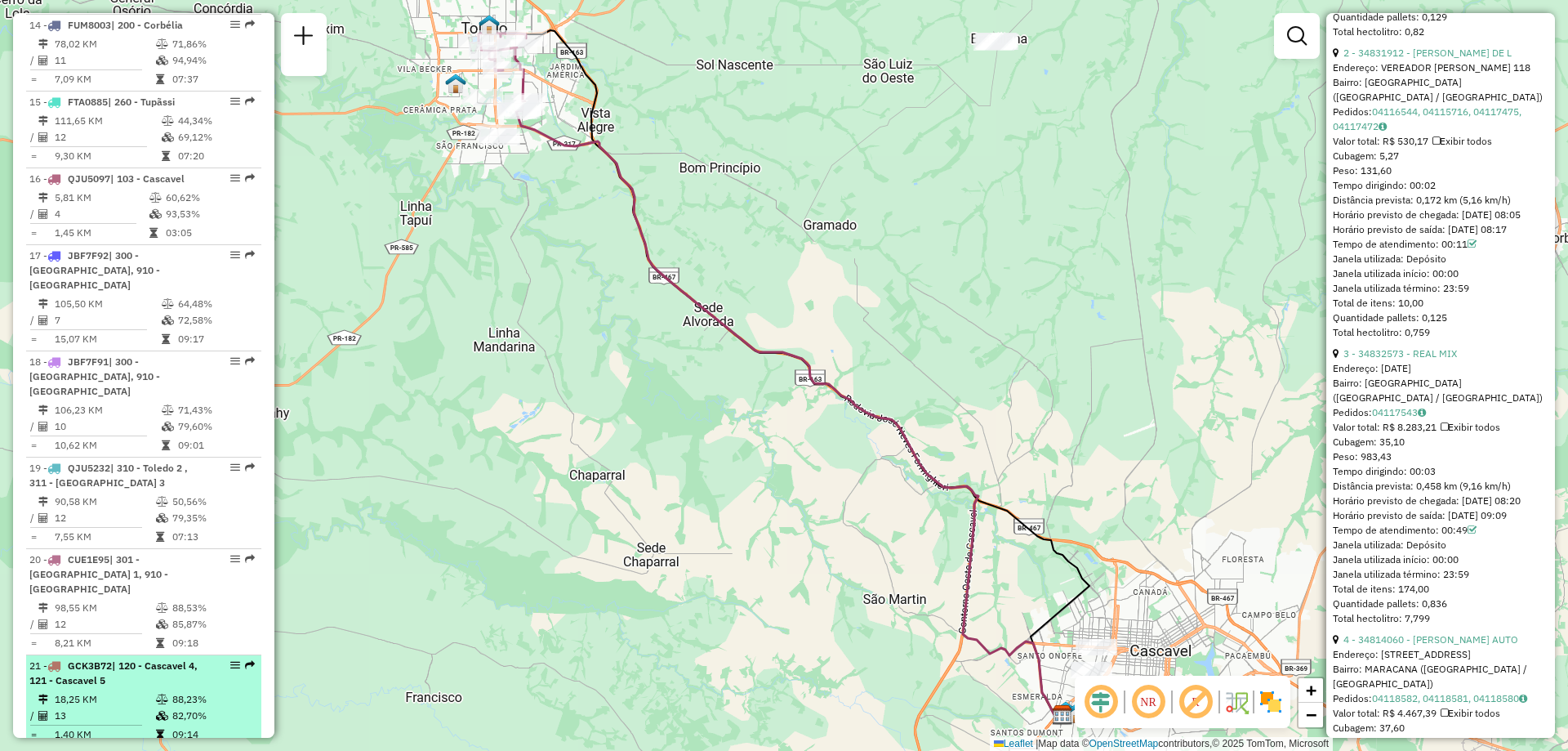
click at [121, 658] on div "21 - GCK3B72 | 120 - Cascavel 4, 121 - Cascavel 5" at bounding box center [116, 673] width 174 height 30
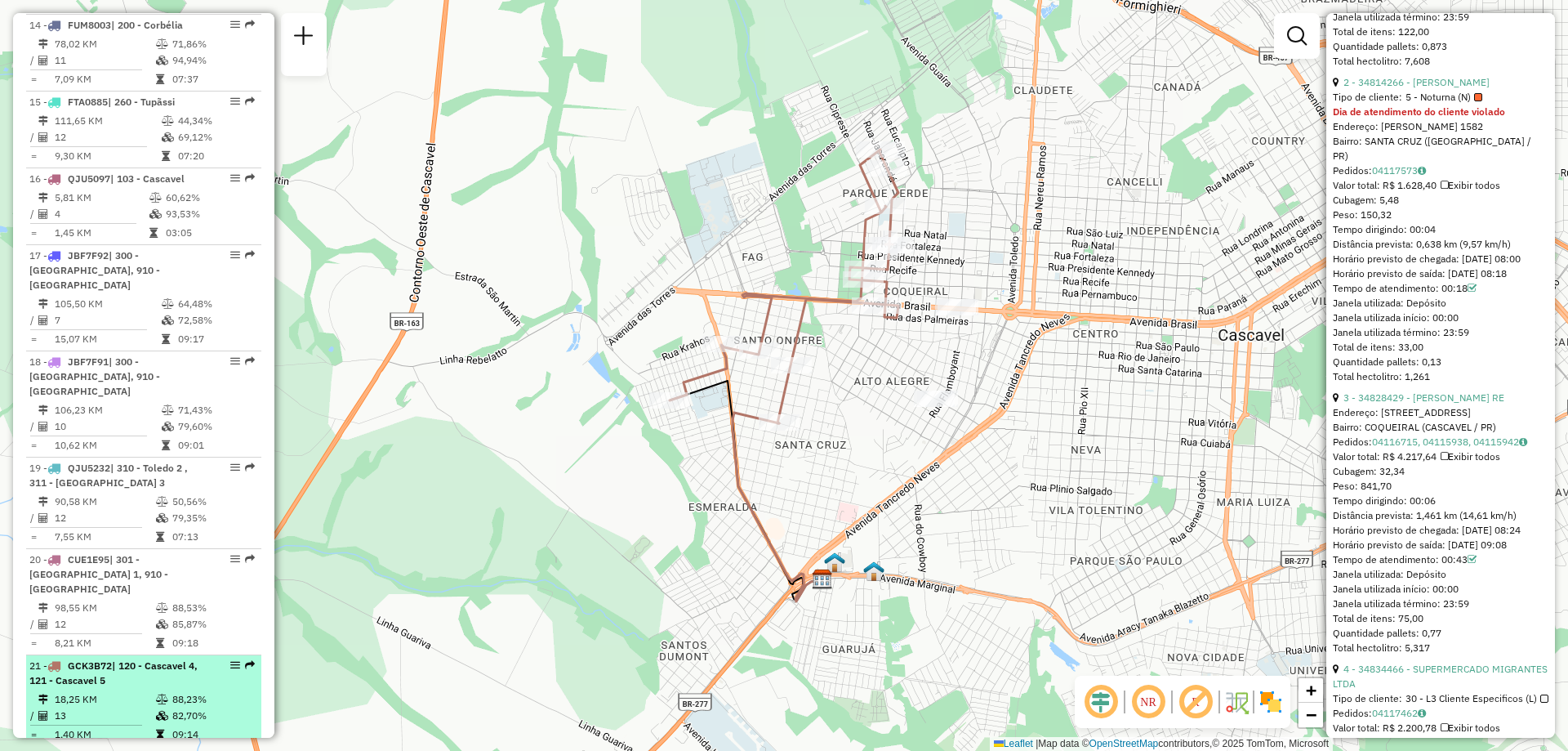
scroll to position [2036, 0]
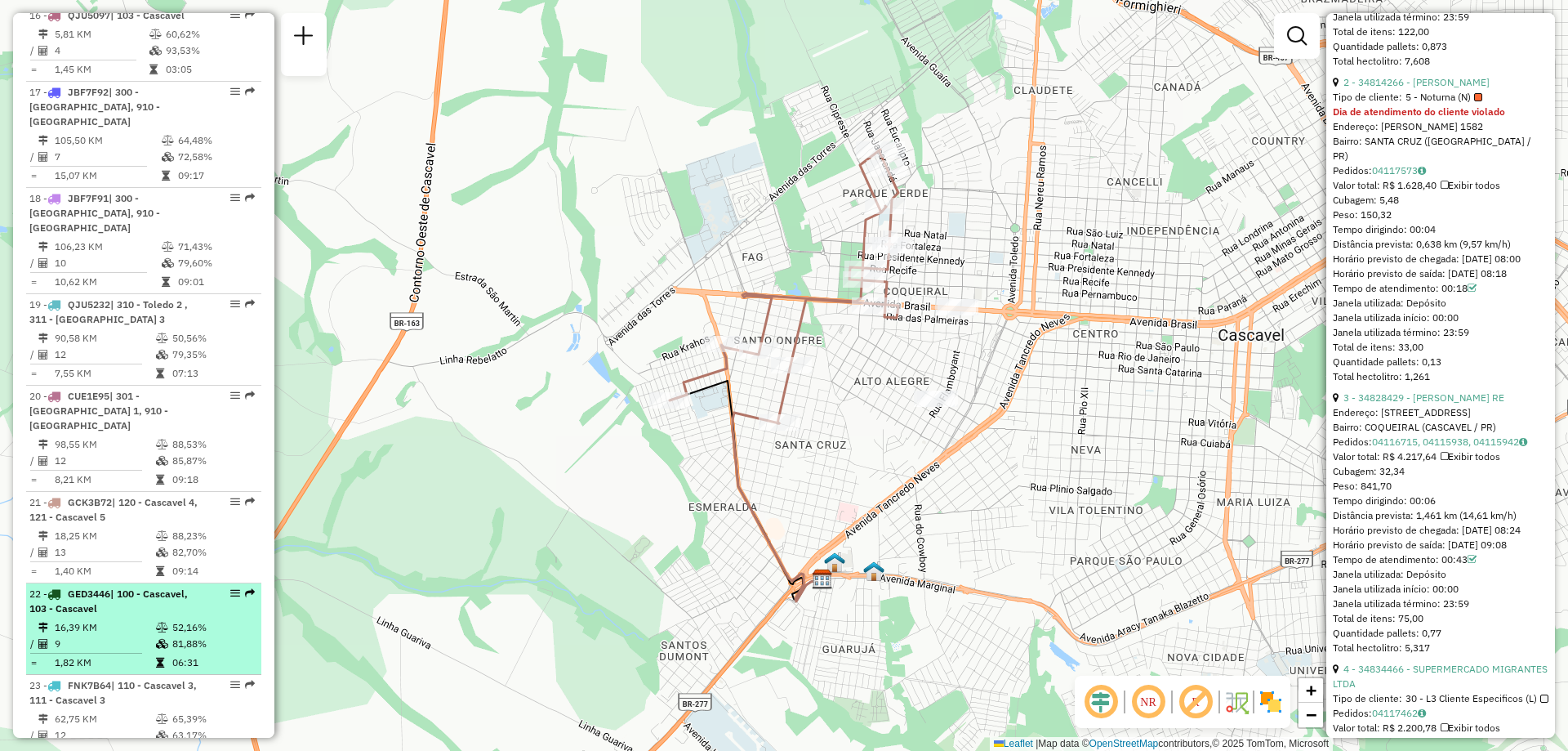
click at [123, 584] on li "22 - GED3446 | 100 - Cascavel, 103 - Cascavel 16,39 KM 52,16% / 9 81,88% = 1,82…" at bounding box center [144, 630] width 236 height 92
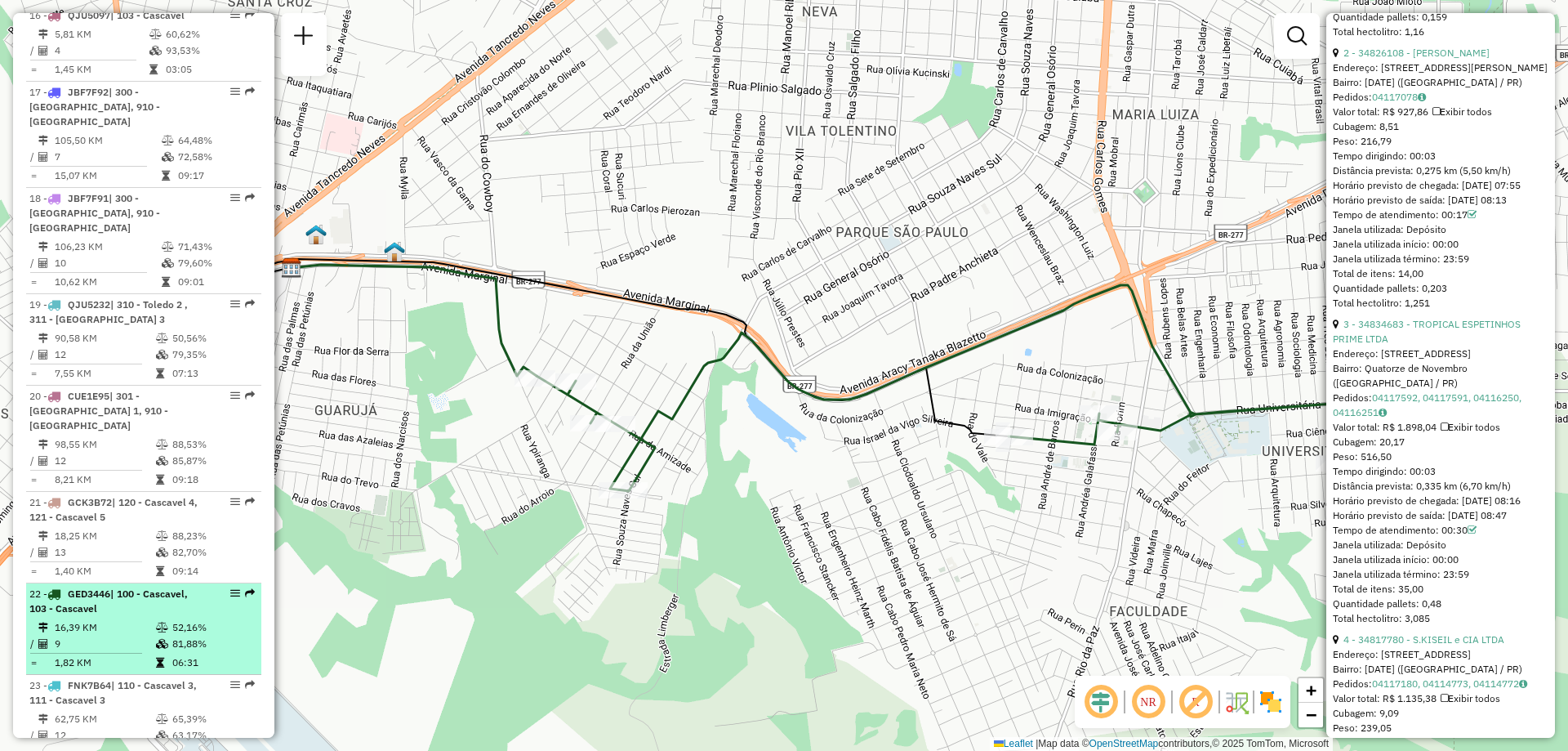
scroll to position [2118, 0]
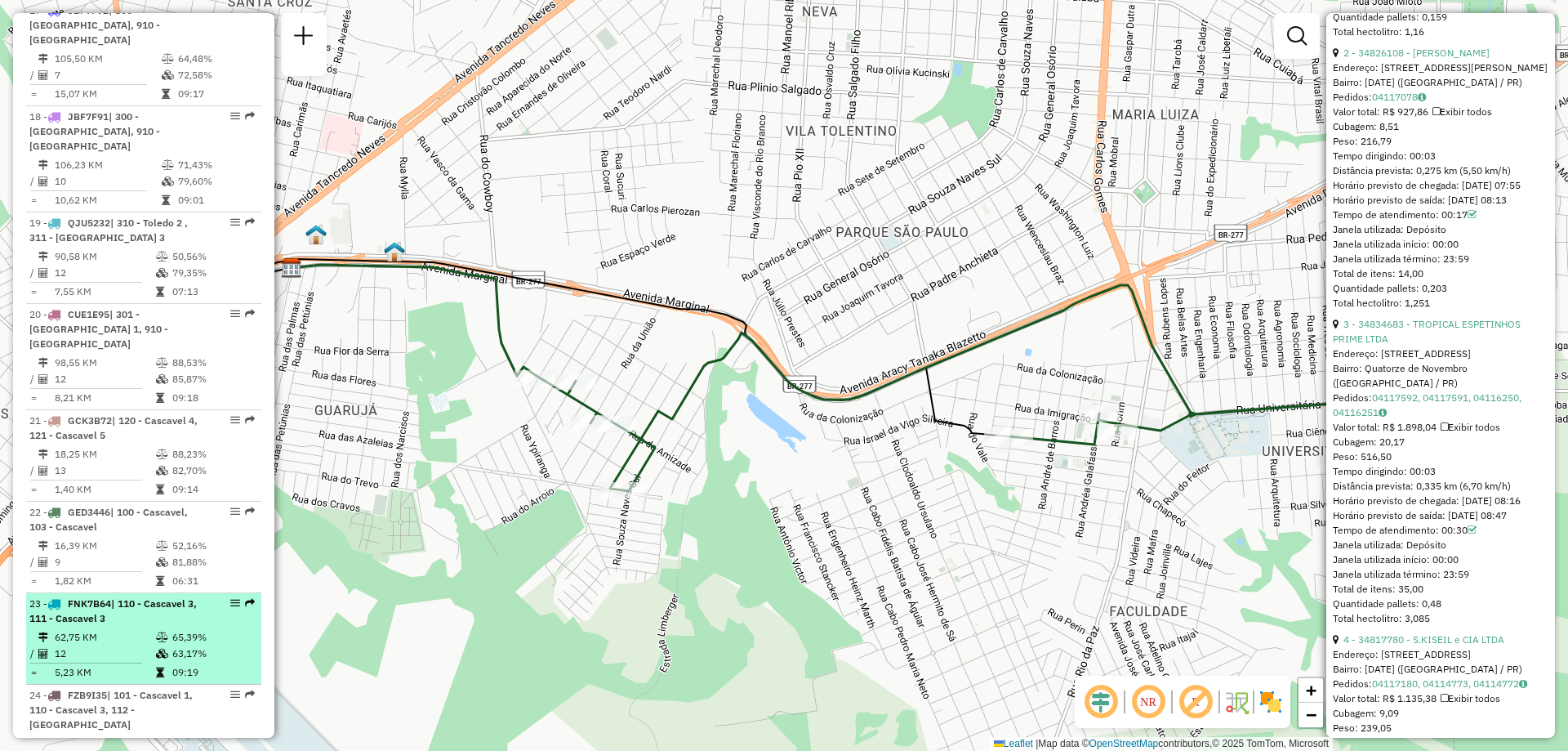
click at [129, 596] on div "23 - FNK7B64 | 110 - Cascavel 3, 111 - Cascavel 3" at bounding box center [116, 611] width 174 height 30
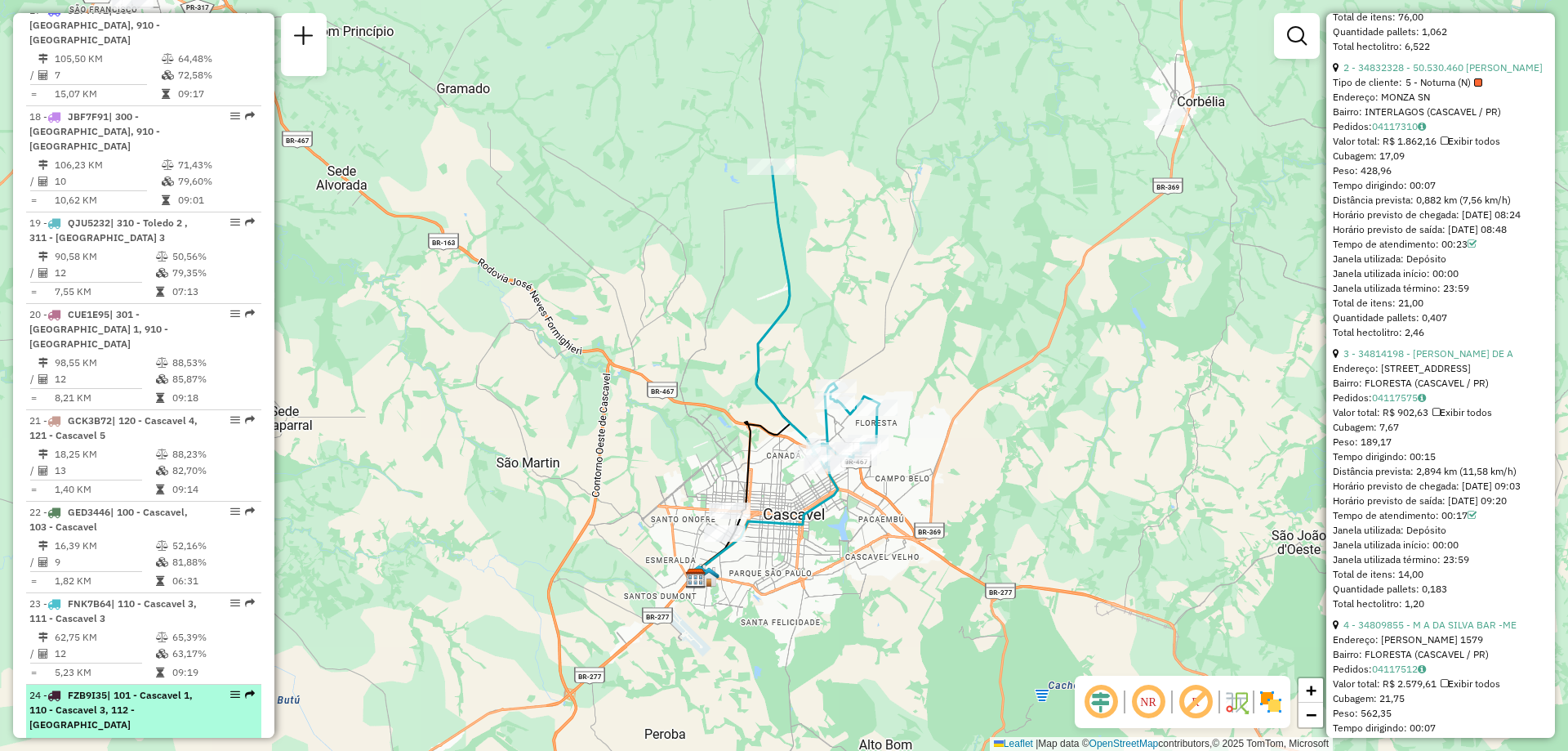
click at [121, 689] on span "| 101 - Cascavel 1, 110 - Cascavel 3, 112 - Rivieira" at bounding box center [111, 710] width 164 height 41
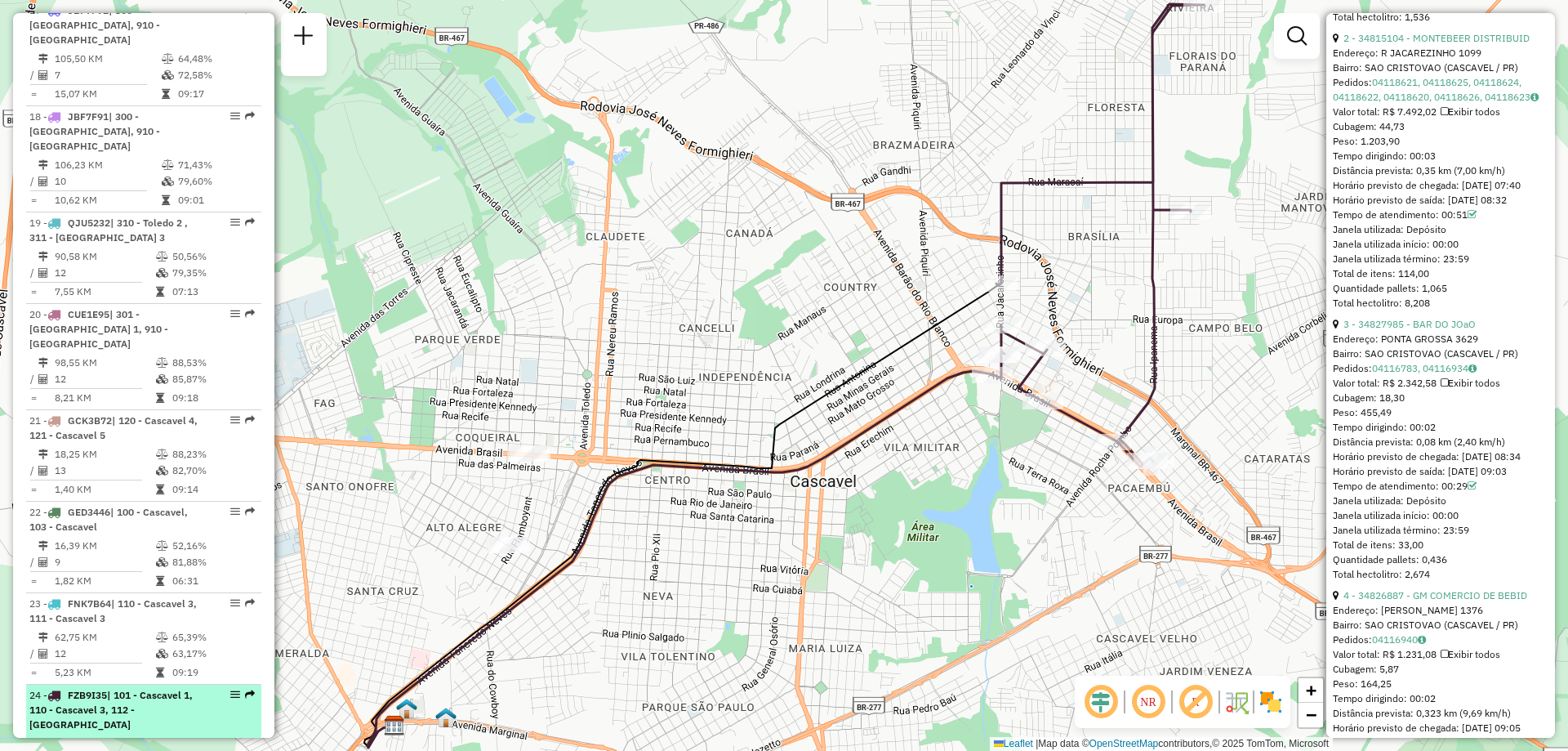
scroll to position [2200, 0]
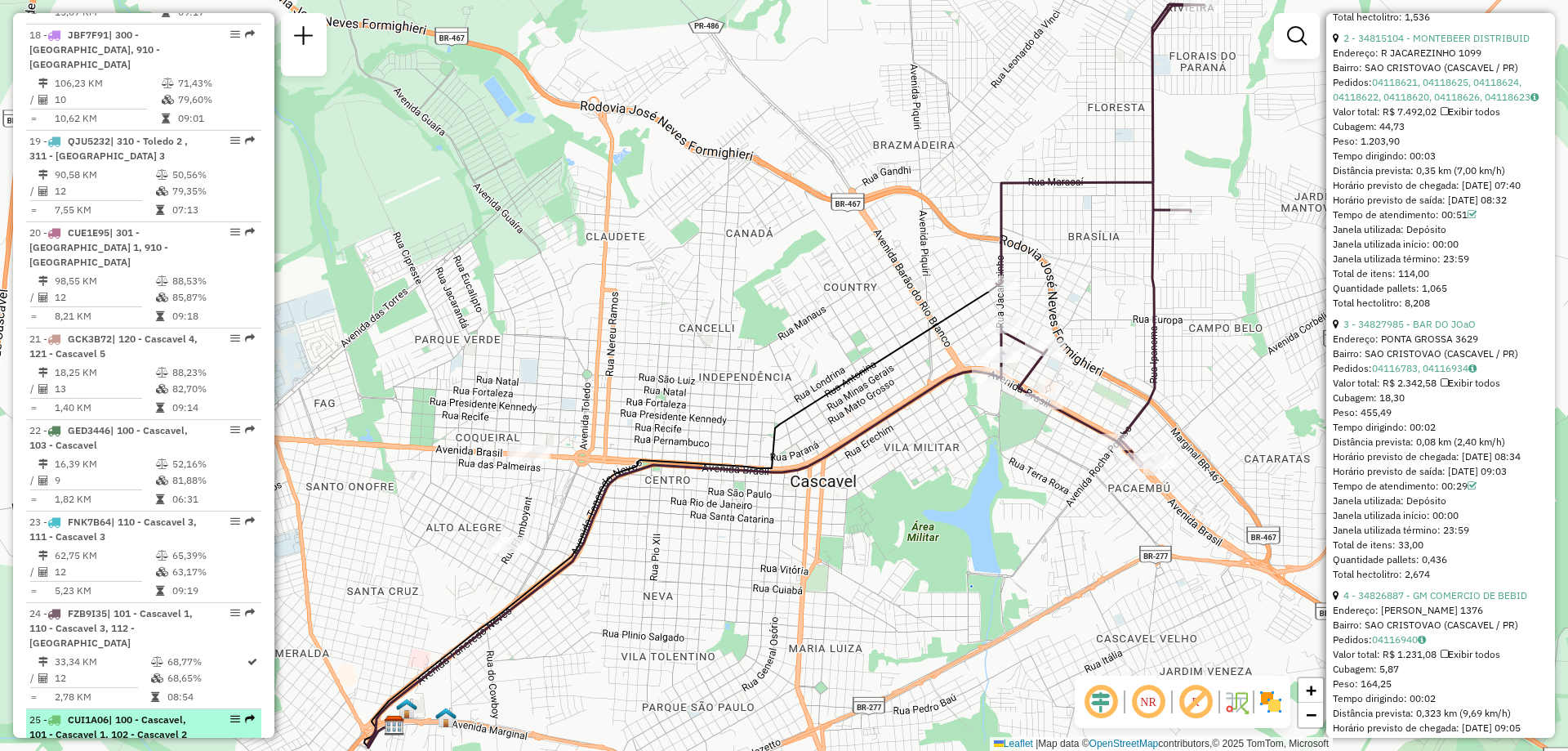
click at [111, 710] on li "25 - CUI1A06 | 100 - Cascavel, 101 - Cascavel 1, 102 - Cascavel 2 26,72 KM 58,1…" at bounding box center [144, 755] width 236 height 92
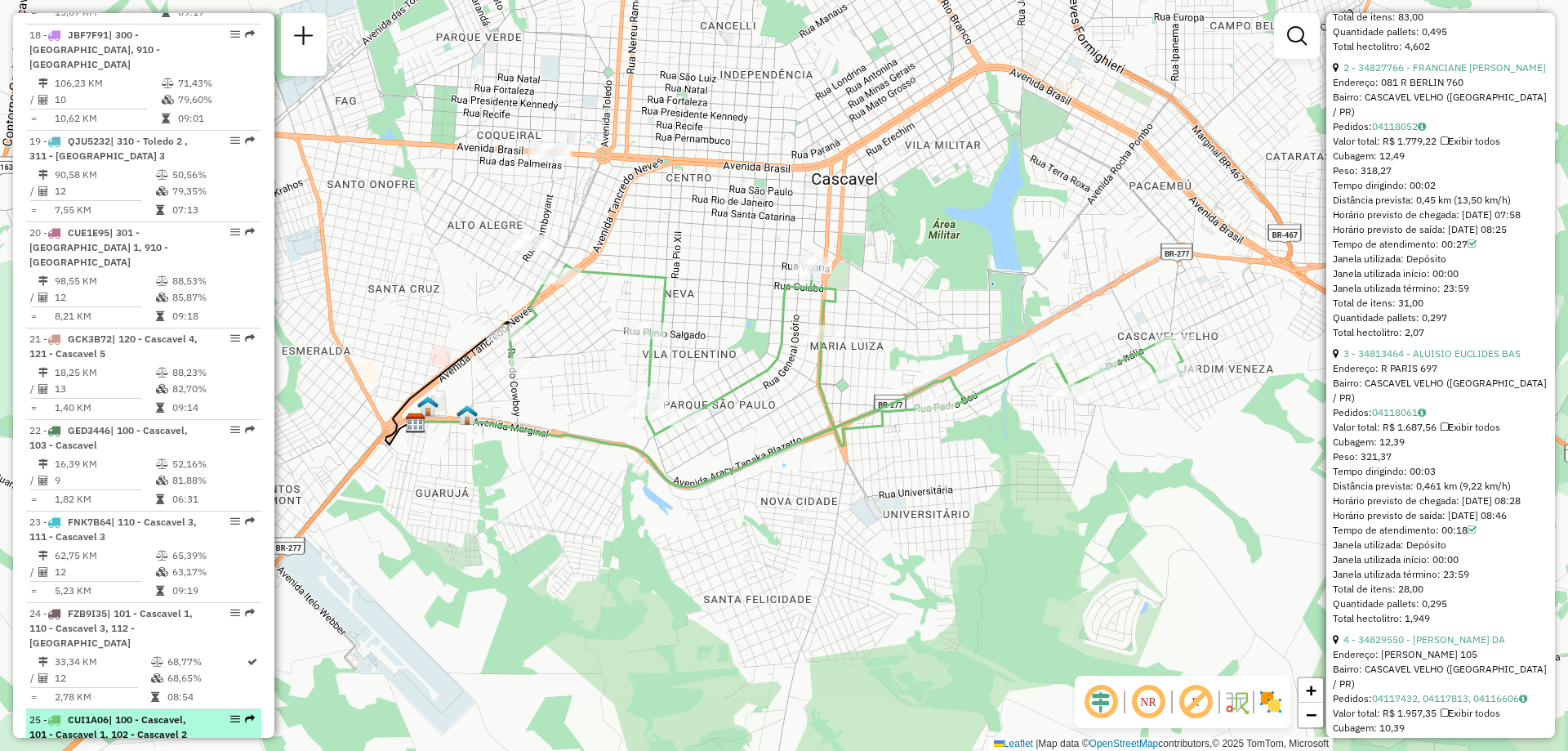
scroll to position [2282, 0]
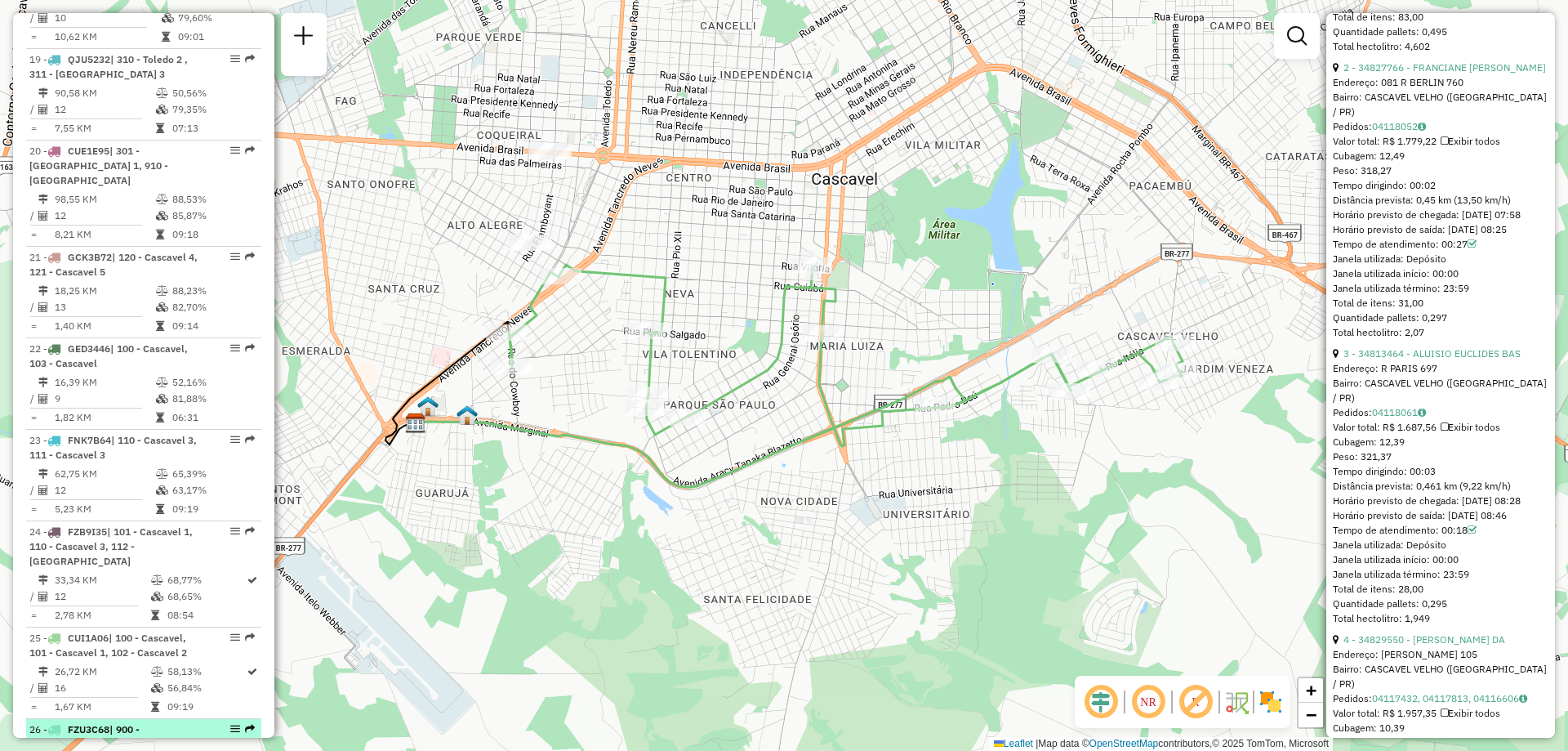
click at [129, 723] on span "| 900 - Centro Cascavel" at bounding box center [85, 737] width 111 height 27
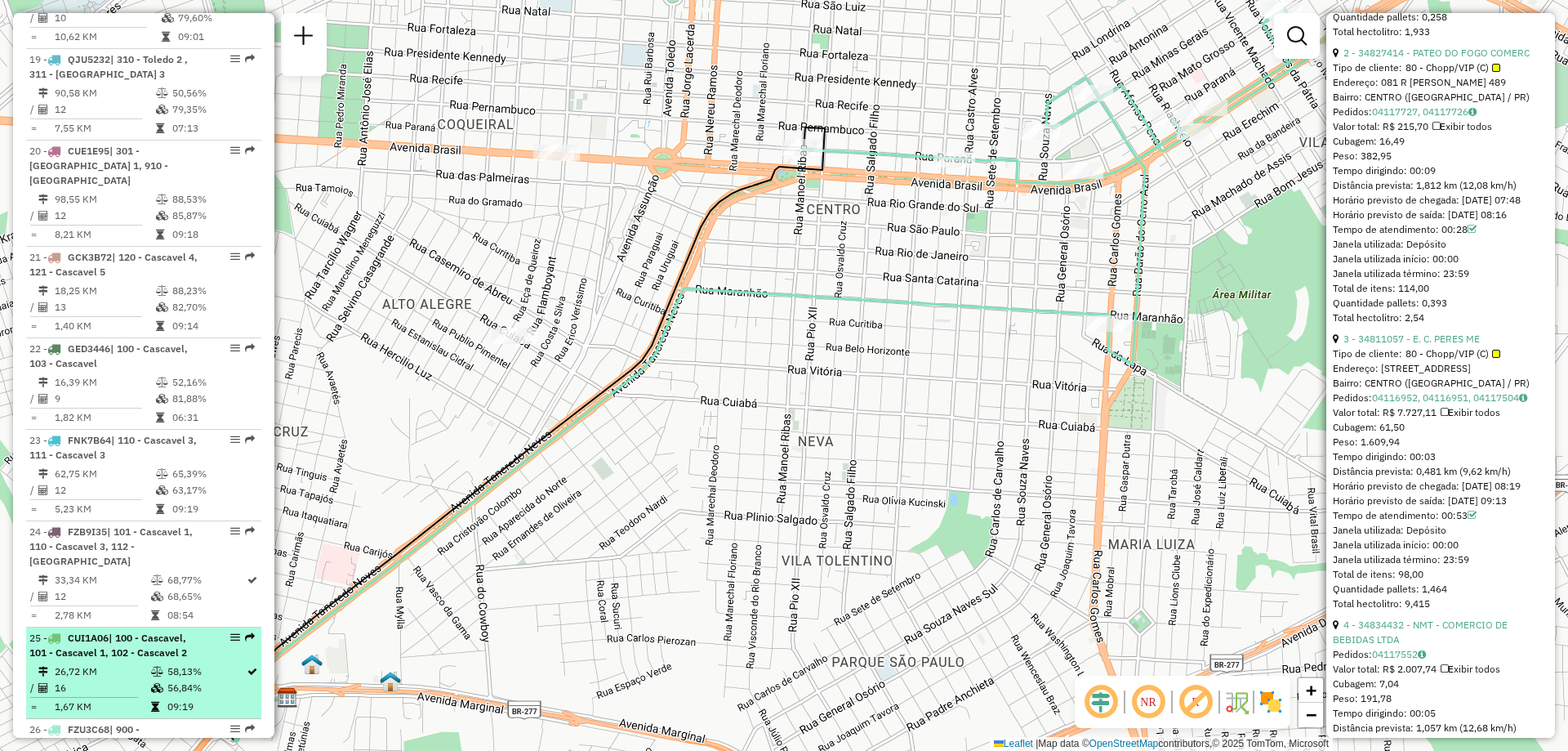
scroll to position [2445, 0]
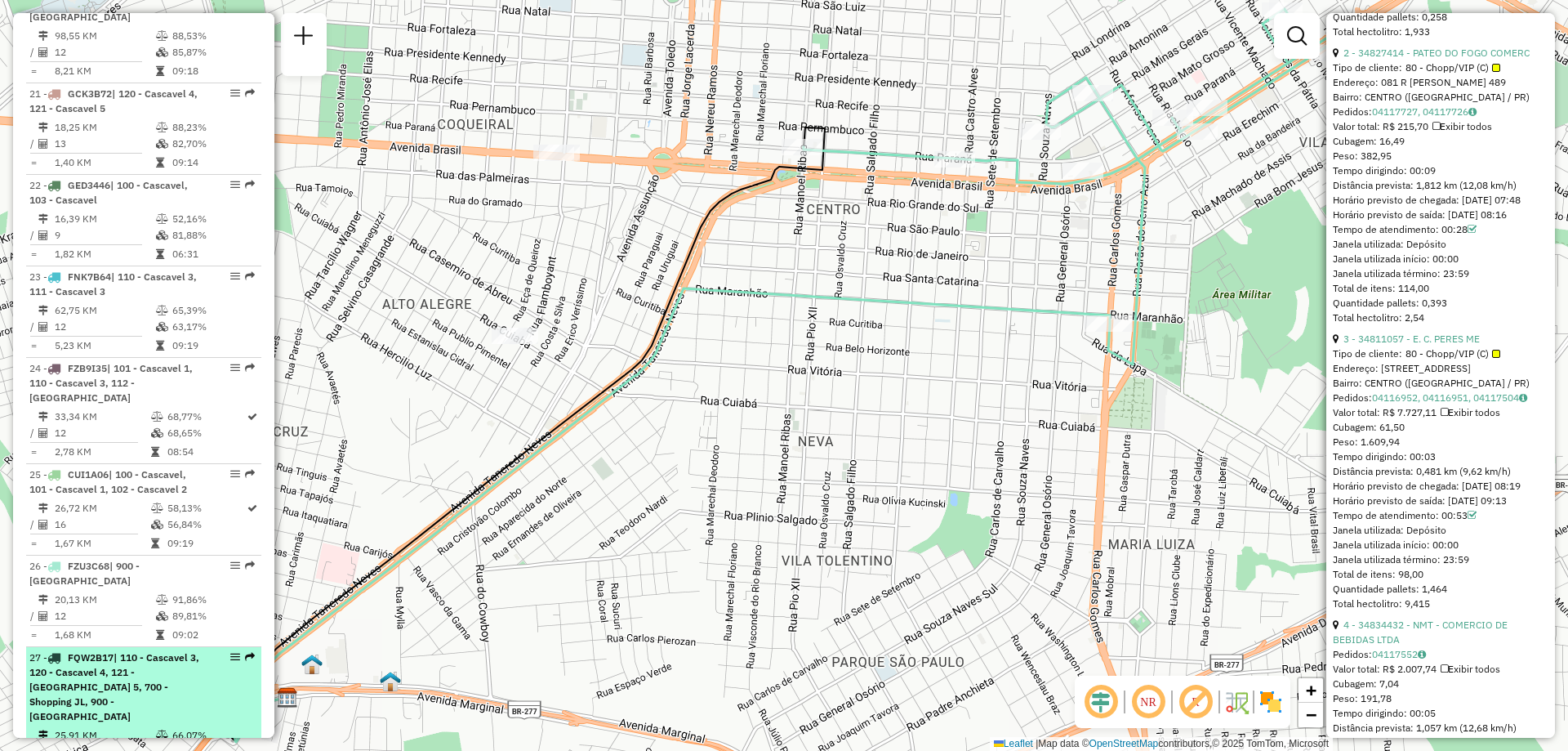
click at [120, 650] on div "27 - FQW2B17 | 110 - Cascavel 3, 120 - Cascavel 4, 121 - Cascavel 5, 700 - Shop…" at bounding box center [116, 687] width 174 height 74
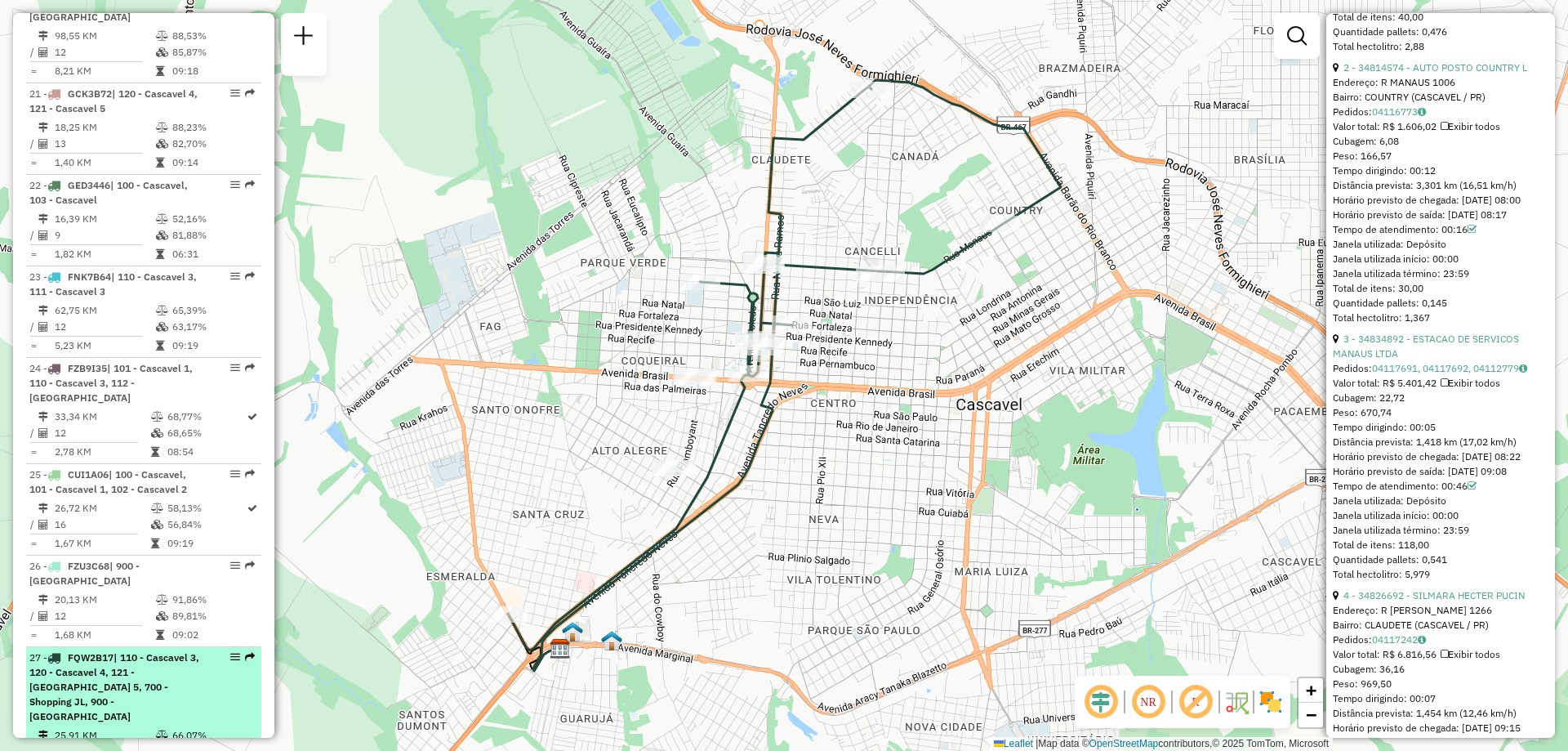
scroll to position [2526, 0]
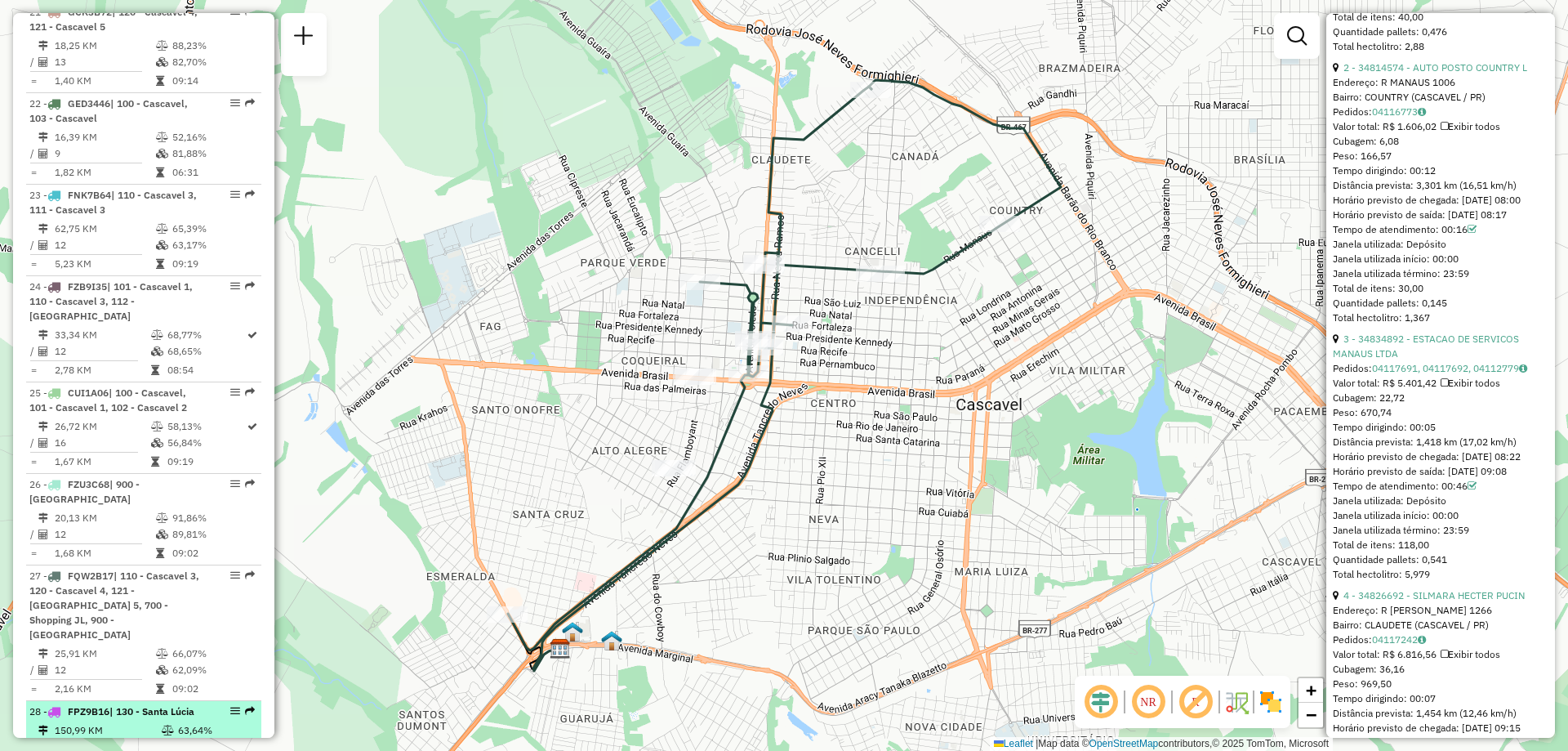
click at [118, 704] on div "28 - FPZ9B16 | 130 - Santa Lúcia" at bounding box center [116, 711] width 174 height 14
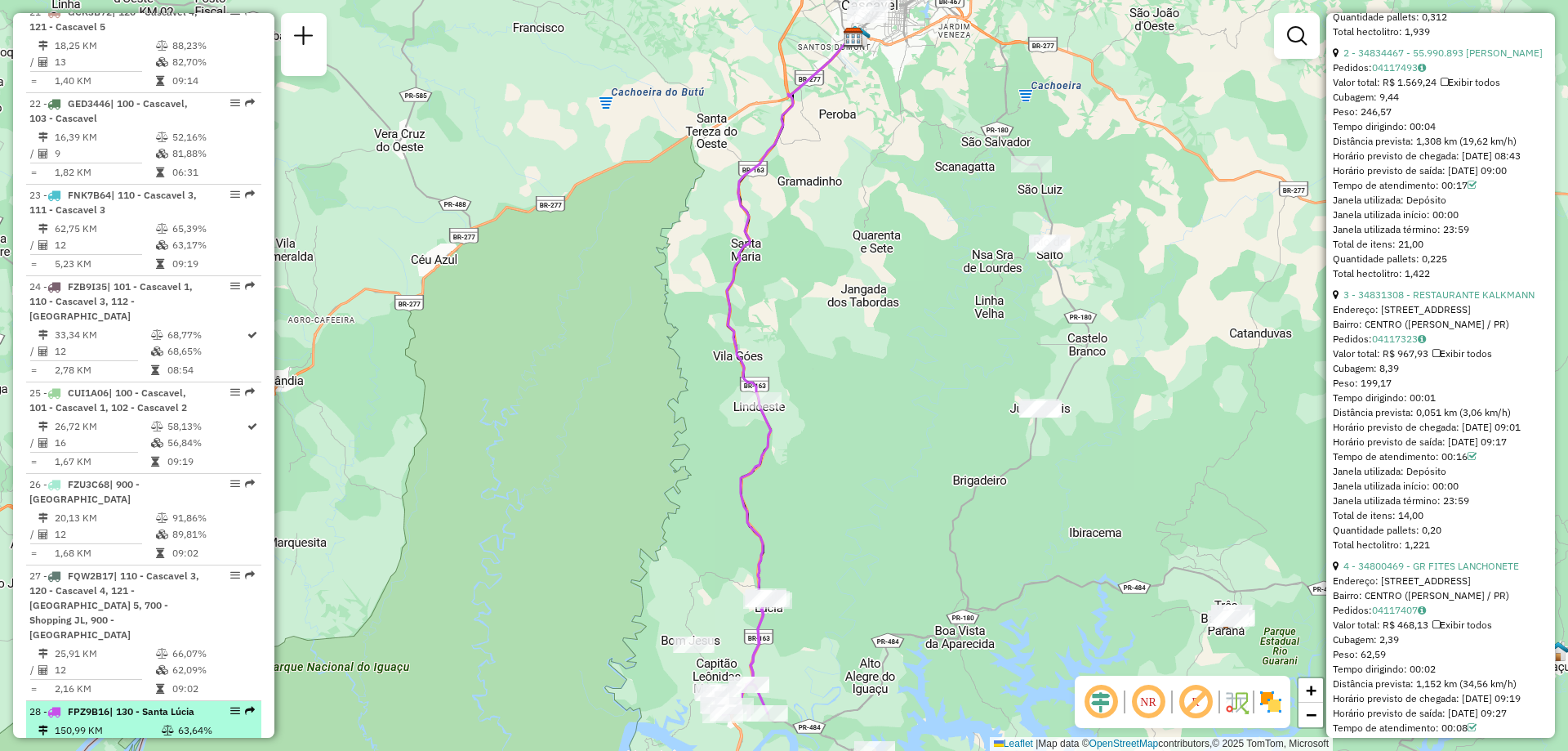
scroll to position [2690, 0]
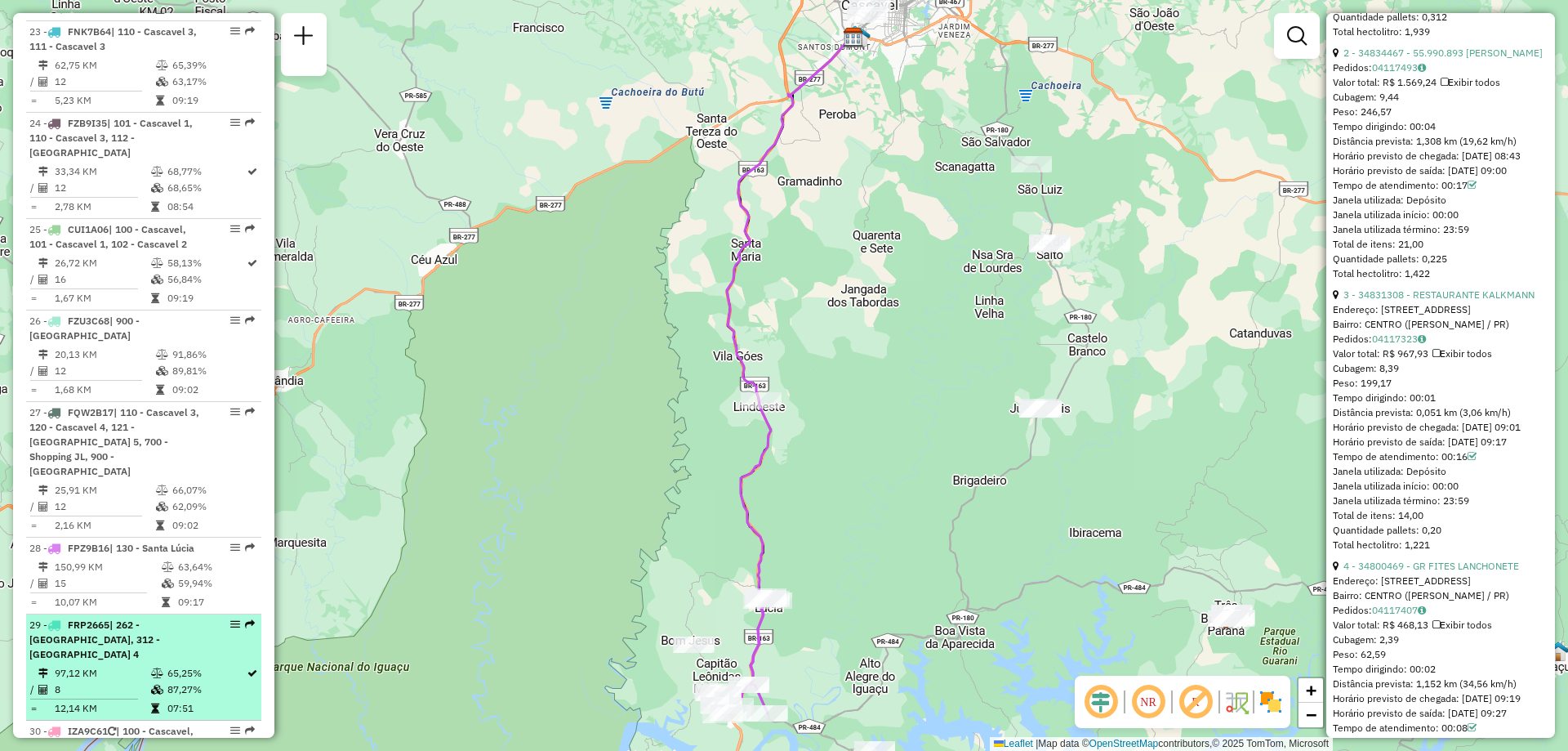
click at [111, 682] on td "8" at bounding box center [102, 690] width 96 height 16
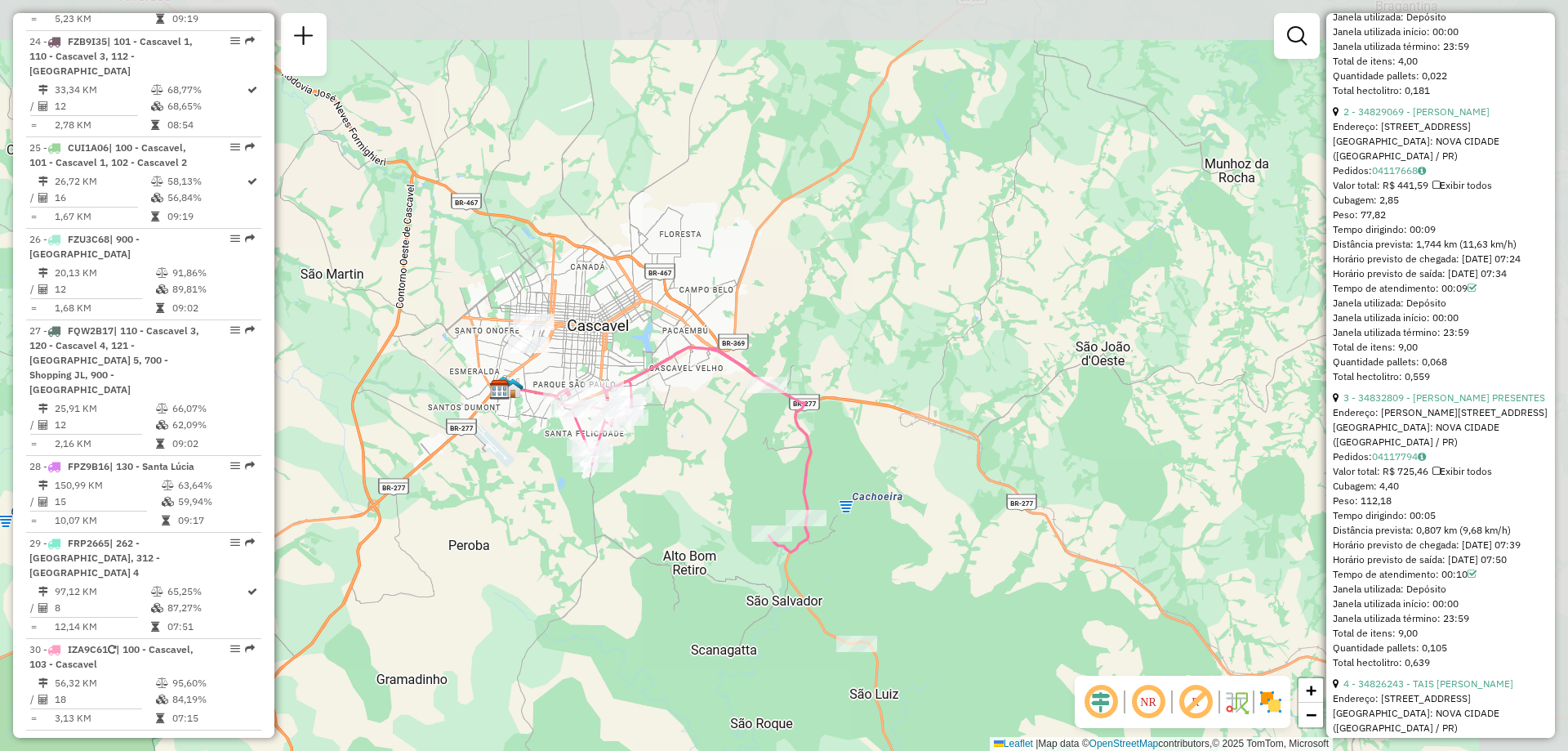
drag, startPoint x: 860, startPoint y: 353, endPoint x: 734, endPoint y: 455, distance: 162.1
click at [734, 455] on div "Janela de atendimento Grade de atendimento Capacidade Transportadoras Veículos …" at bounding box center [784, 375] width 1568 height 751
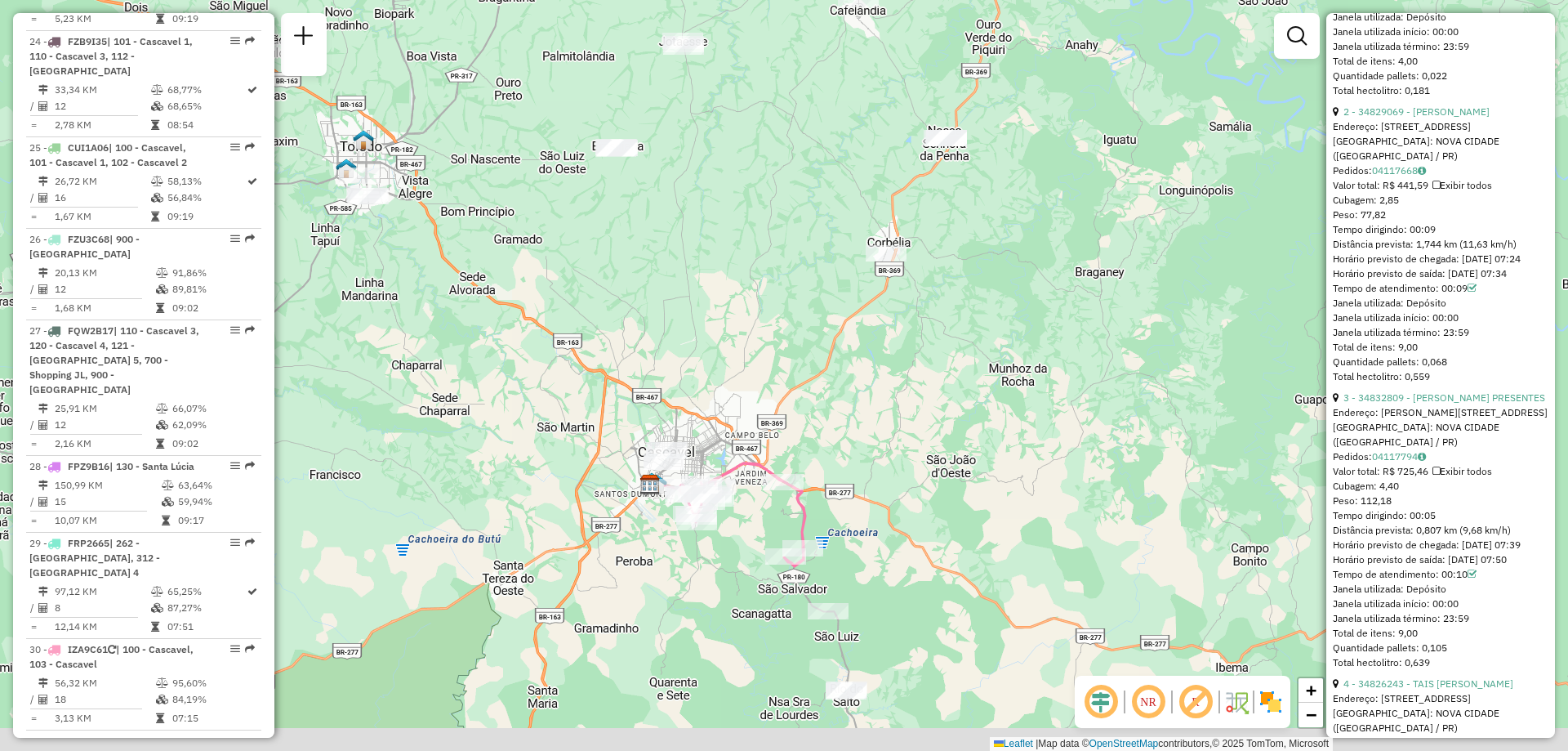
drag, startPoint x: 592, startPoint y: 432, endPoint x: 686, endPoint y: 308, distance: 155.6
click at [686, 308] on div "Janela de atendimento Grade de atendimento Capacidade Transportadoras Veículos …" at bounding box center [784, 375] width 1568 height 751
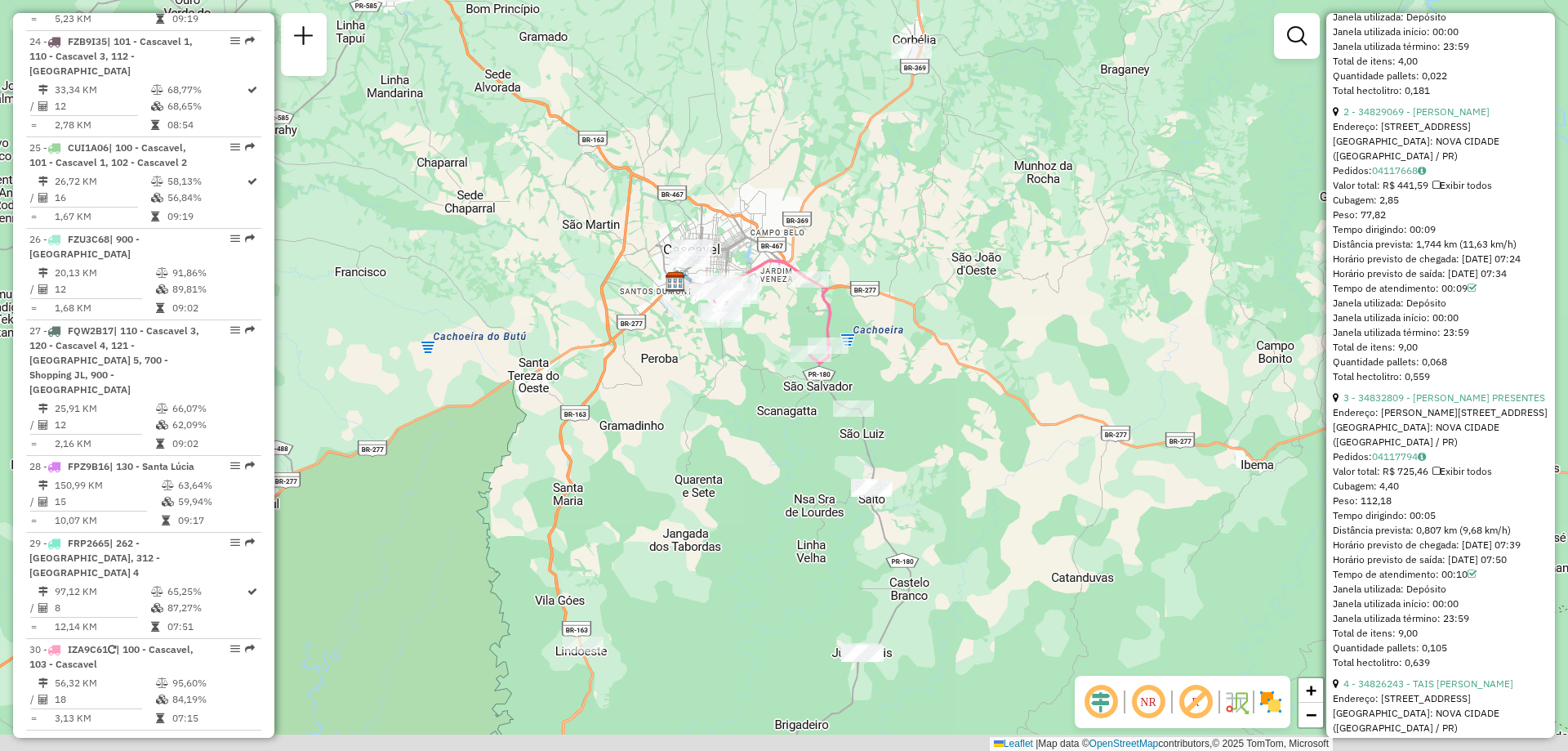
drag, startPoint x: 632, startPoint y: 514, endPoint x: 621, endPoint y: 301, distance: 213.3
click at [621, 301] on div "Janela de atendimento Grade de atendimento Capacidade Transportadoras Veículos …" at bounding box center [784, 375] width 1568 height 751
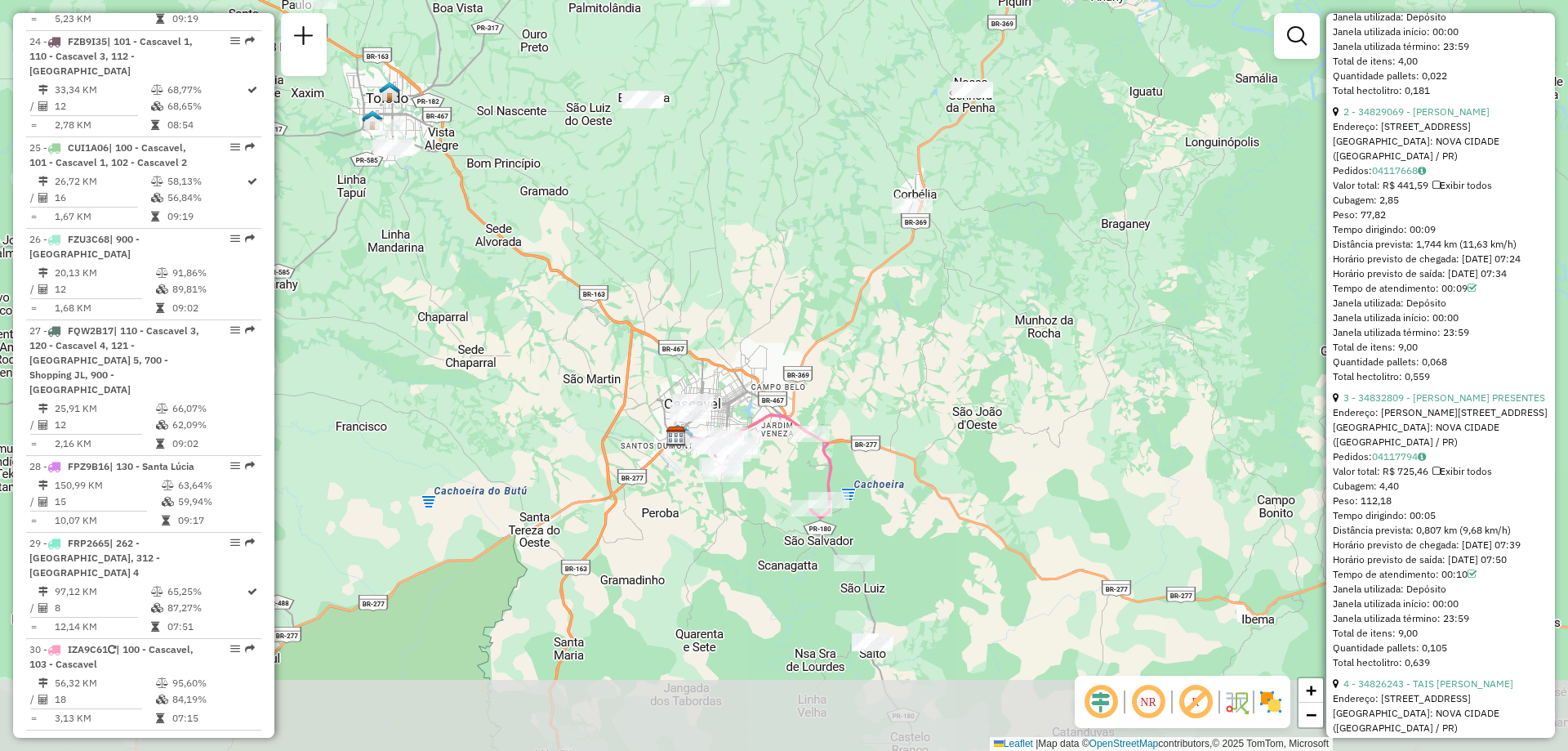
drag, startPoint x: 680, startPoint y: 540, endPoint x: 834, endPoint y: 315, distance: 272.7
click at [814, 329] on div "Janela de atendimento Grade de atendimento Capacidade Transportadoras Veículos …" at bounding box center [784, 375] width 1568 height 751
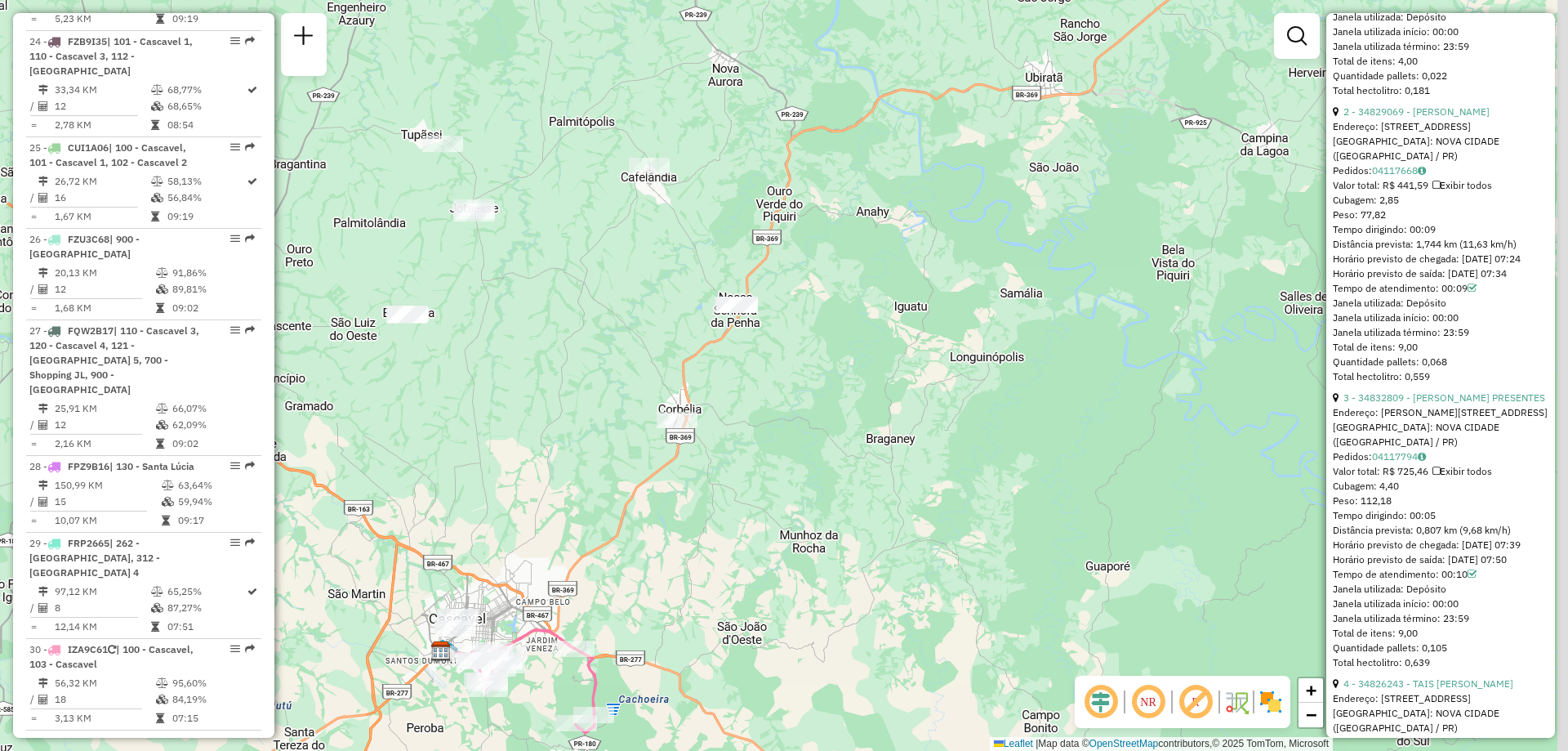
drag, startPoint x: 905, startPoint y: 273, endPoint x: 578, endPoint y: 608, distance: 468.1
click at [578, 608] on div "Janela de atendimento Grade de atendimento Capacidade Transportadoras Veículos …" at bounding box center [784, 375] width 1568 height 751
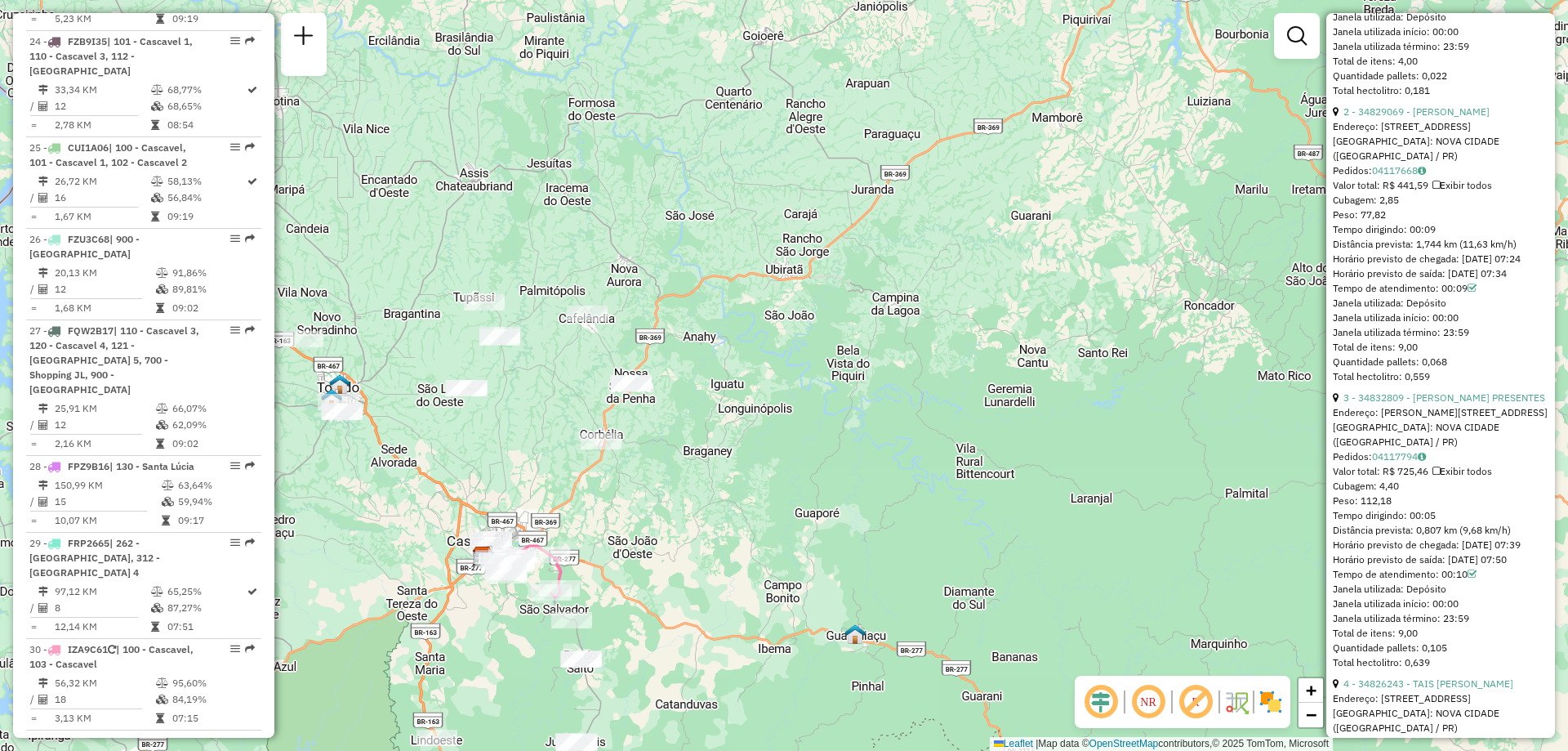
click at [1172, 711] on img at bounding box center [1172, 702] width 8 height 26
click at [1115, 693] on em at bounding box center [1101, 702] width 40 height 40
click at [1103, 700] on em at bounding box center [1101, 702] width 40 height 40
click at [1159, 702] on em at bounding box center [1149, 702] width 40 height 40
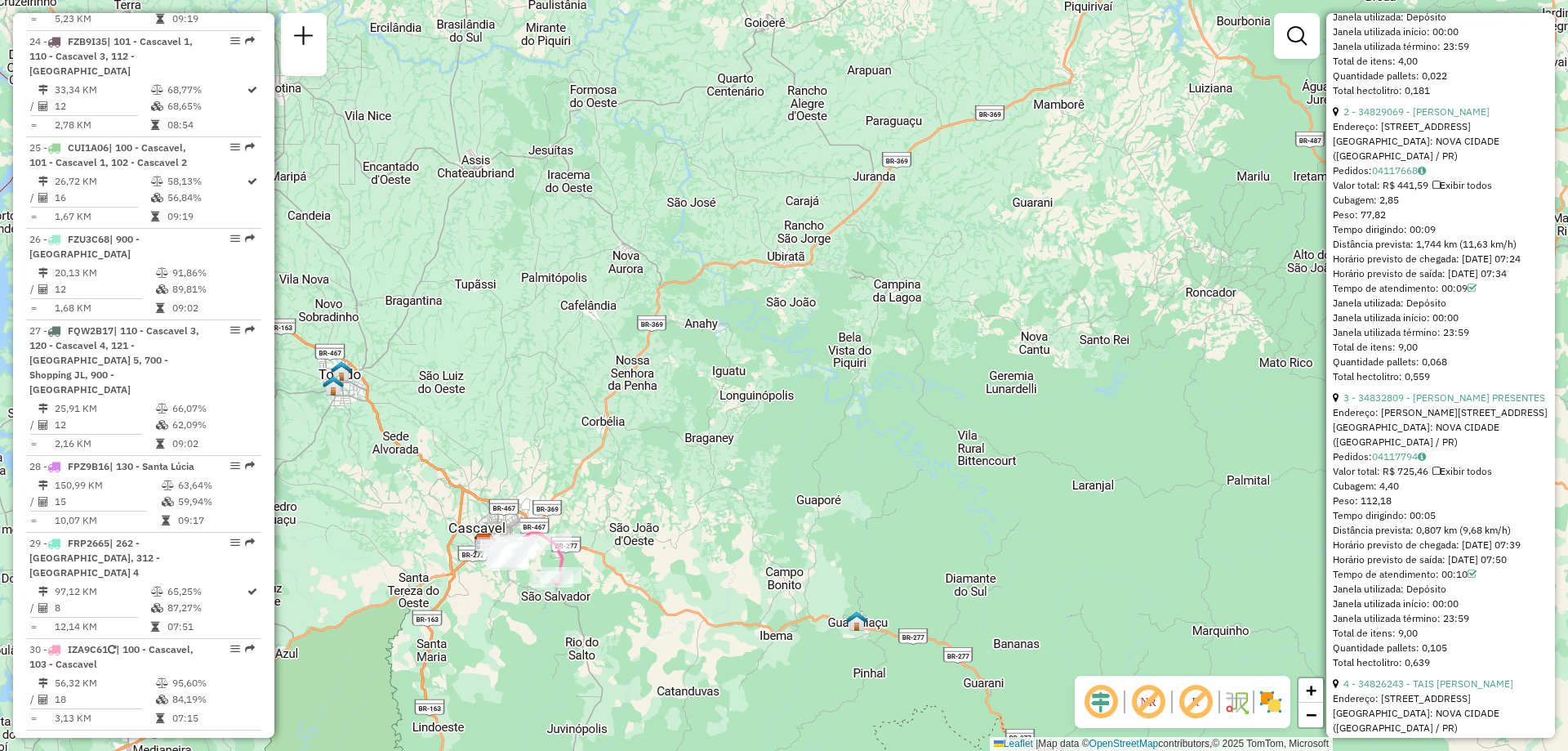
drag, startPoint x: 752, startPoint y: 438, endPoint x: 969, endPoint y: 198, distance: 323.6
click at [969, 198] on div "Janela de atendimento Grade de atendimento Capacidade Transportadoras Veículos …" at bounding box center [784, 375] width 1568 height 751
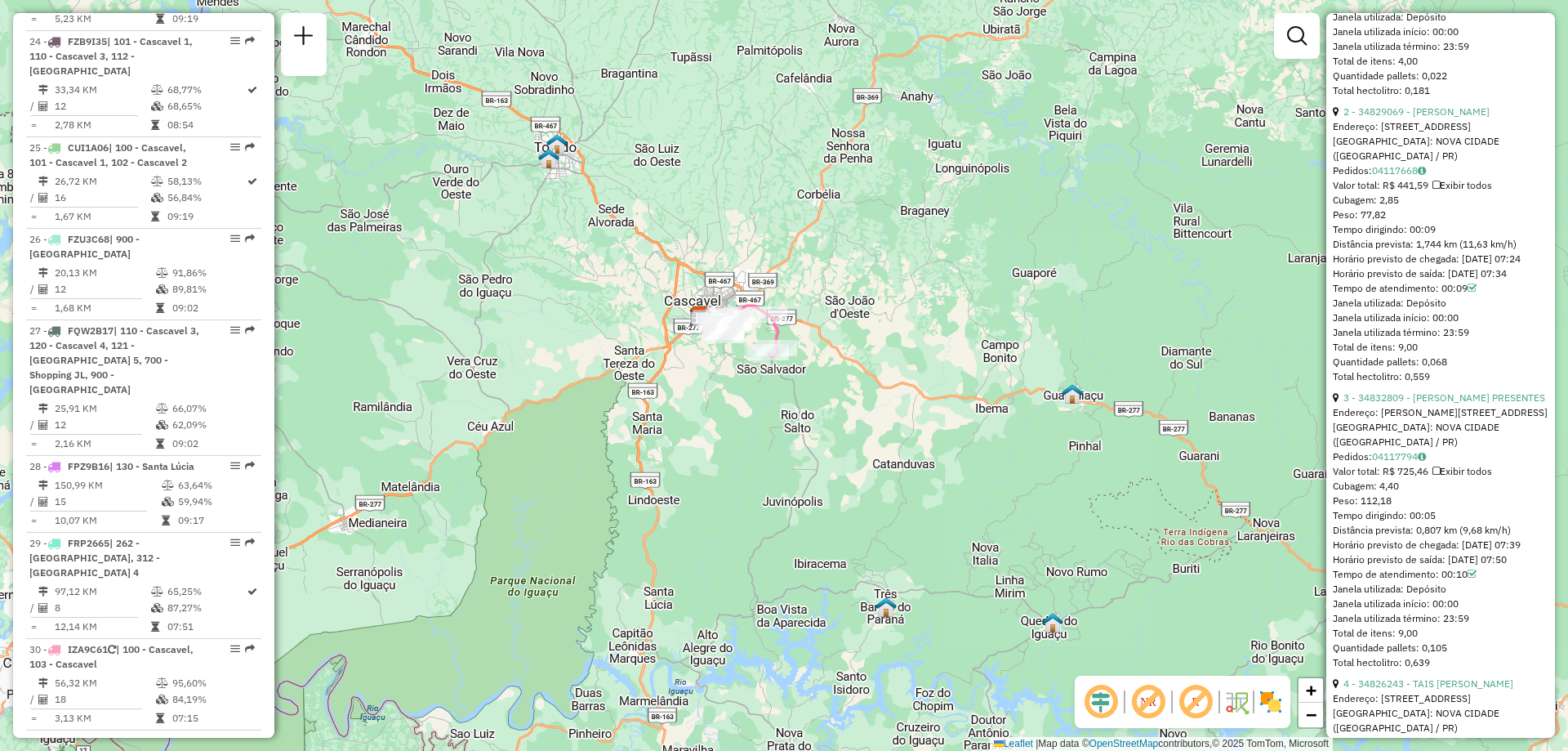
click at [1239, 707] on img at bounding box center [1236, 702] width 26 height 26
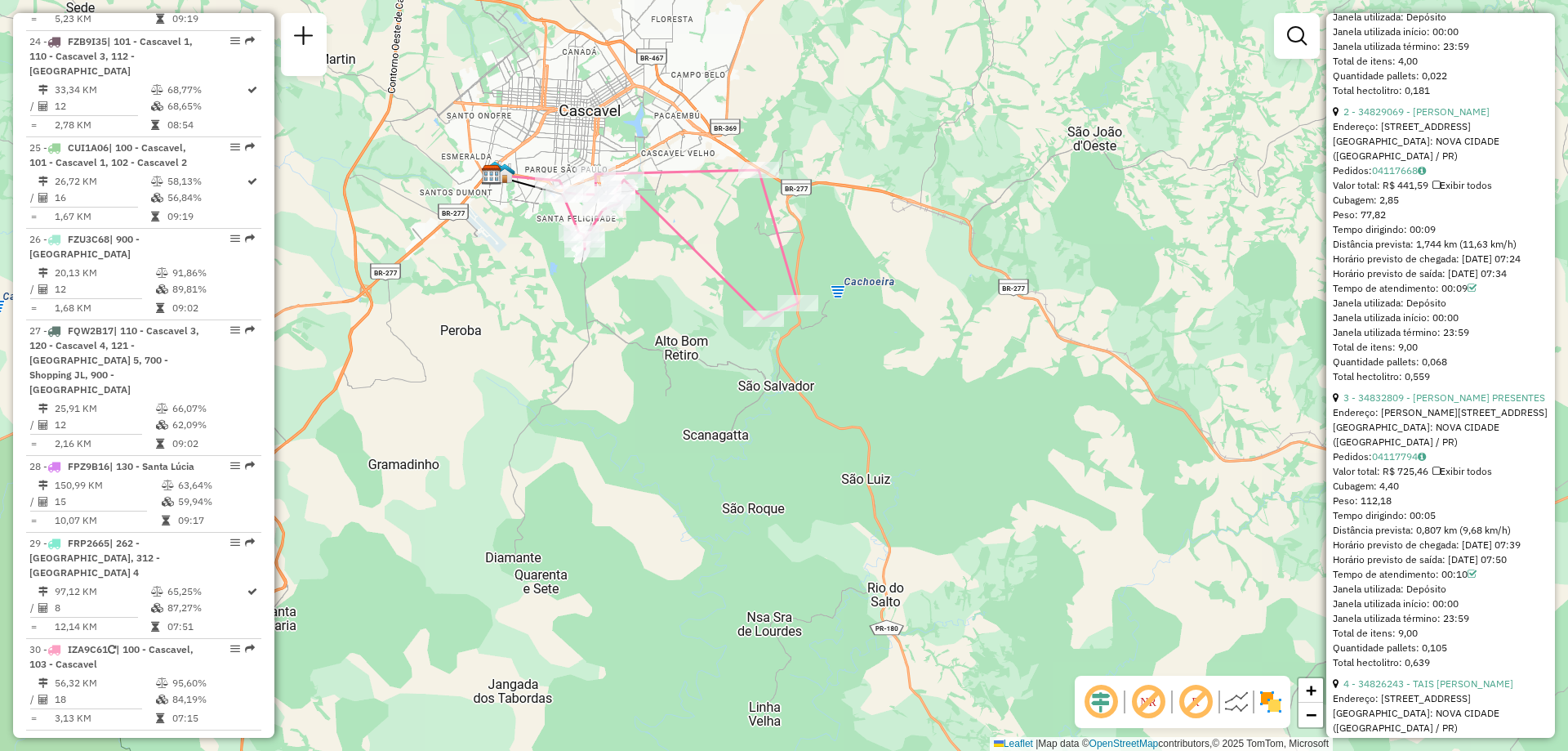
click at [1239, 711] on img at bounding box center [1236, 702] width 26 height 26
click at [1268, 698] on img at bounding box center [1270, 702] width 26 height 26
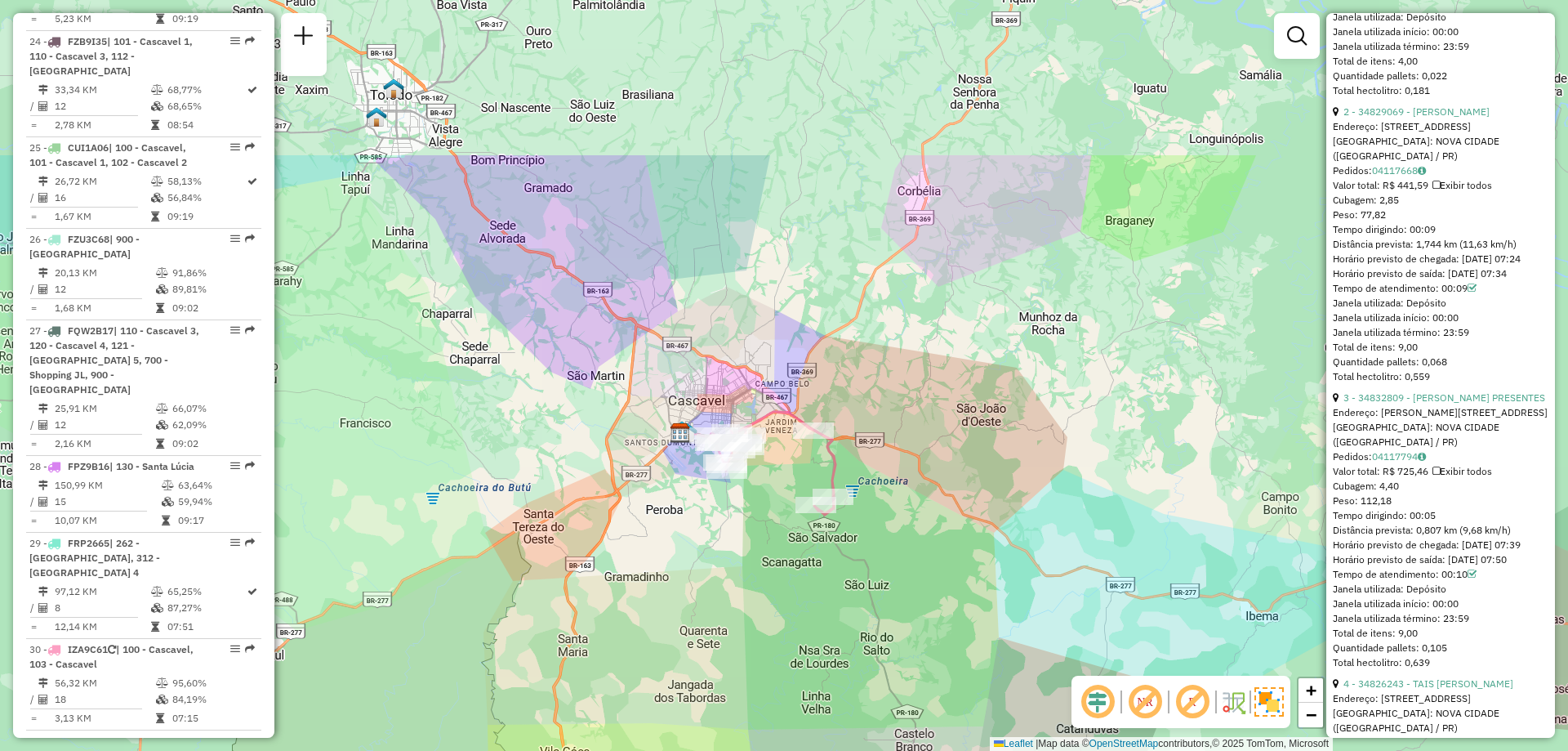
drag, startPoint x: 844, startPoint y: 187, endPoint x: 913, endPoint y: 417, distance: 240.1
click at [913, 417] on div "Janela de atendimento Grade de atendimento Capacidade Transportadoras Veículos …" at bounding box center [784, 375] width 1568 height 751
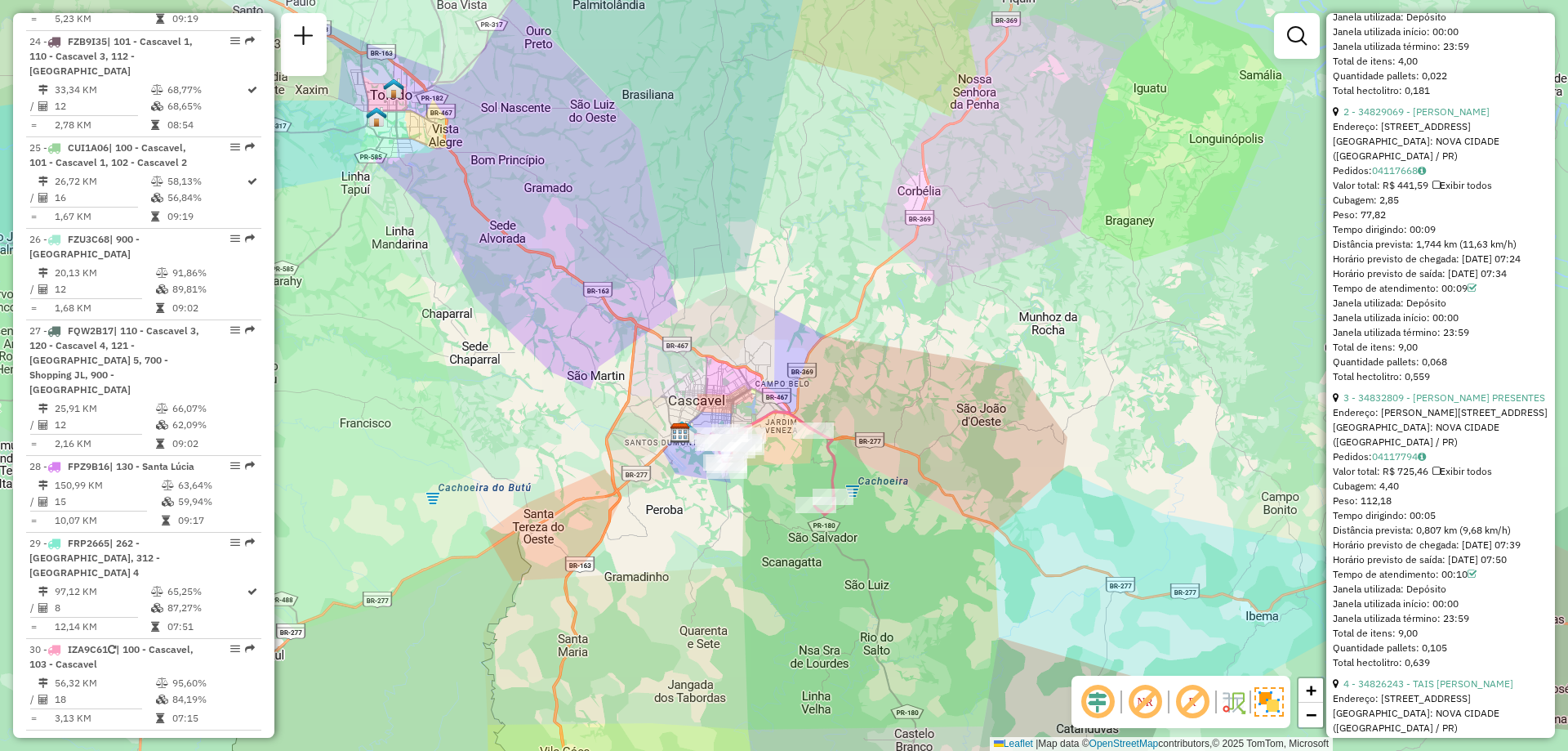
click at [1193, 705] on em at bounding box center [1193, 702] width 40 height 40
click at [1196, 696] on em at bounding box center [1193, 702] width 40 height 40
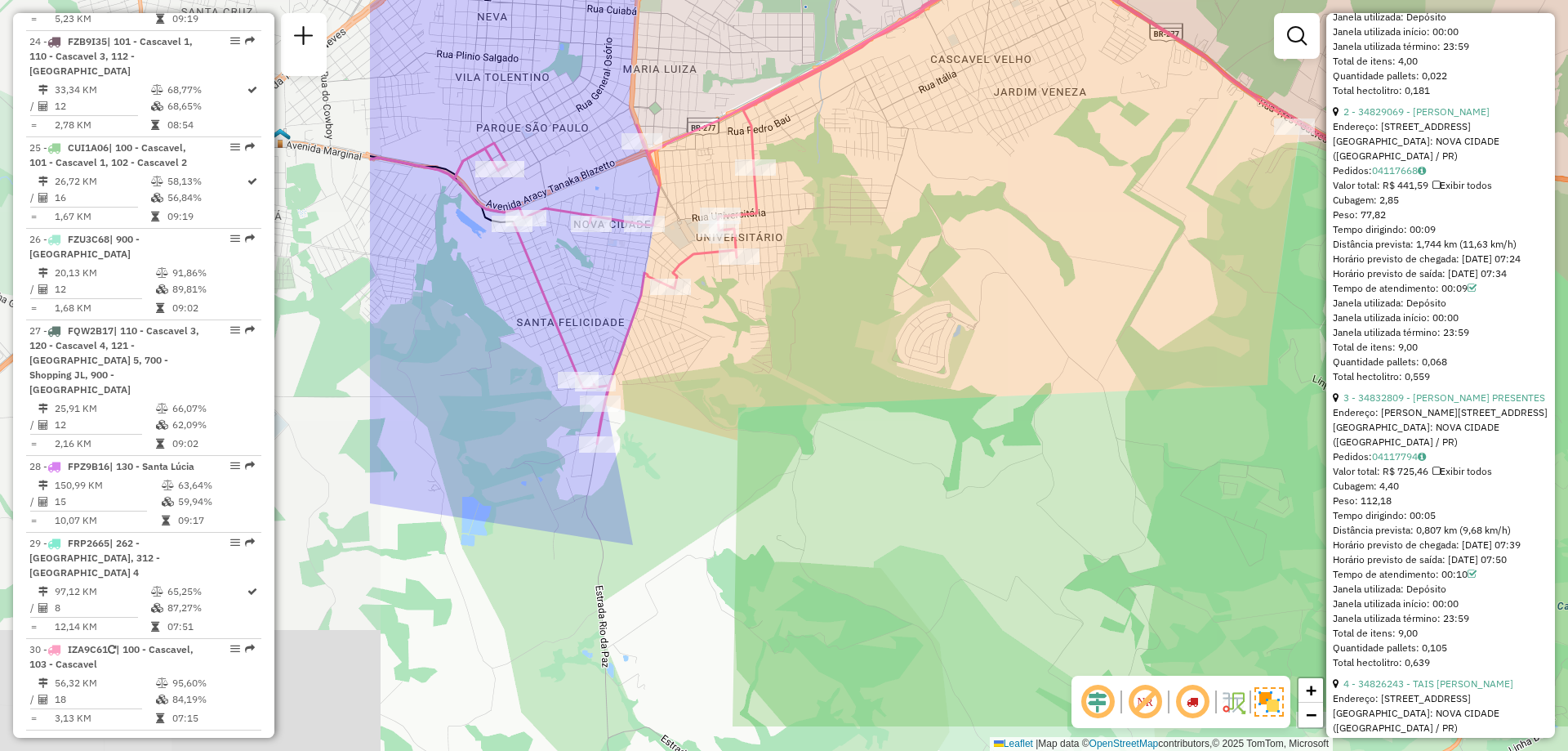
drag, startPoint x: 744, startPoint y: 481, endPoint x: 1270, endPoint y: 381, distance: 535.4
click at [1270, 381] on div "Janela de atendimento Grade de atendimento Capacidade Transportadoras Veículos …" at bounding box center [784, 375] width 1568 height 751
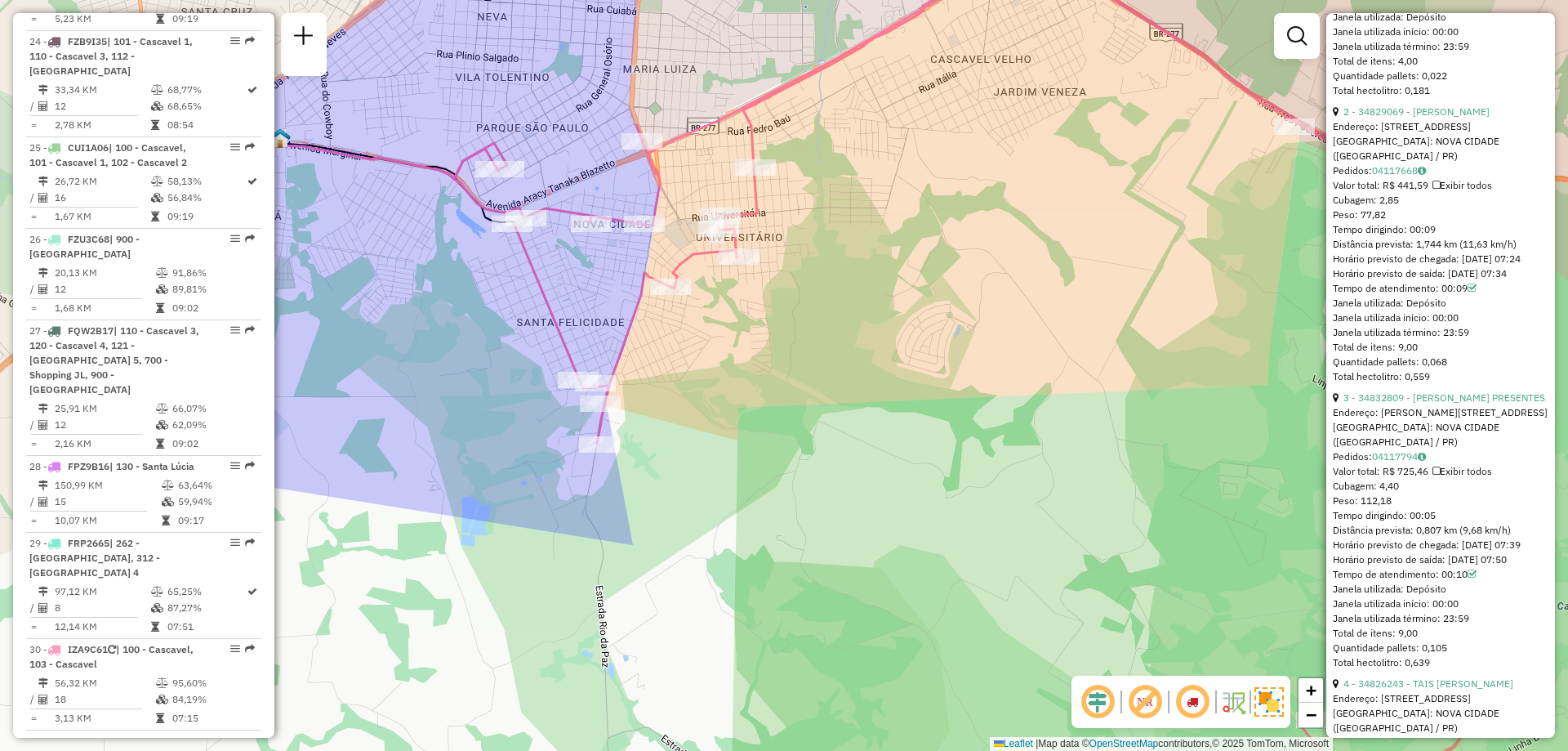
click at [1187, 700] on em at bounding box center [1193, 702] width 40 height 40
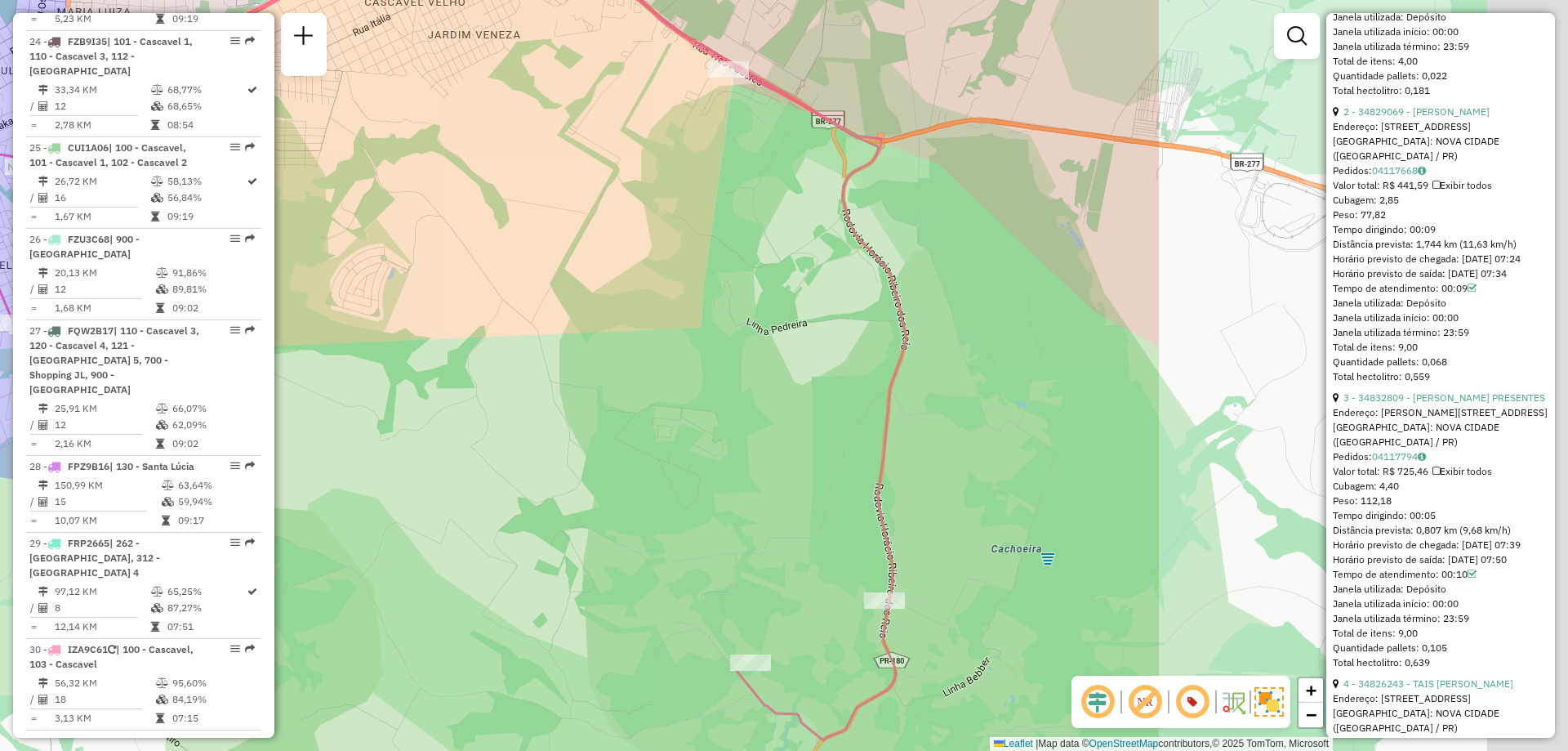
drag, startPoint x: 973, startPoint y: 357, endPoint x: 508, endPoint y: 283, distance: 470.9
click at [508, 283] on div "Janela de atendimento Grade de atendimento Capacidade Transportadoras Veículos …" at bounding box center [784, 375] width 1568 height 751
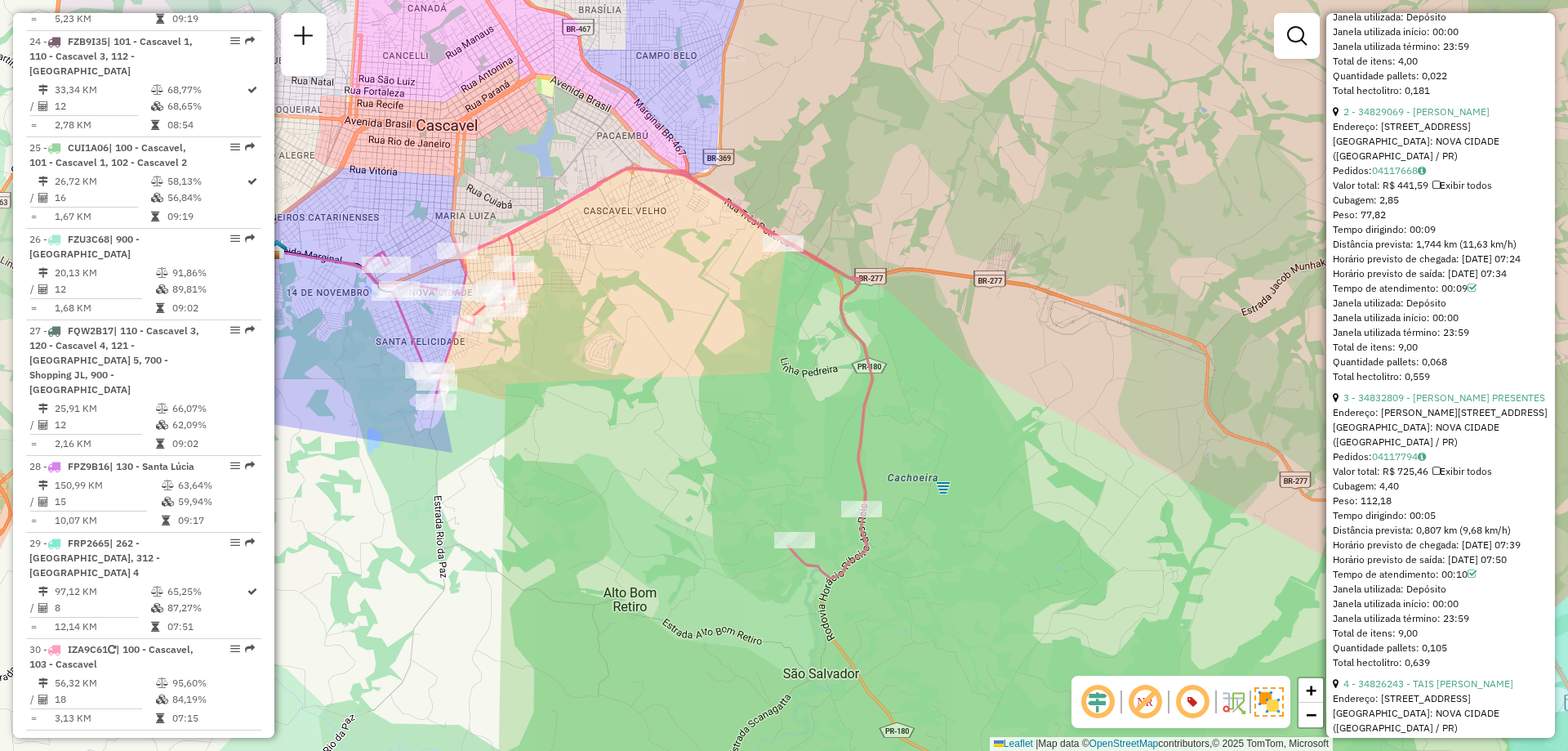
click at [1189, 706] on em at bounding box center [1193, 702] width 40 height 40
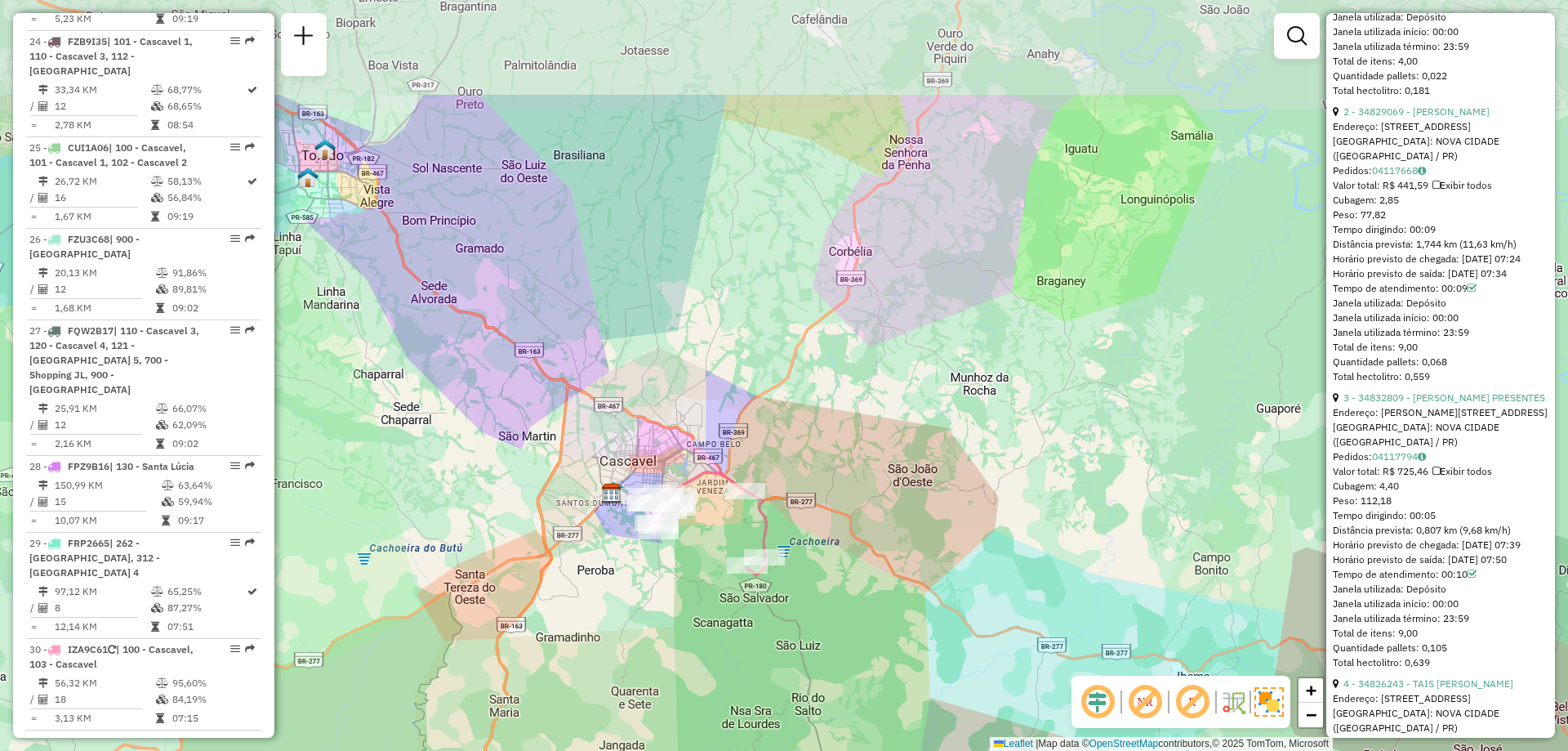
drag, startPoint x: 681, startPoint y: 268, endPoint x: 712, endPoint y: 438, distance: 172.8
click at [712, 438] on div "Janela de atendimento Grade de atendimento Capacidade Transportadoras Veículos …" at bounding box center [784, 375] width 1568 height 751
